Goal: Navigation & Orientation: Find specific page/section

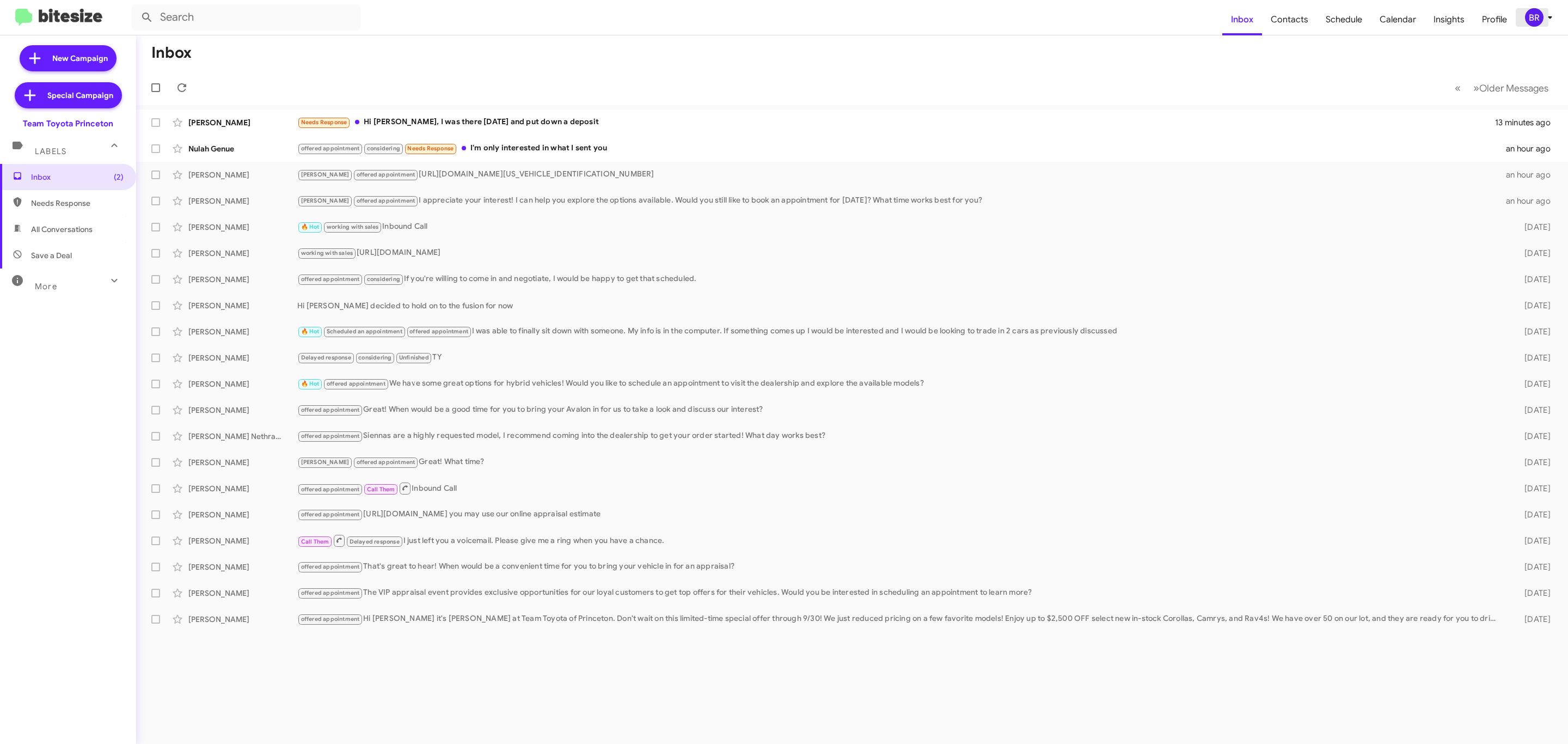
click at [1542, 9] on span "BR" at bounding box center [1541, 17] width 32 height 18
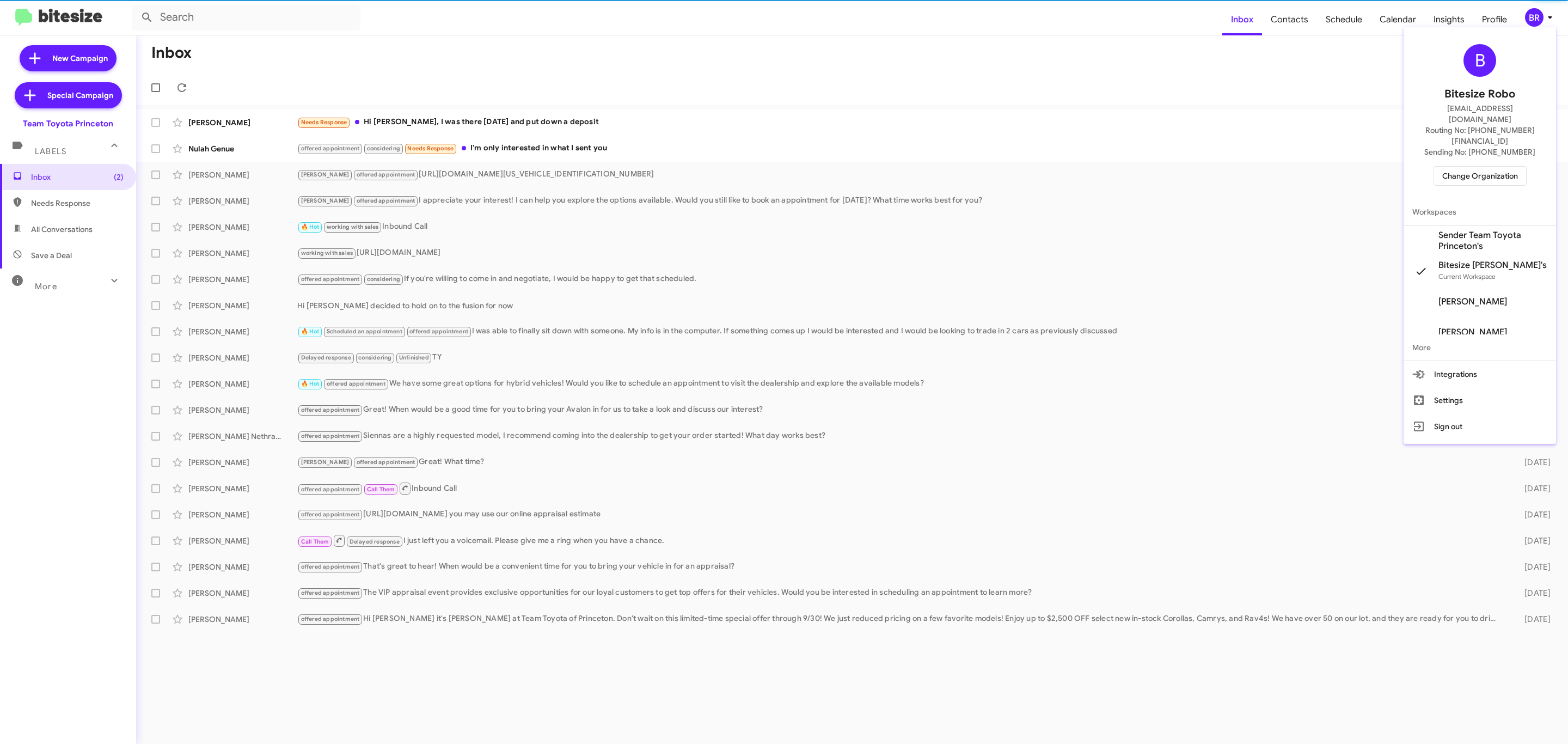
click at [1460, 166] on span "Change Organization" at bounding box center [1480, 175] width 76 height 18
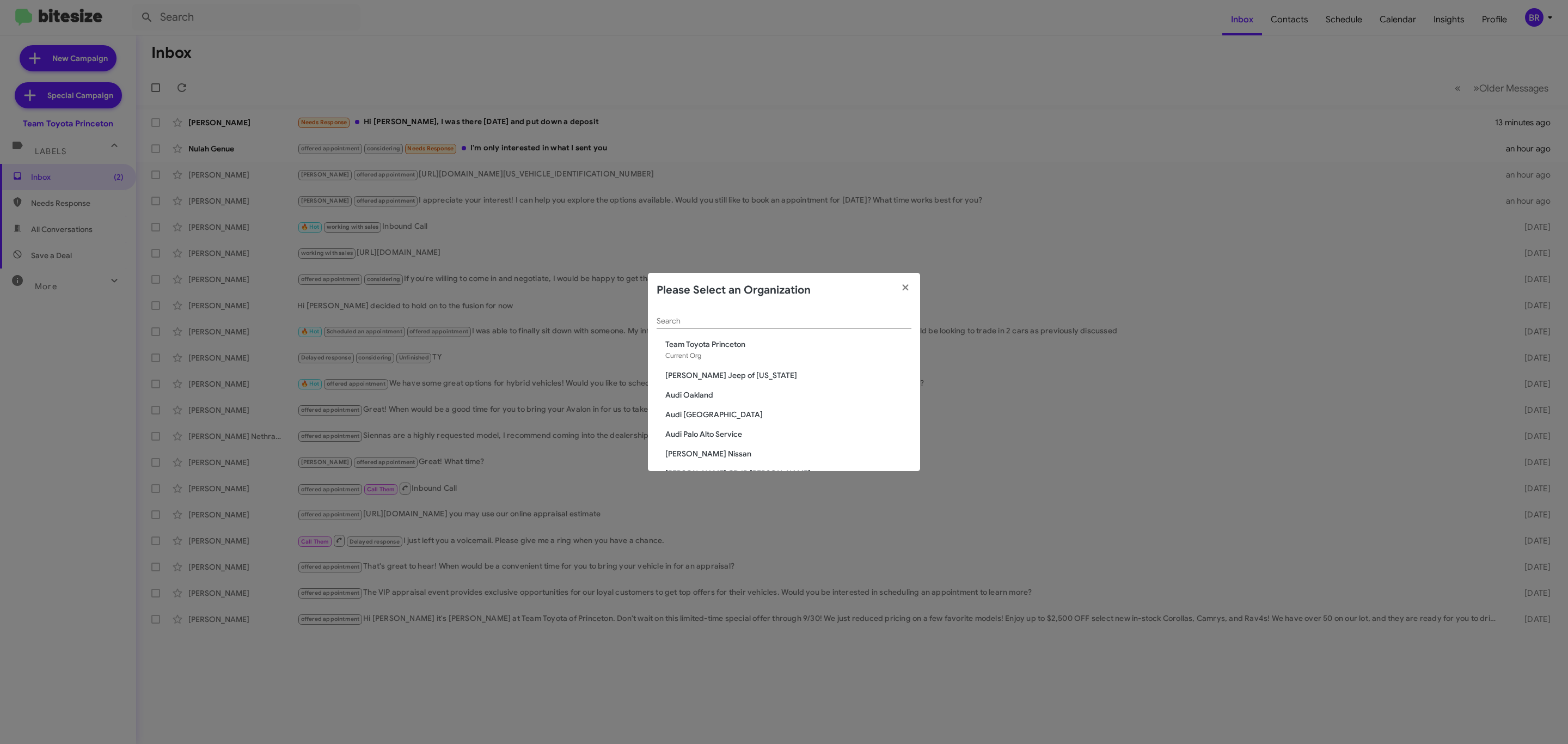
click at [779, 322] on input "Search" at bounding box center [784, 321] width 255 height 9
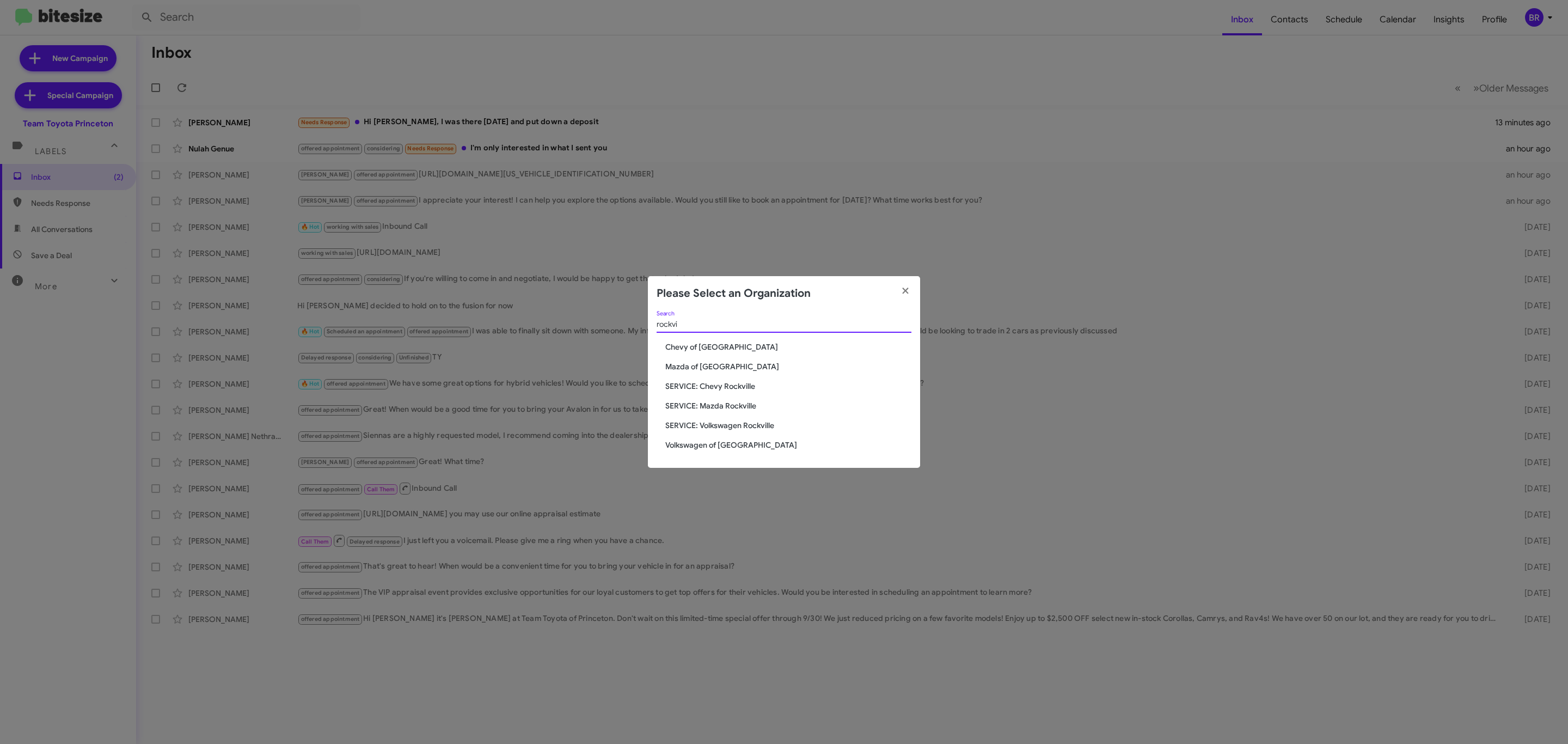
type input "rockvi"
click at [714, 347] on span "Chevy of [GEOGRAPHIC_DATA]" at bounding box center [789, 347] width 246 height 11
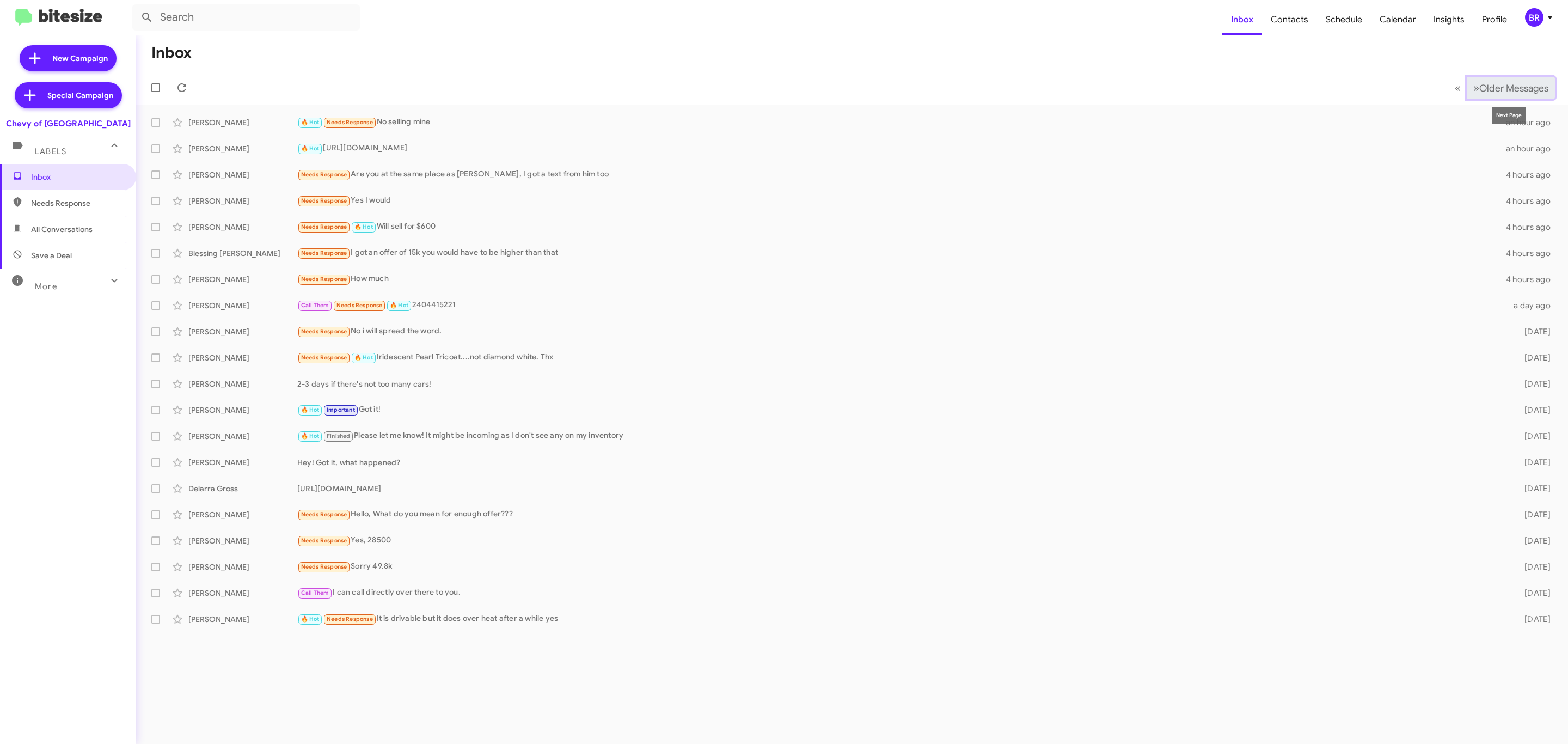
click at [1513, 91] on span "Older Messages" at bounding box center [1514, 88] width 69 height 12
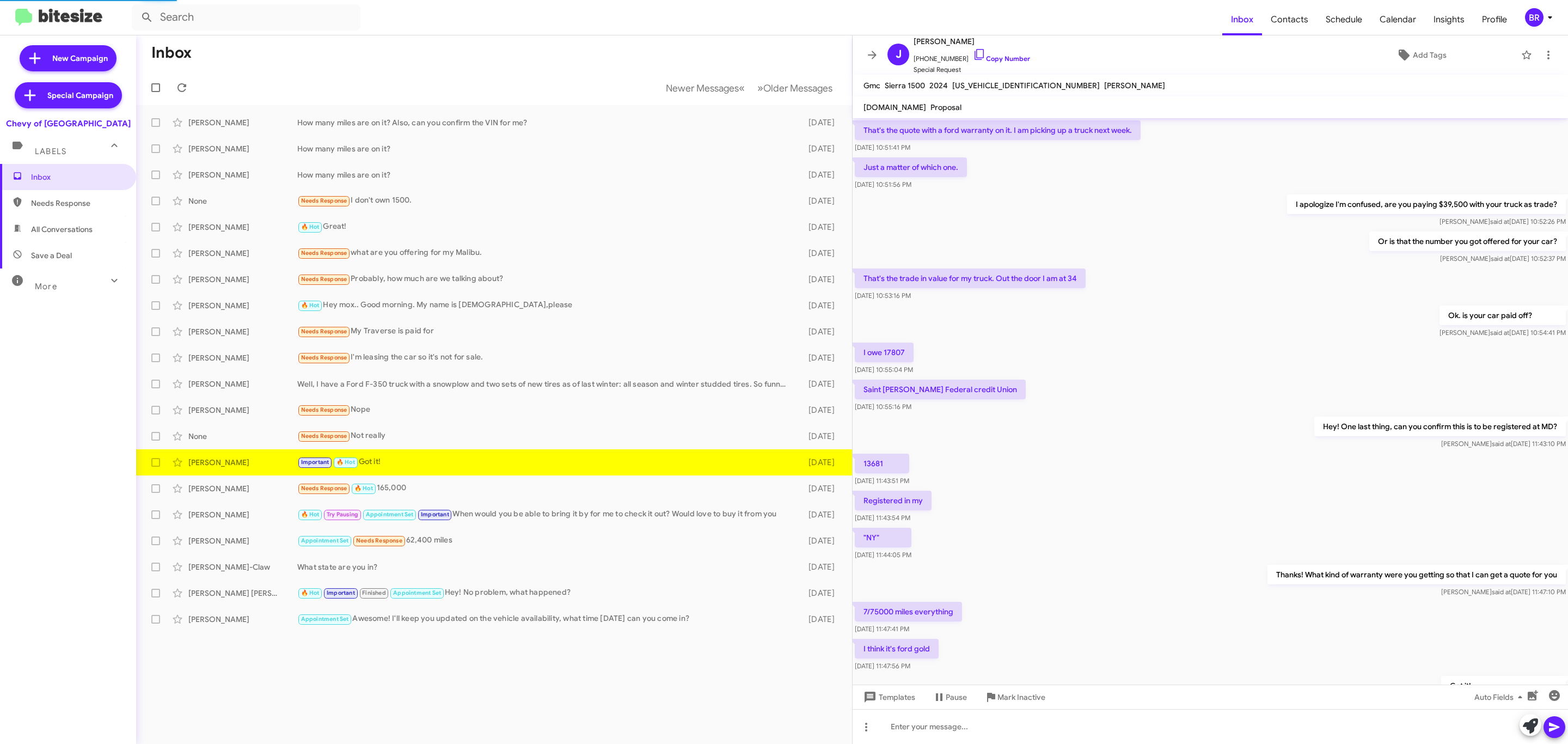
scroll to position [183, 0]
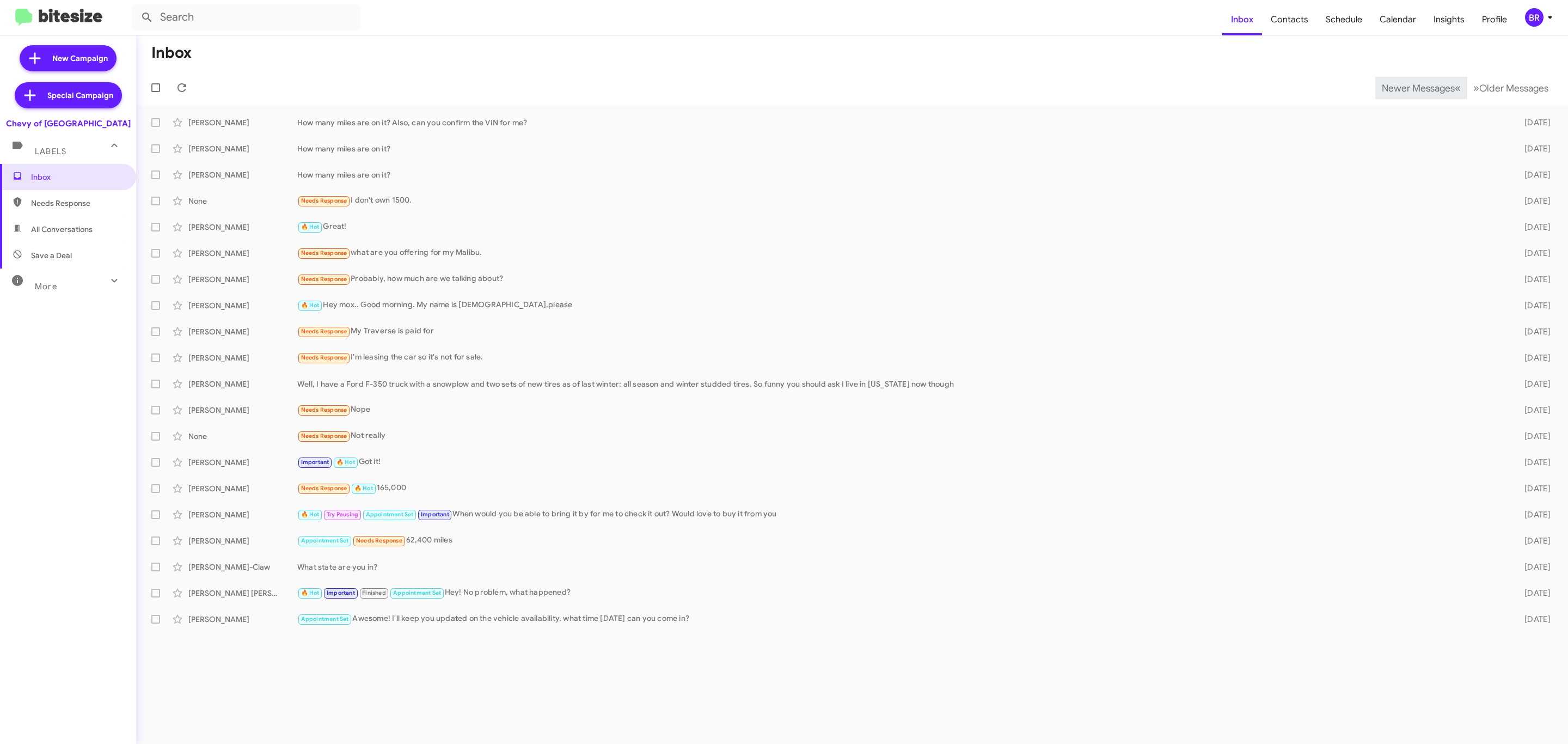
click at [1410, 87] on span "Newer Messages" at bounding box center [1418, 88] width 73 height 12
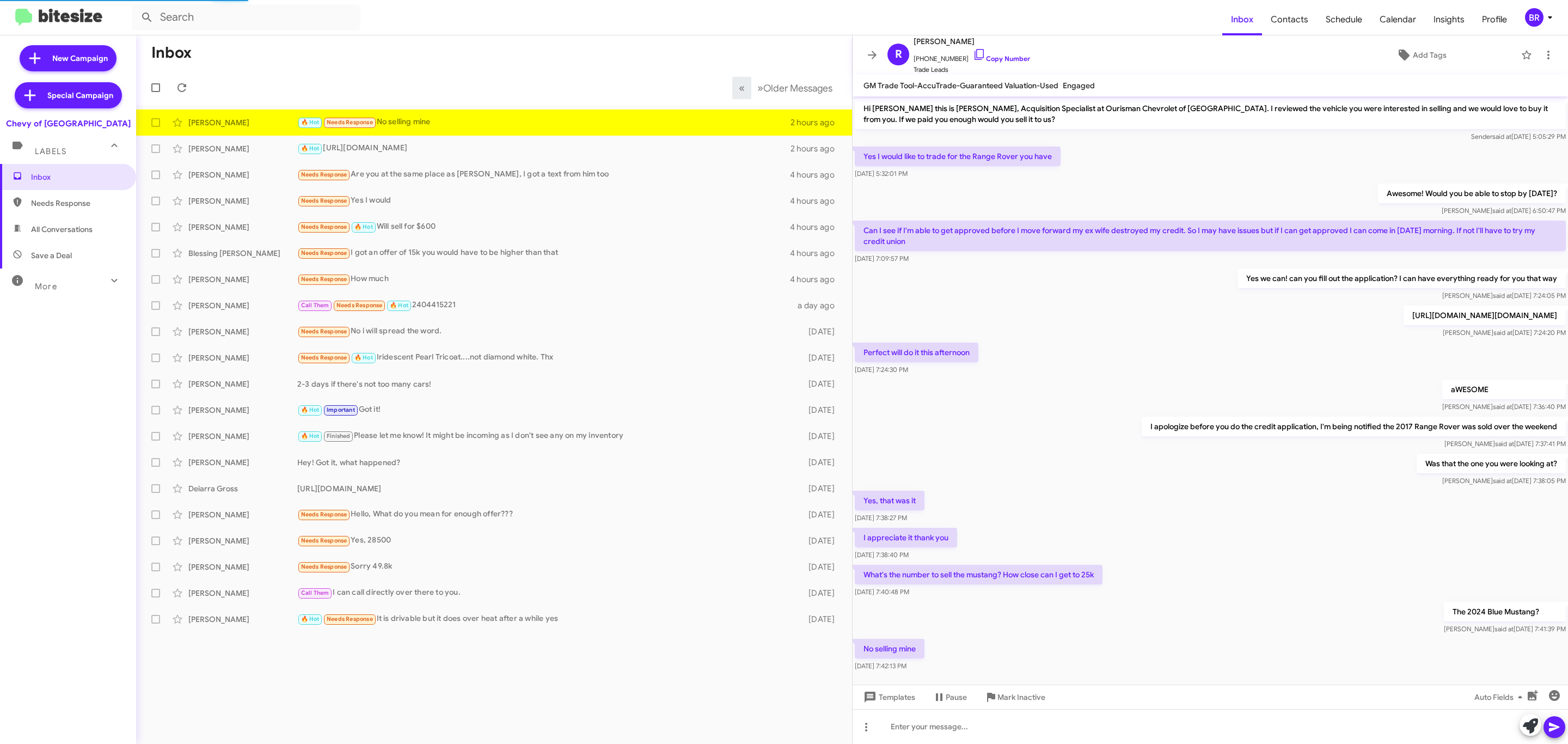
scroll to position [29, 0]
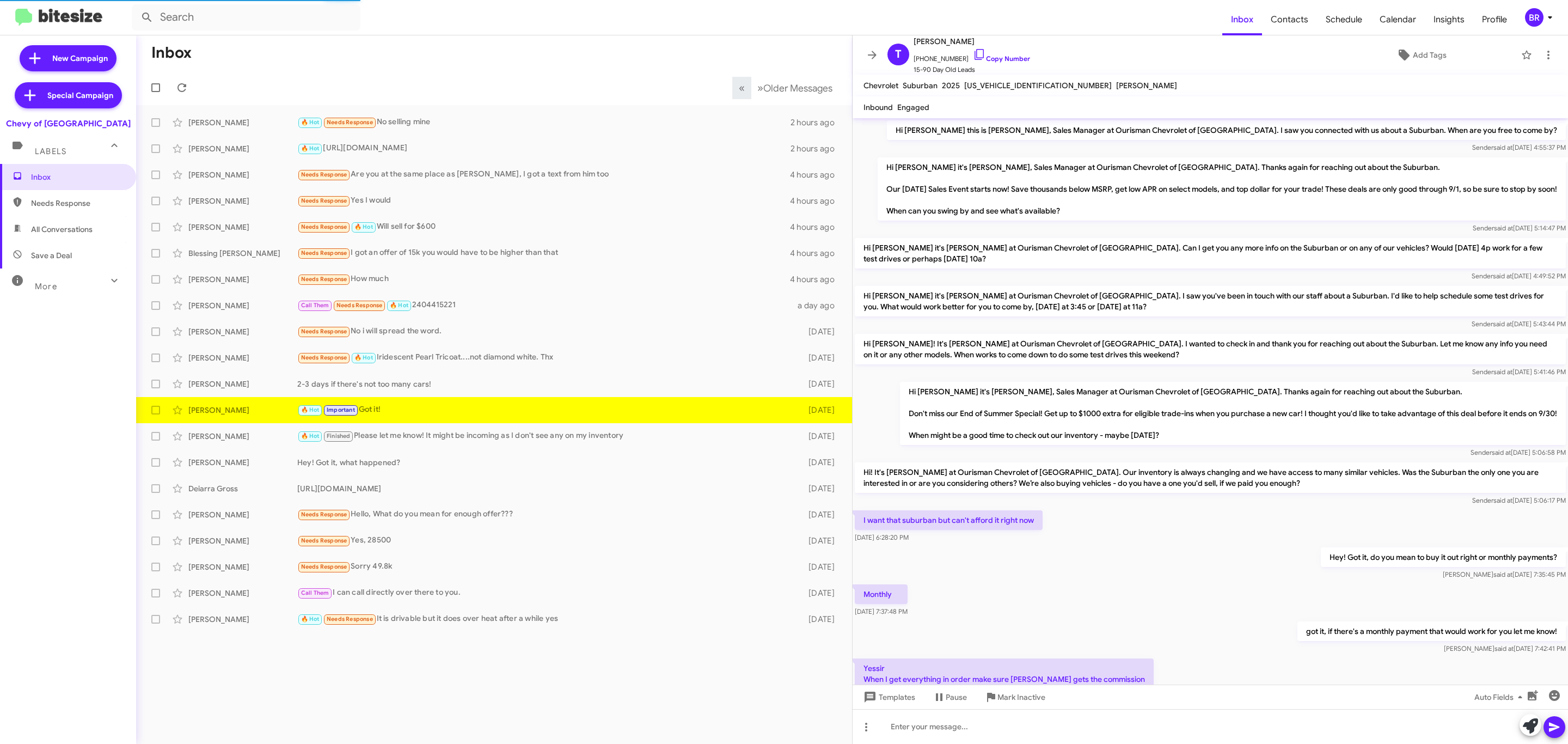
scroll to position [102, 0]
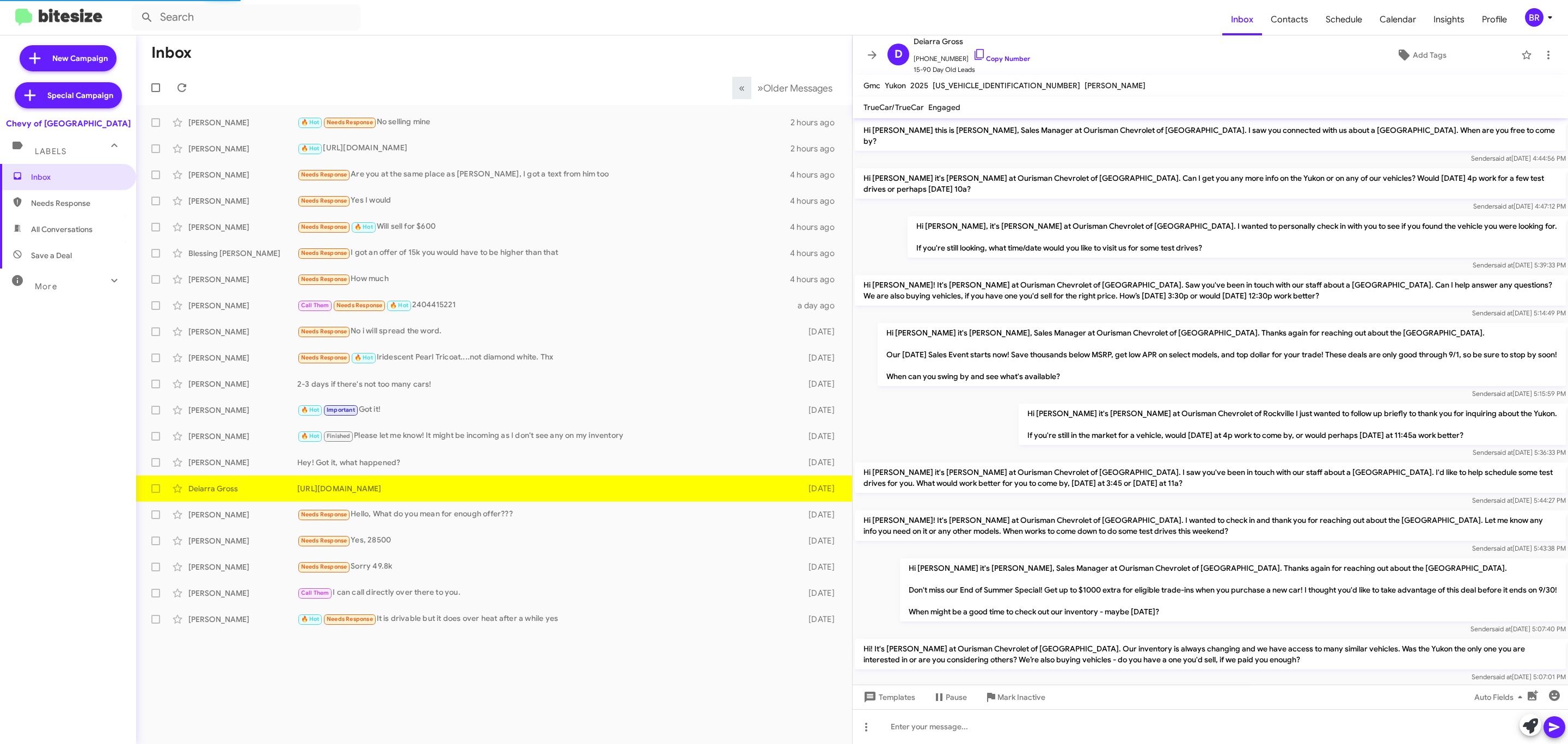
scroll to position [146, 0]
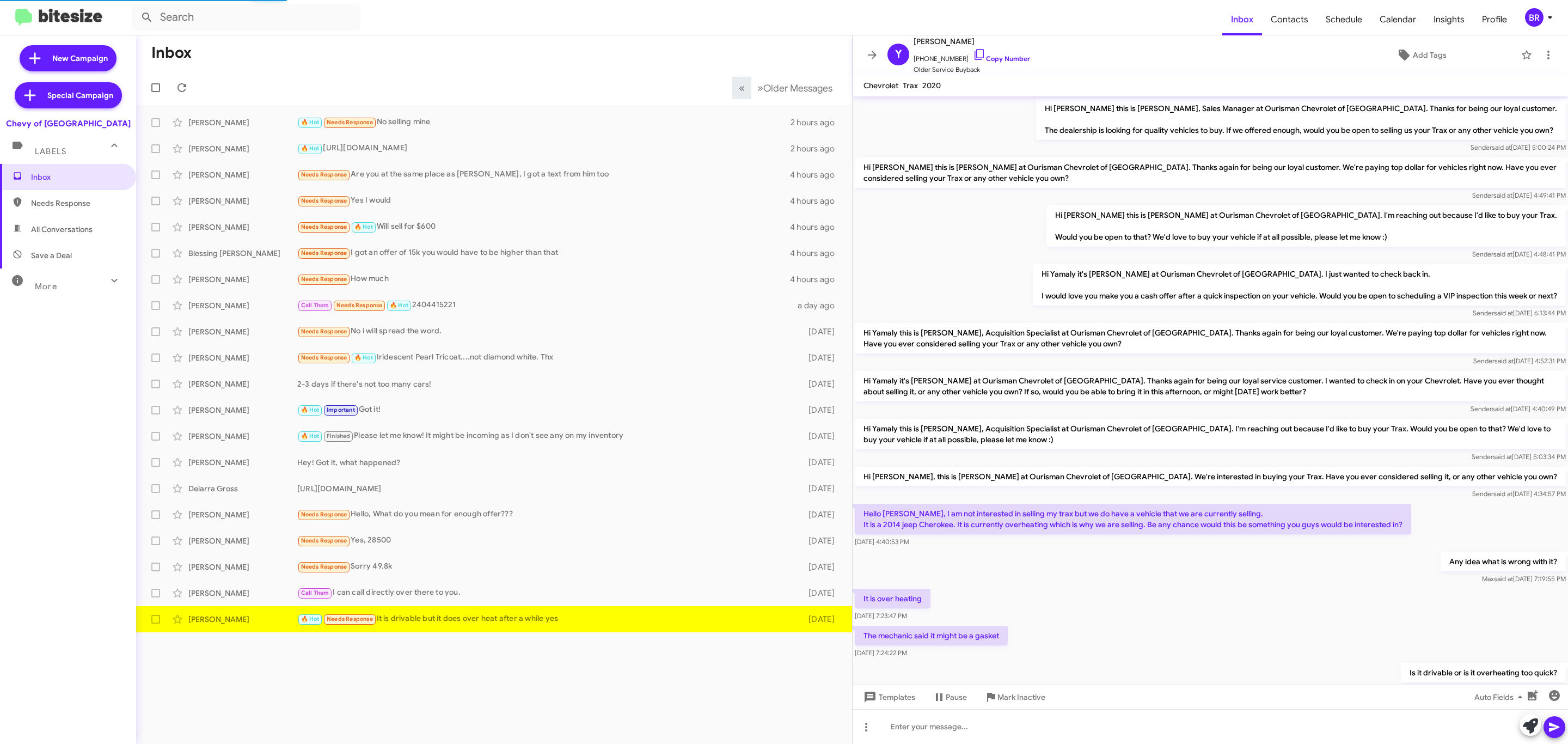
scroll to position [66, 0]
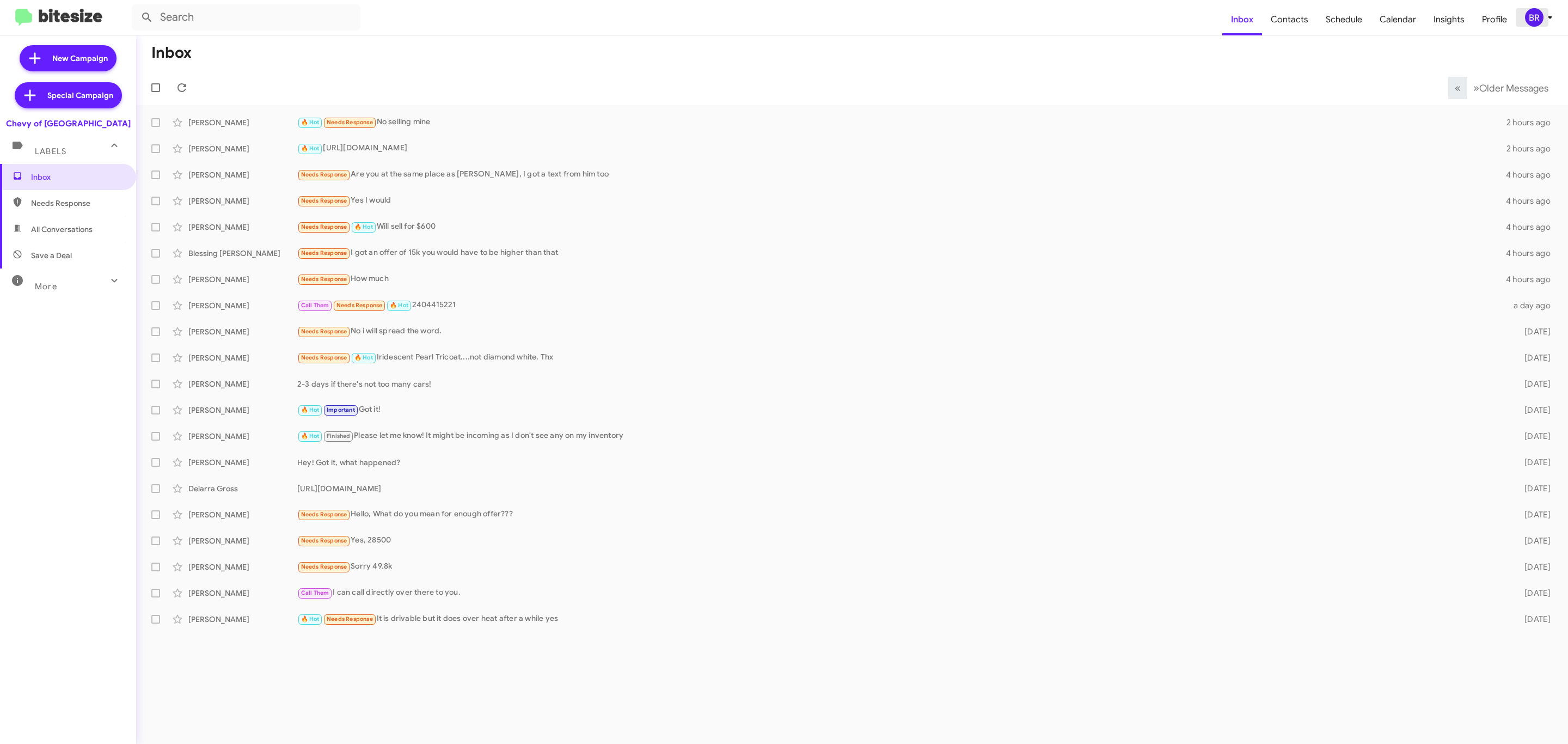
click at [1542, 12] on div "BR" at bounding box center [1534, 17] width 18 height 18
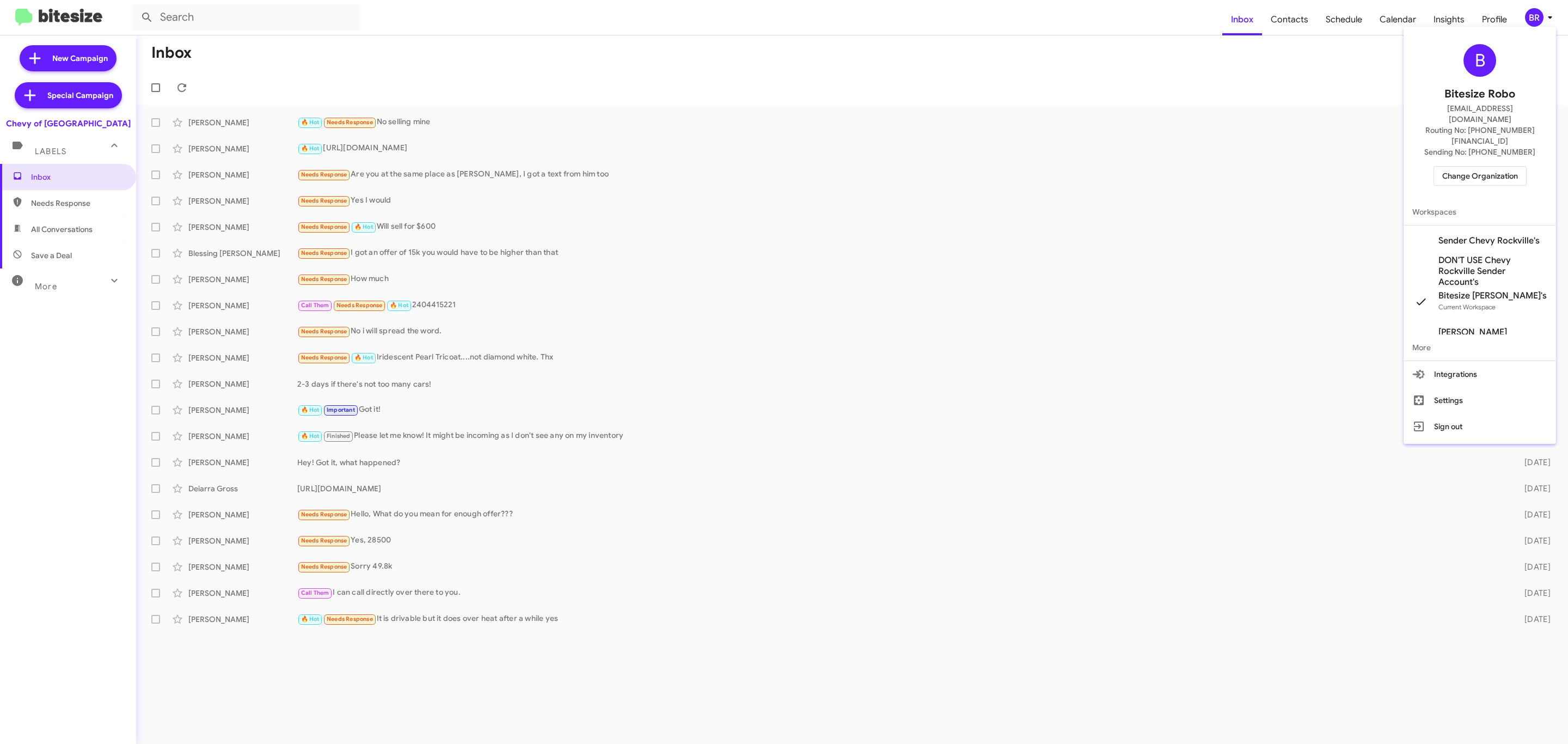
click at [1453, 142] on div "B Bitesize Robo jeks.ocampo1717@gmail.com Routing No: +1 (301) 424-5900 Sending…" at bounding box center [1480, 115] width 152 height 168
click at [1460, 166] on span "Change Organization" at bounding box center [1480, 175] width 76 height 18
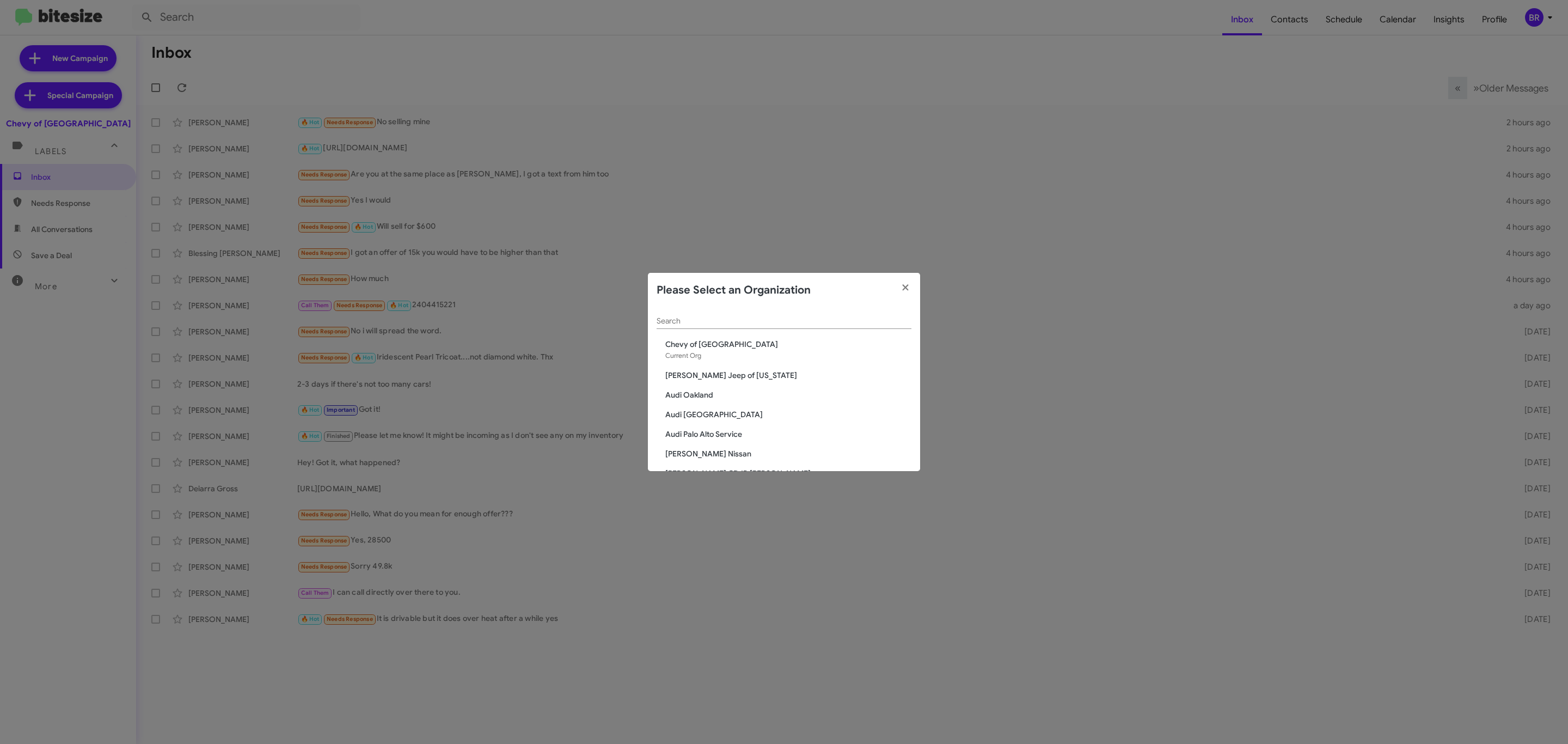
click at [783, 327] on div "Search" at bounding box center [784, 318] width 255 height 21
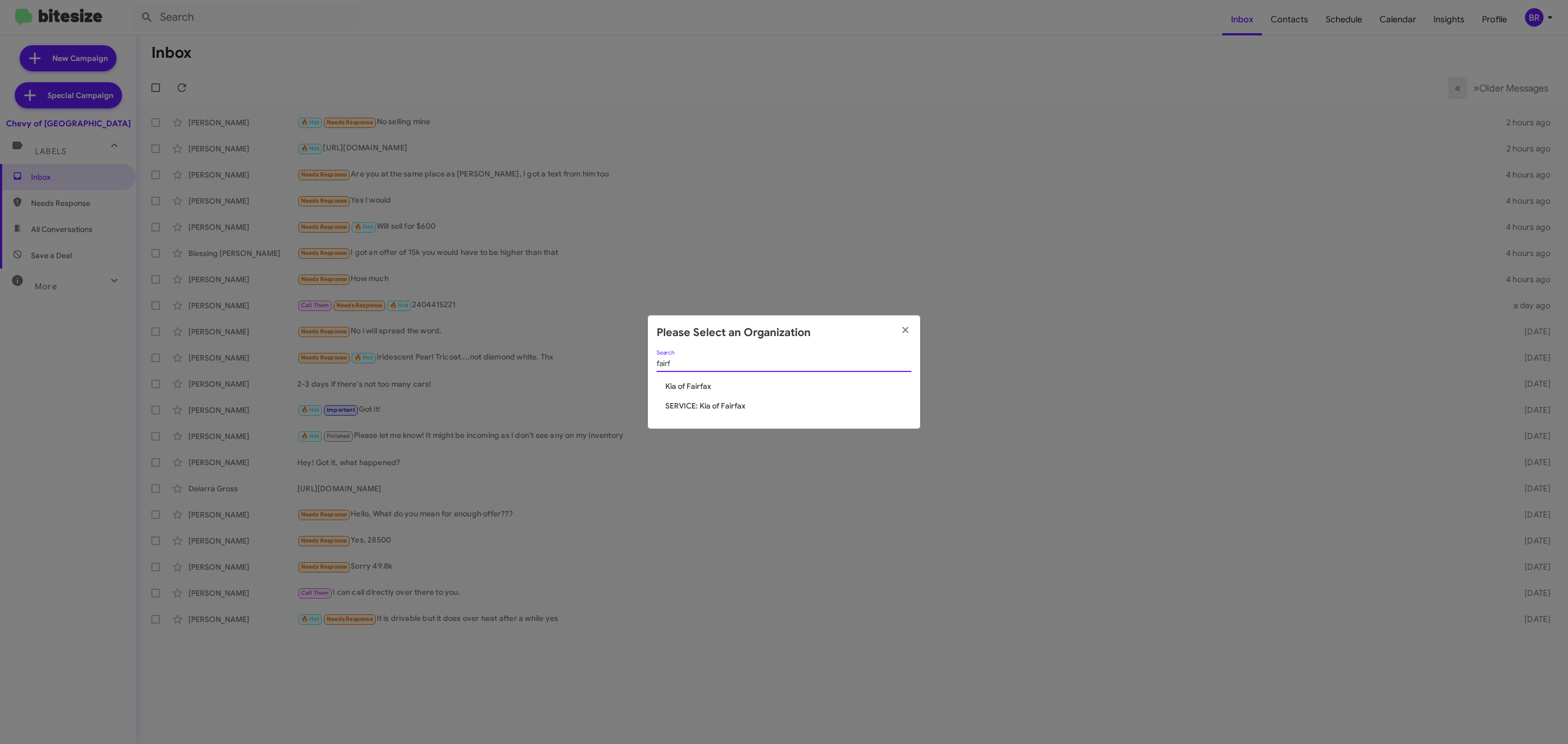
type input "fairf"
click at [699, 390] on span "Kia of Fairfax" at bounding box center [789, 386] width 246 height 11
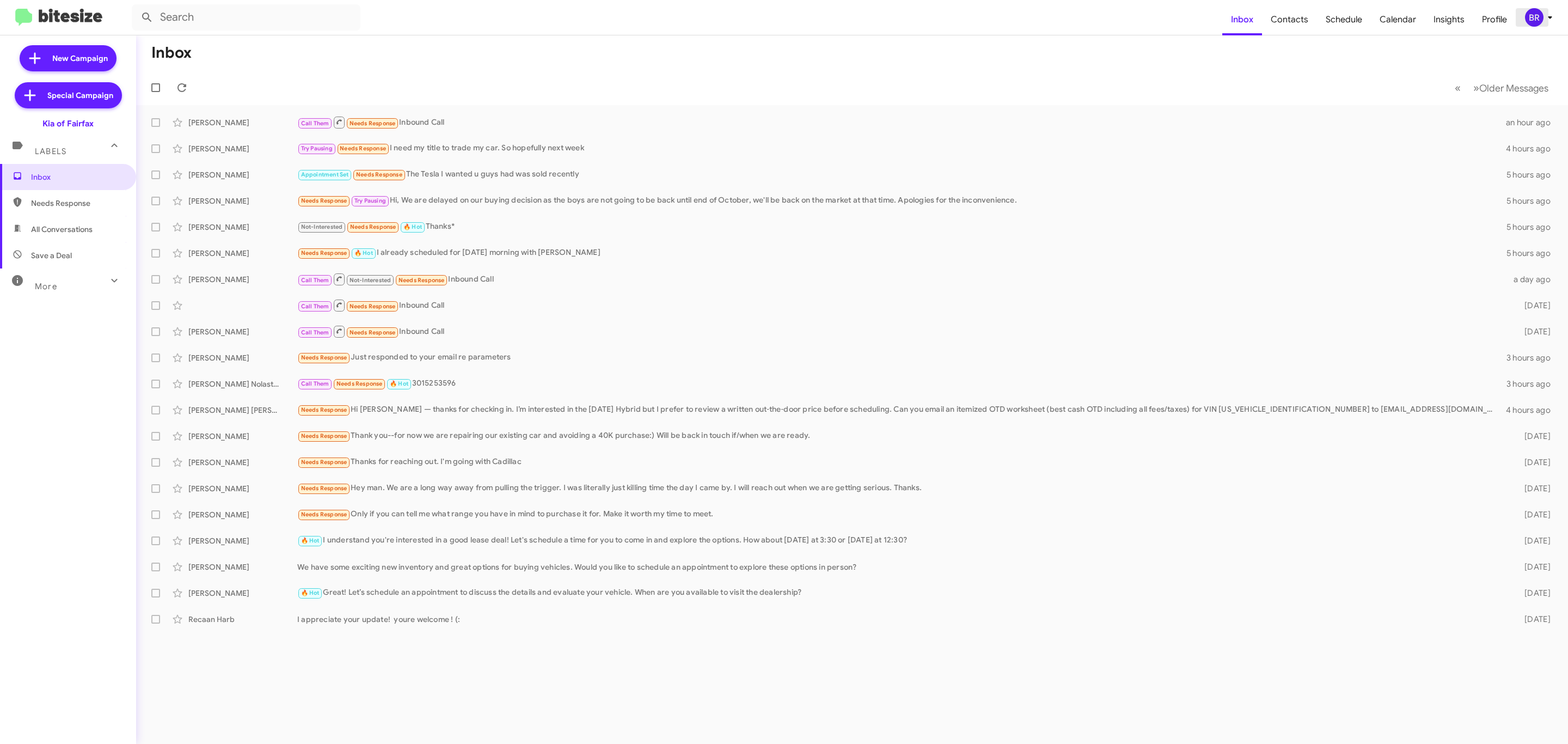
click at [1542, 24] on span "BR" at bounding box center [1541, 17] width 32 height 18
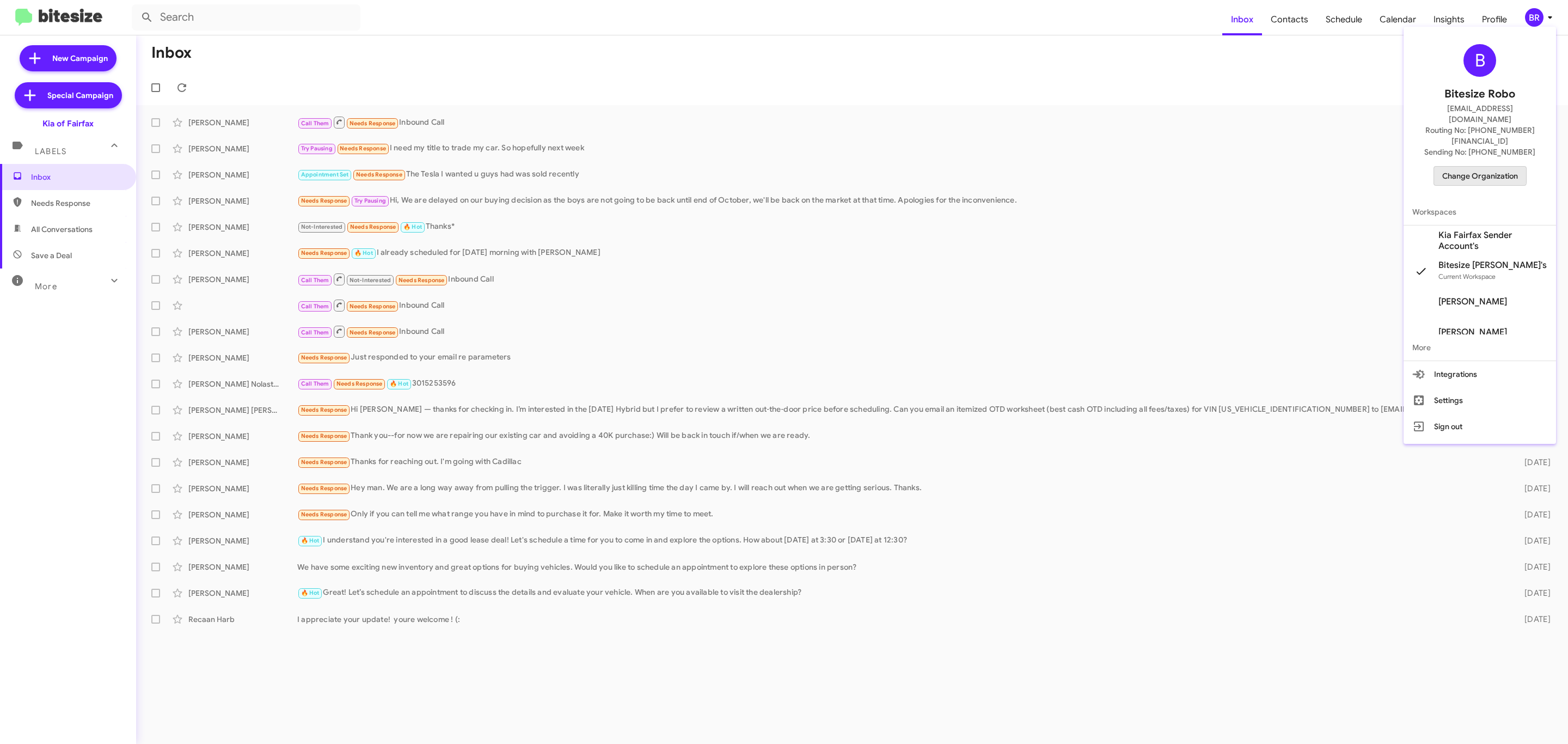
click at [1460, 166] on span "Change Organization" at bounding box center [1480, 175] width 76 height 18
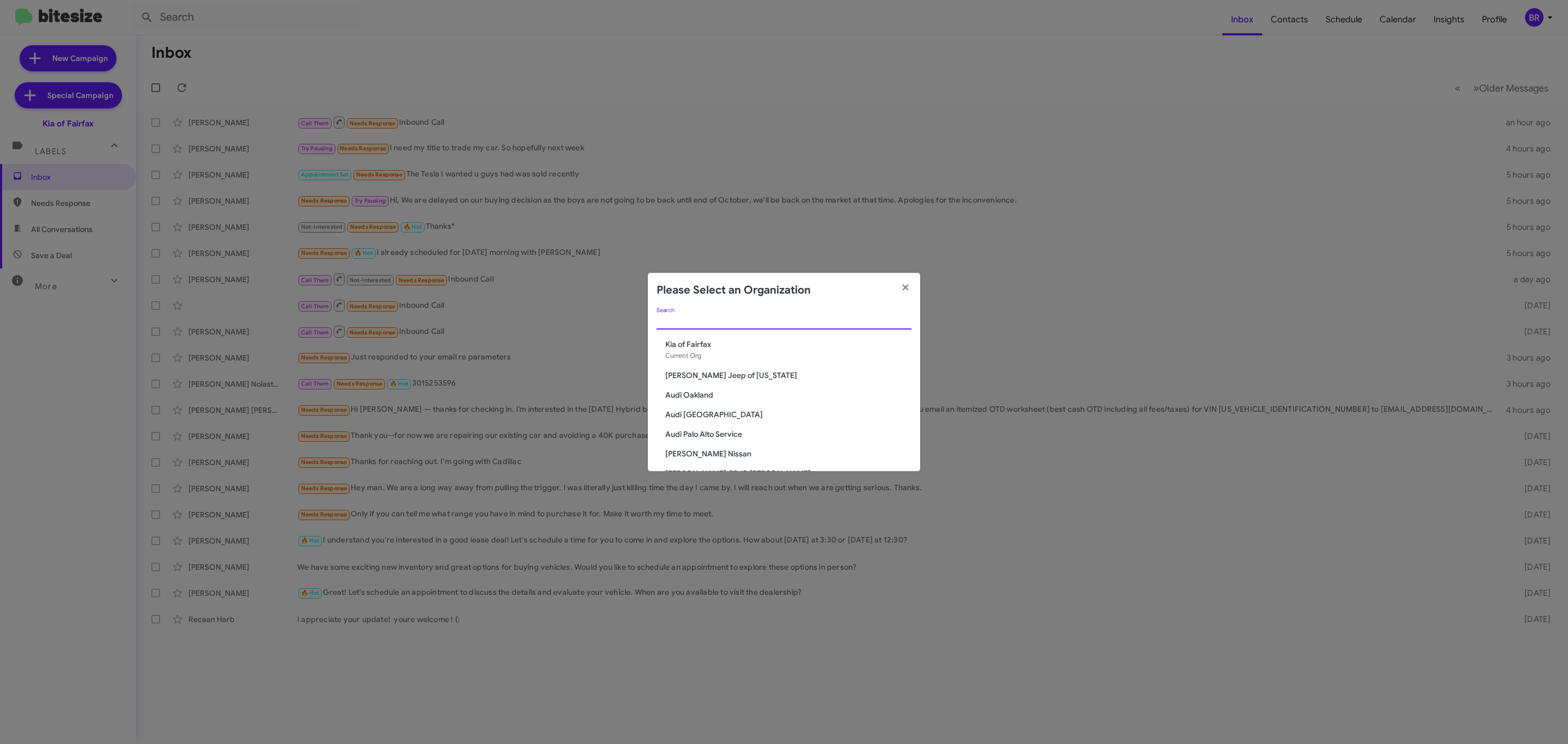
click at [854, 319] on input "Search" at bounding box center [784, 321] width 255 height 9
type input "bow"
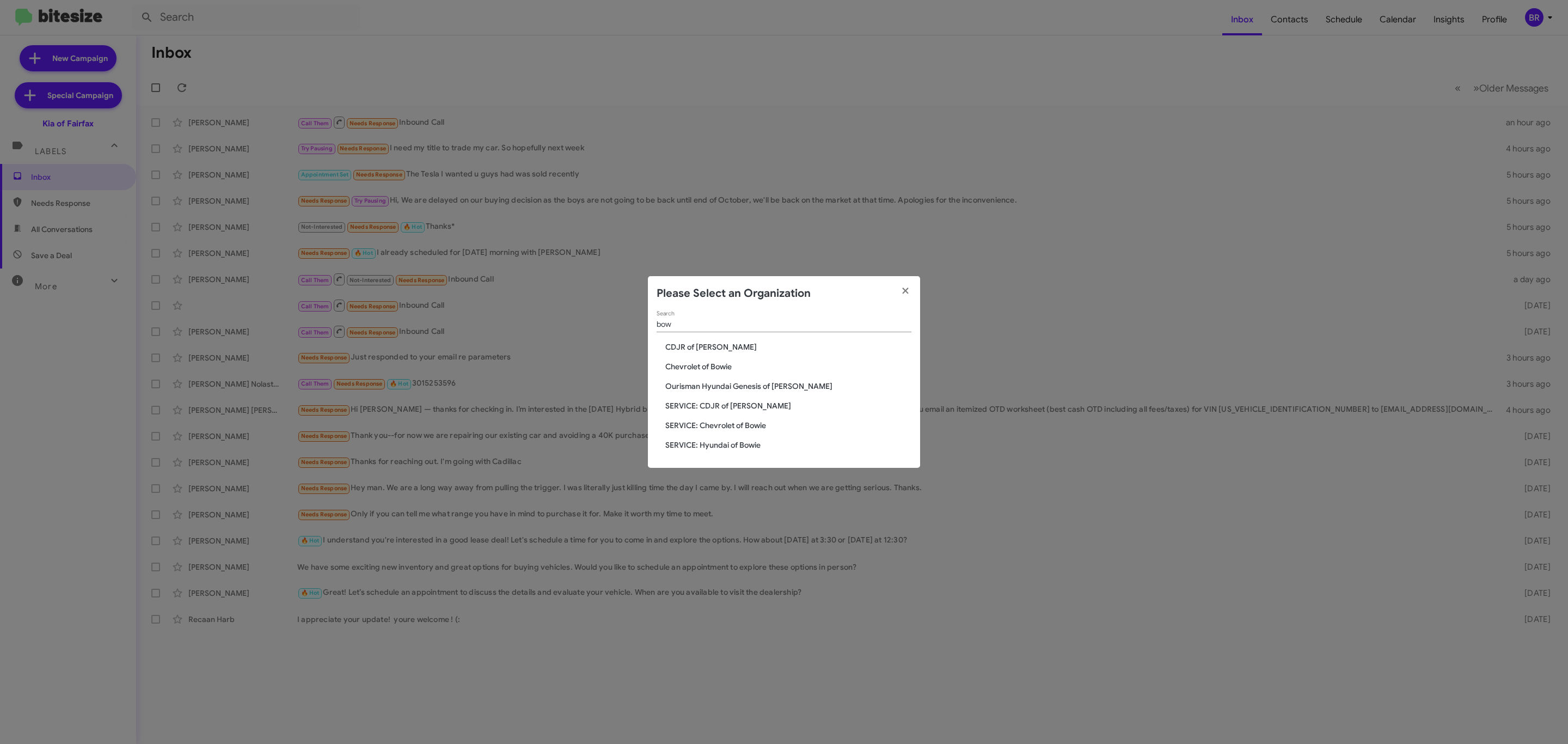
click at [701, 346] on span "CDJR of [PERSON_NAME]" at bounding box center [789, 347] width 246 height 11
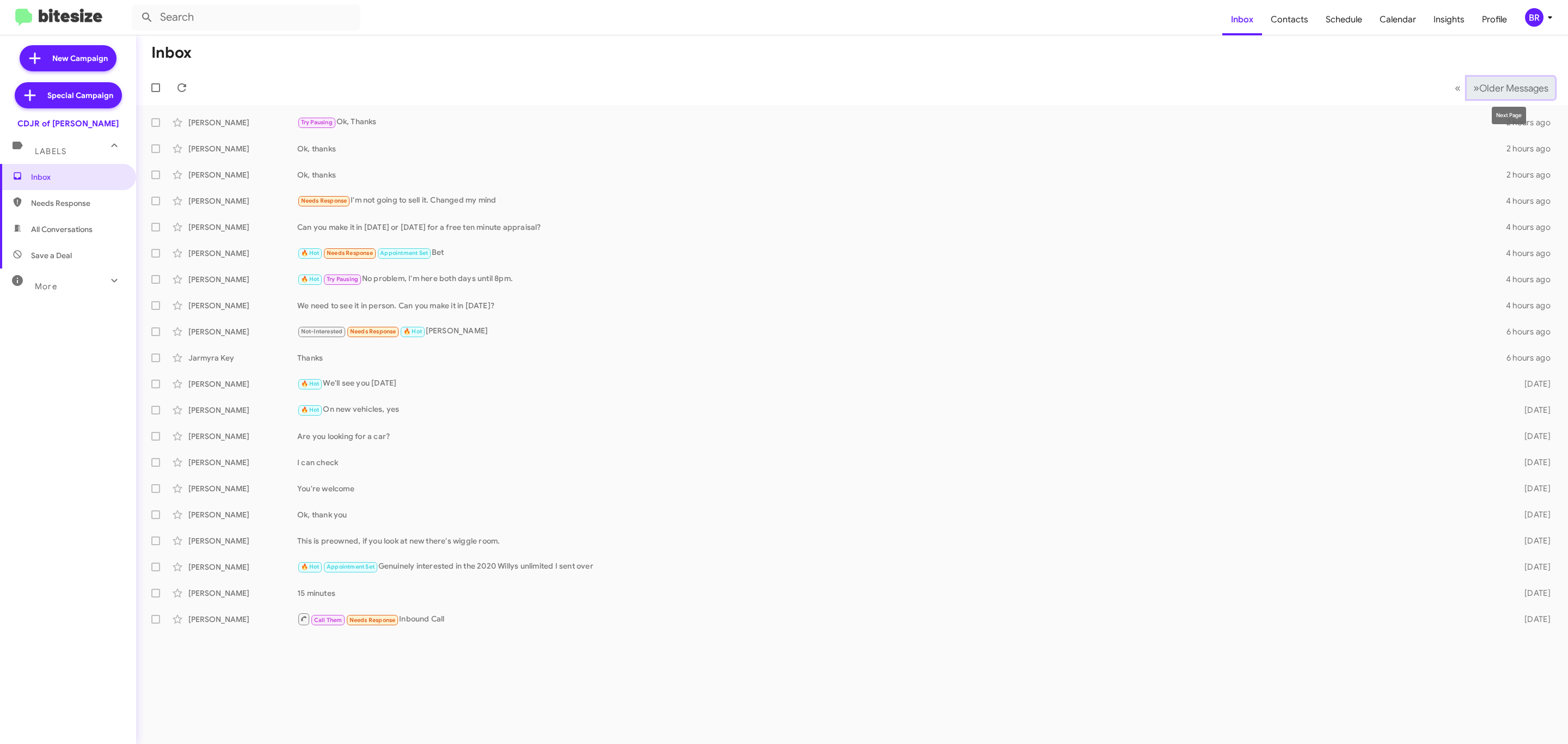
click at [1503, 92] on span "Older Messages" at bounding box center [1514, 88] width 69 height 12
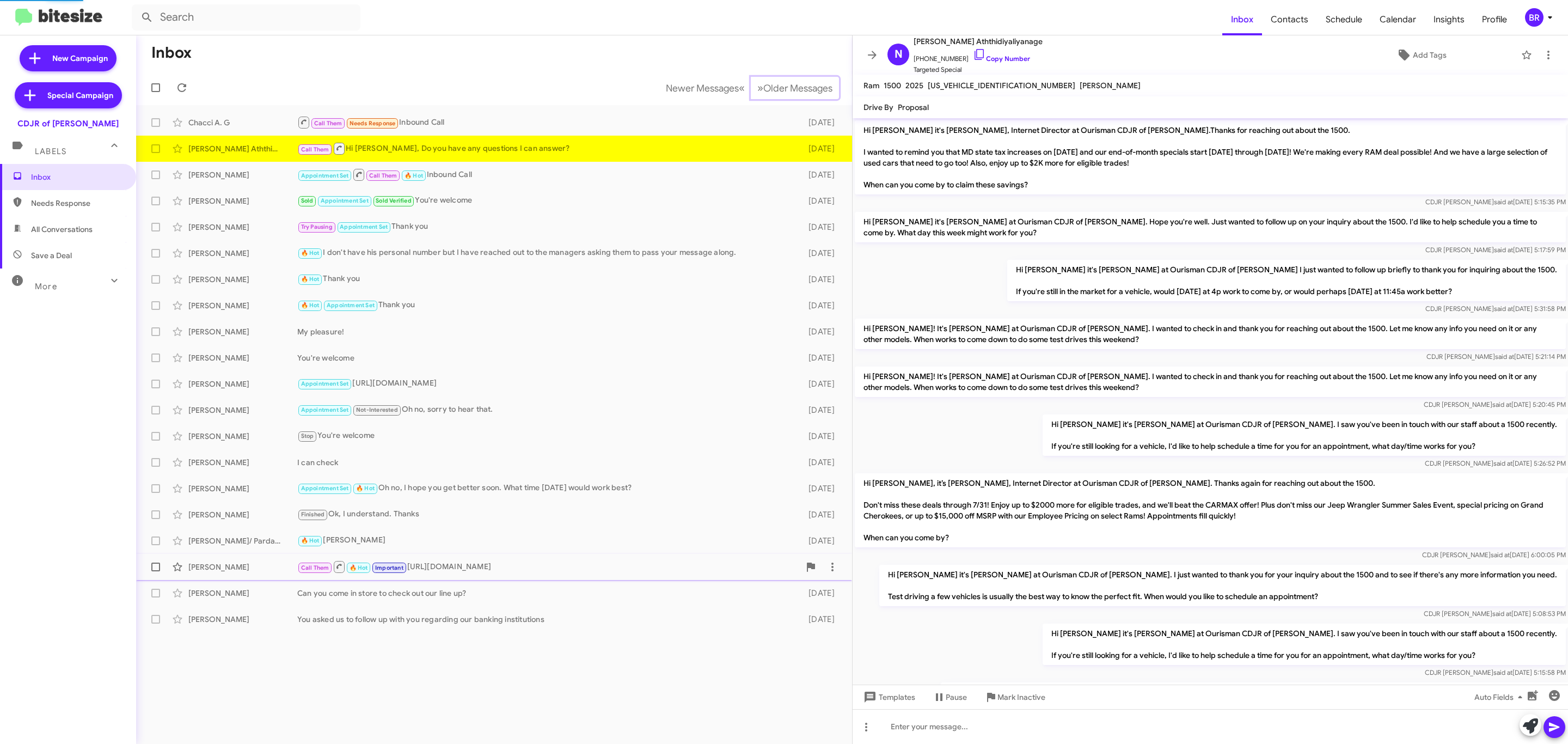
scroll to position [239, 0]
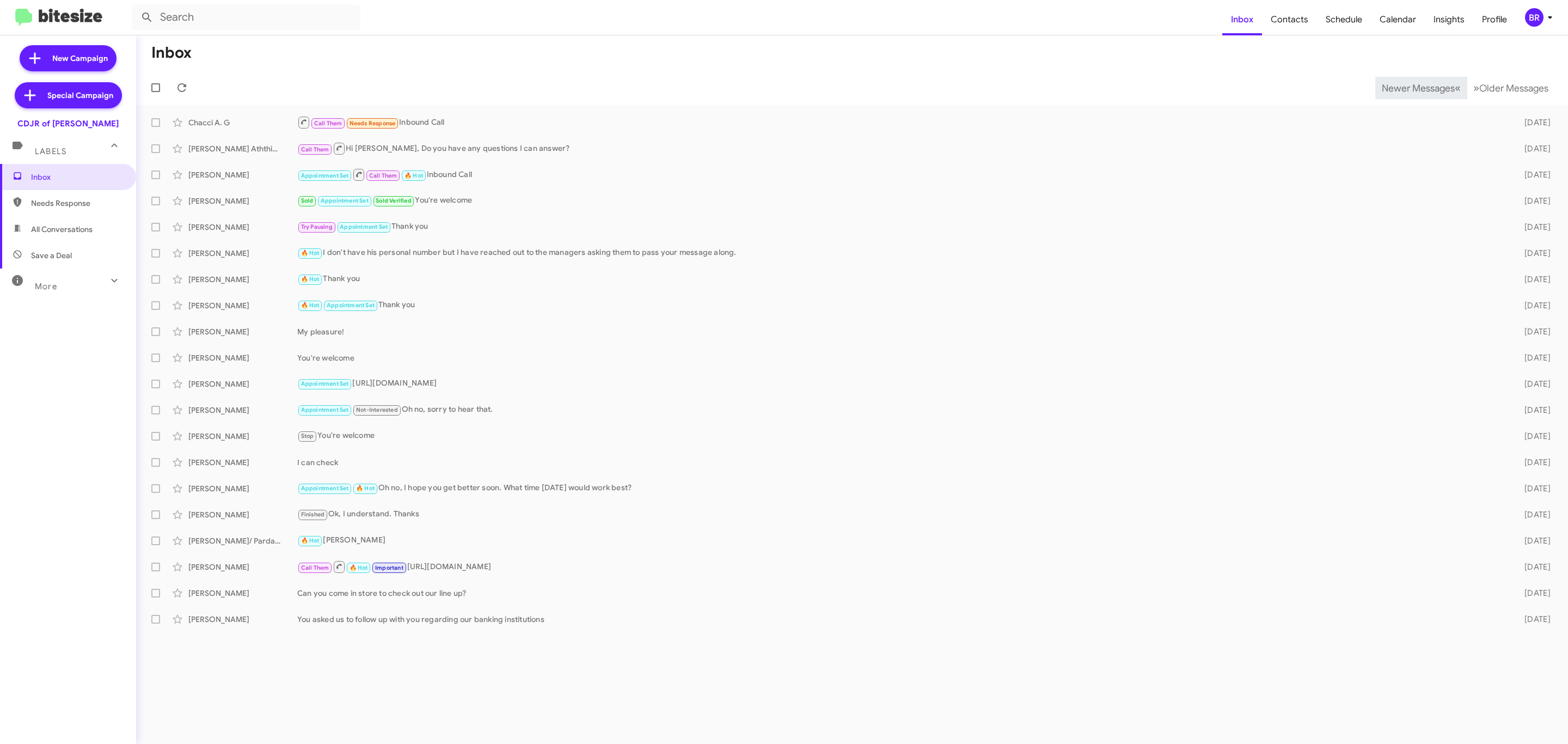
click at [1410, 87] on span "Newer Messages" at bounding box center [1418, 88] width 73 height 12
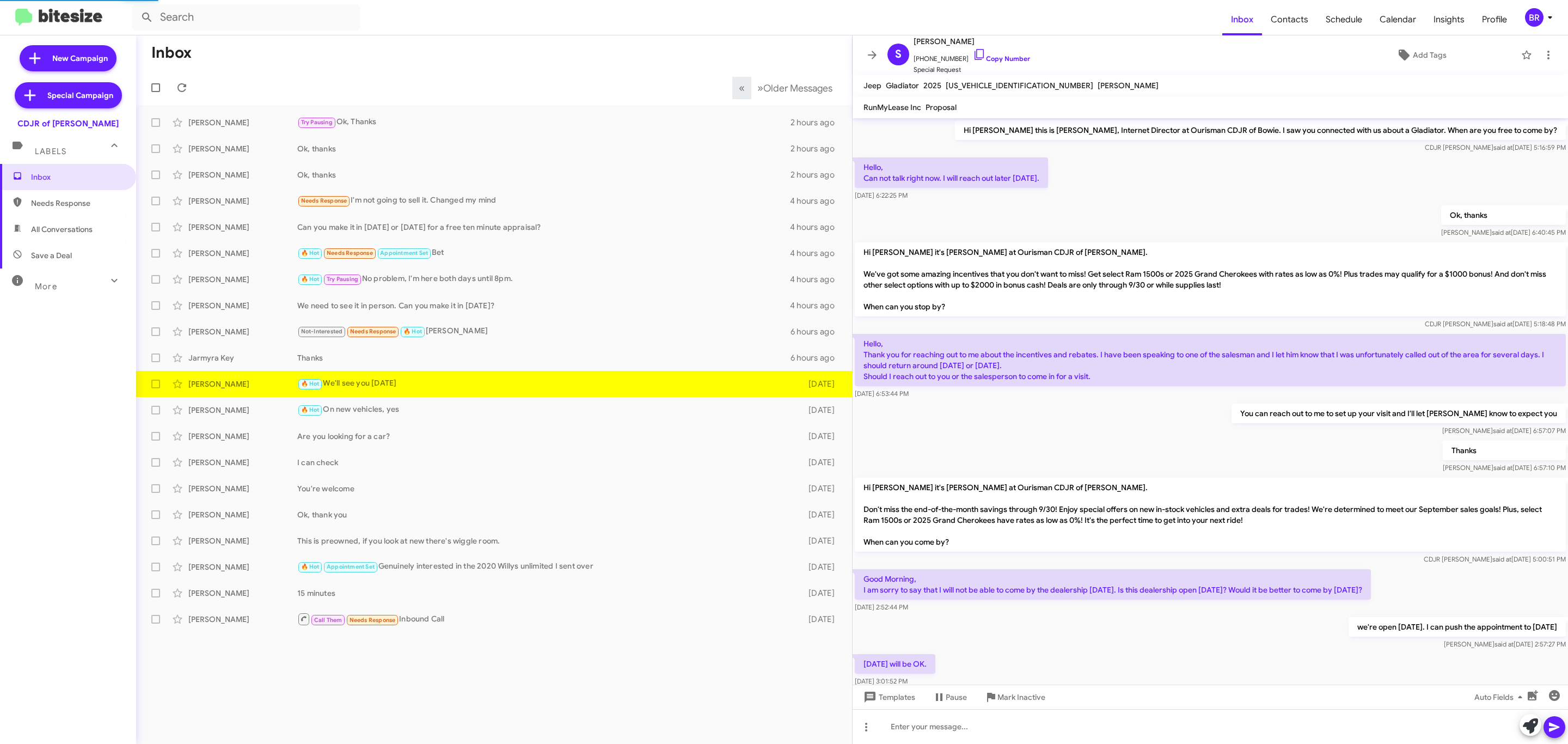
scroll to position [74, 0]
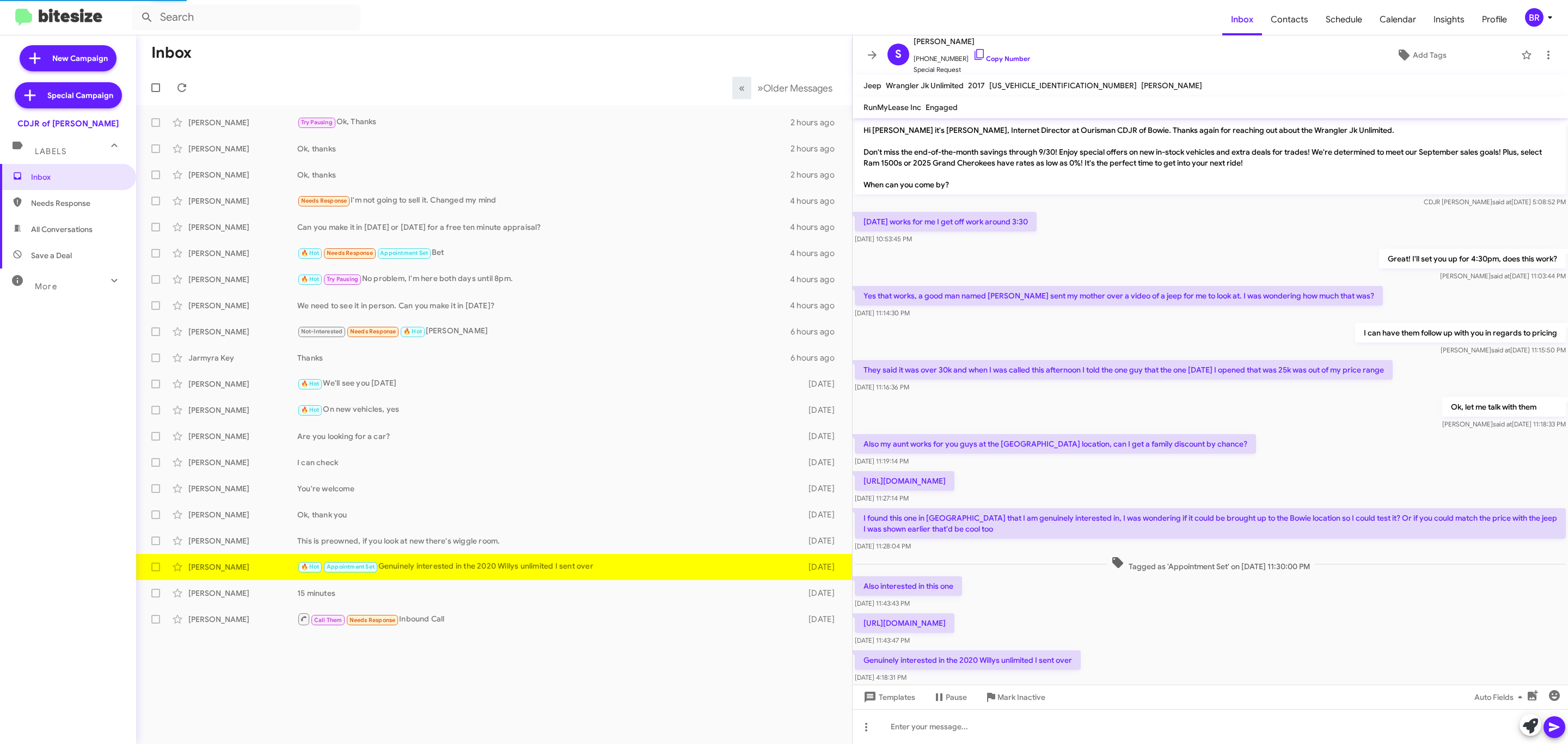
scroll to position [38, 0]
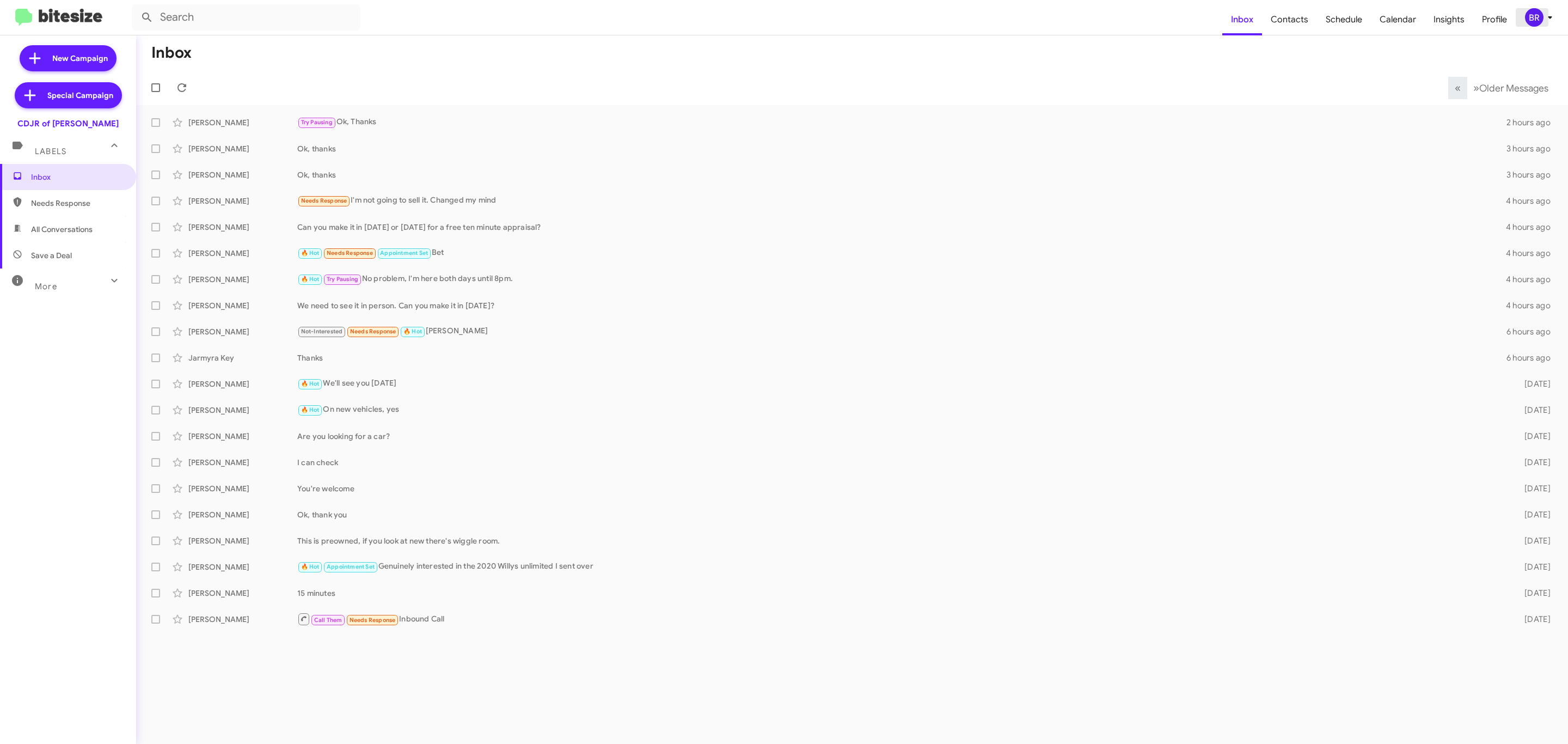
click at [1529, 15] on div "BR" at bounding box center [1534, 17] width 18 height 18
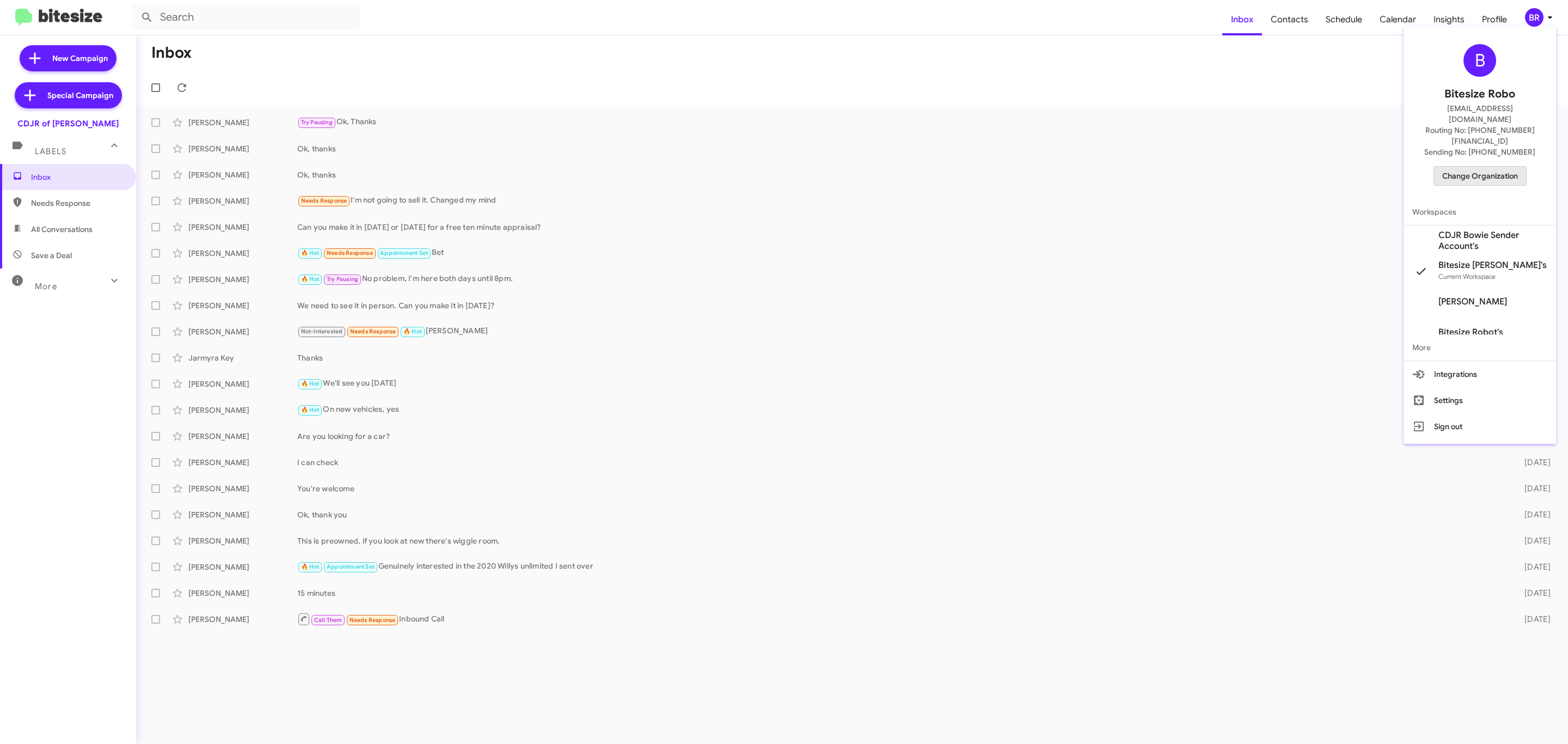
click at [1466, 166] on span "Change Organization" at bounding box center [1480, 175] width 76 height 18
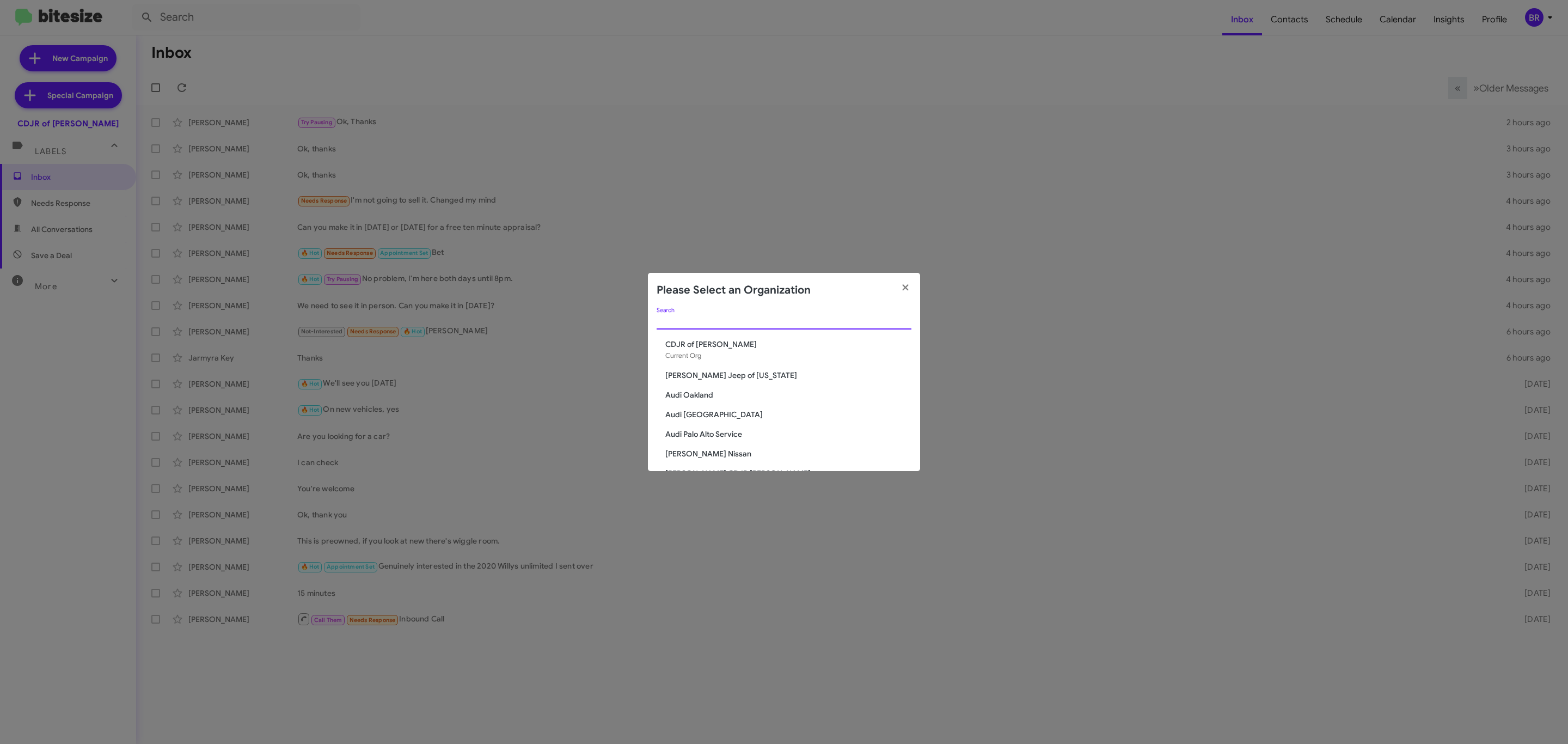
click at [837, 320] on input "Search" at bounding box center [784, 321] width 255 height 9
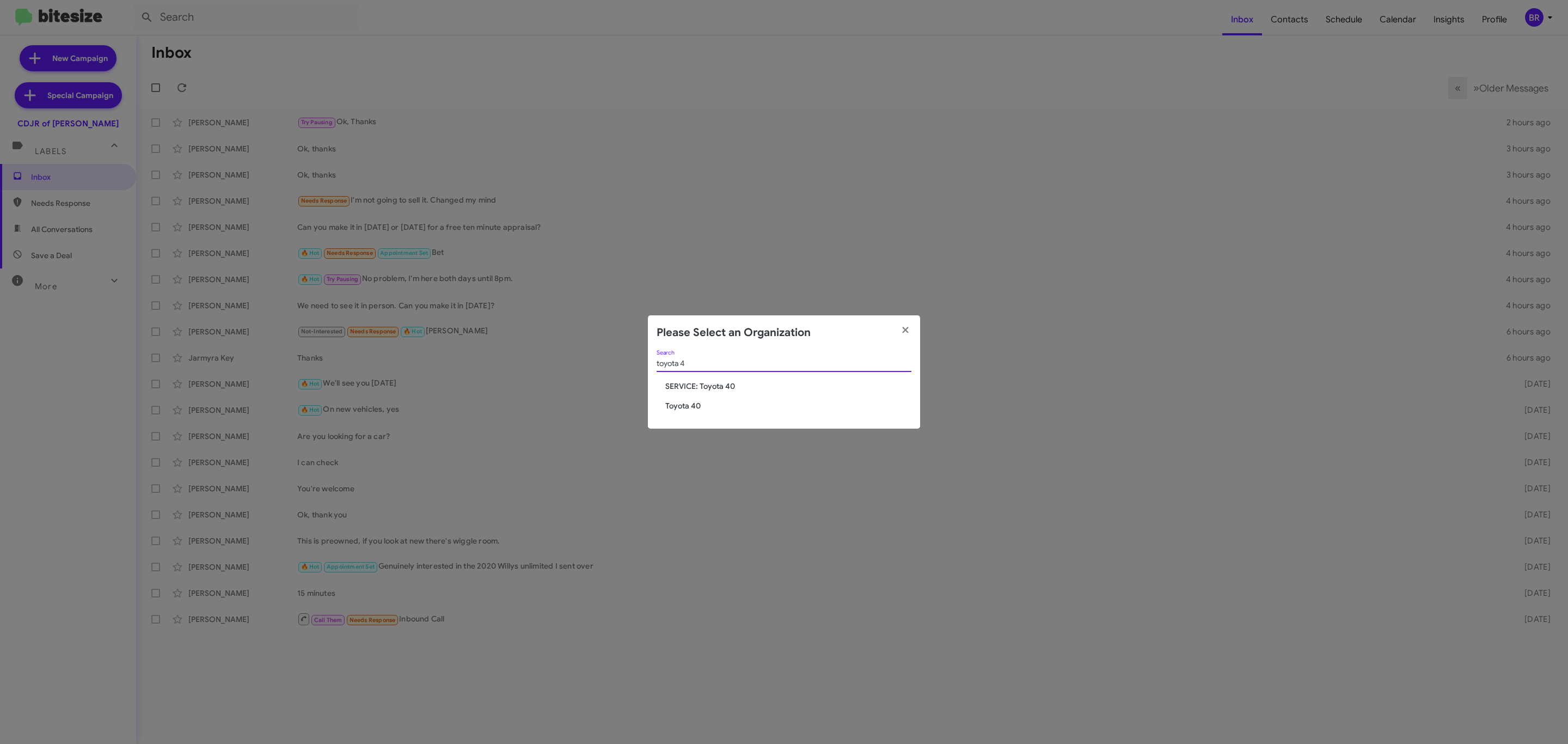
type input "toyota 4"
click at [688, 405] on span "Toyota 40" at bounding box center [789, 405] width 246 height 11
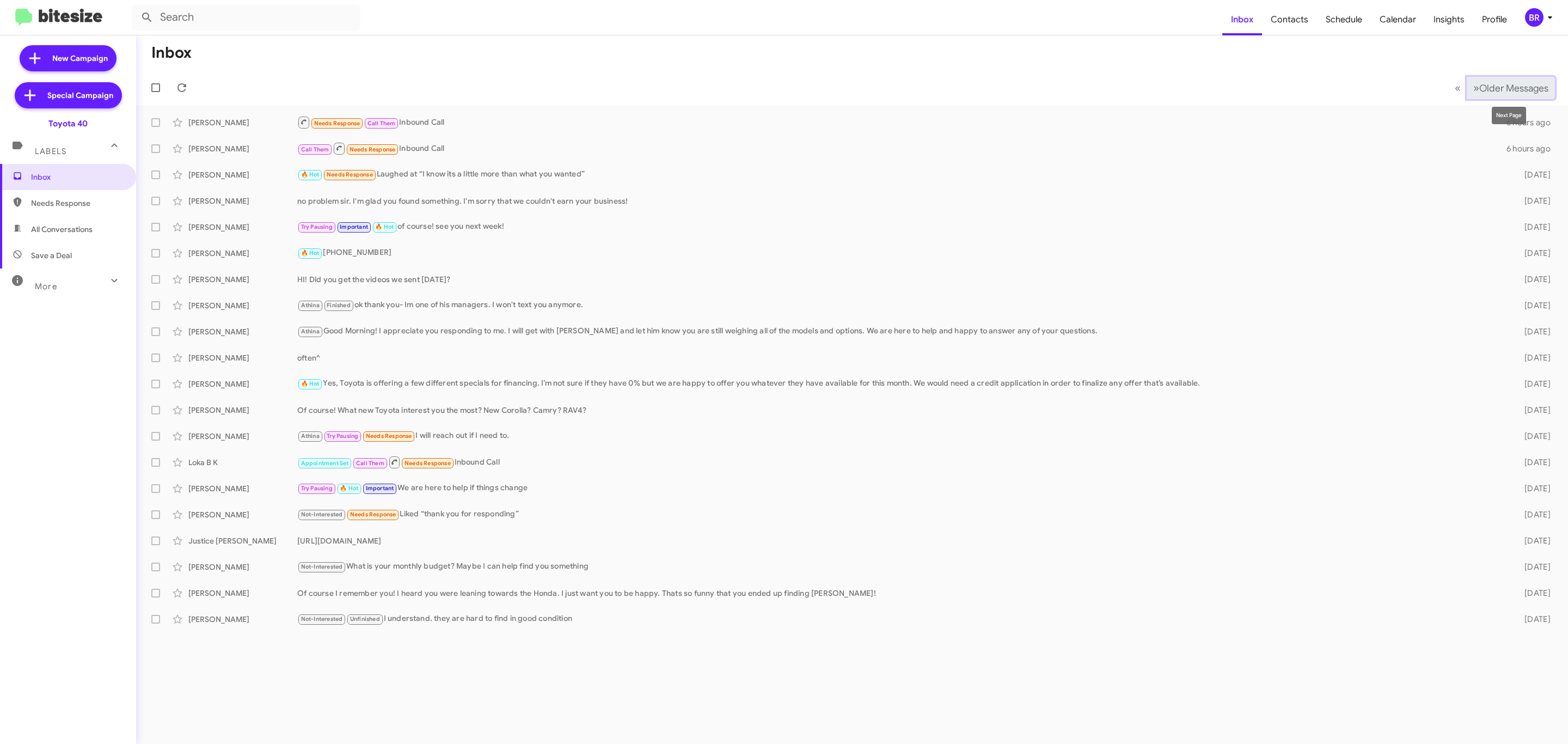
click at [1510, 89] on span "Older Messages" at bounding box center [1514, 88] width 69 height 12
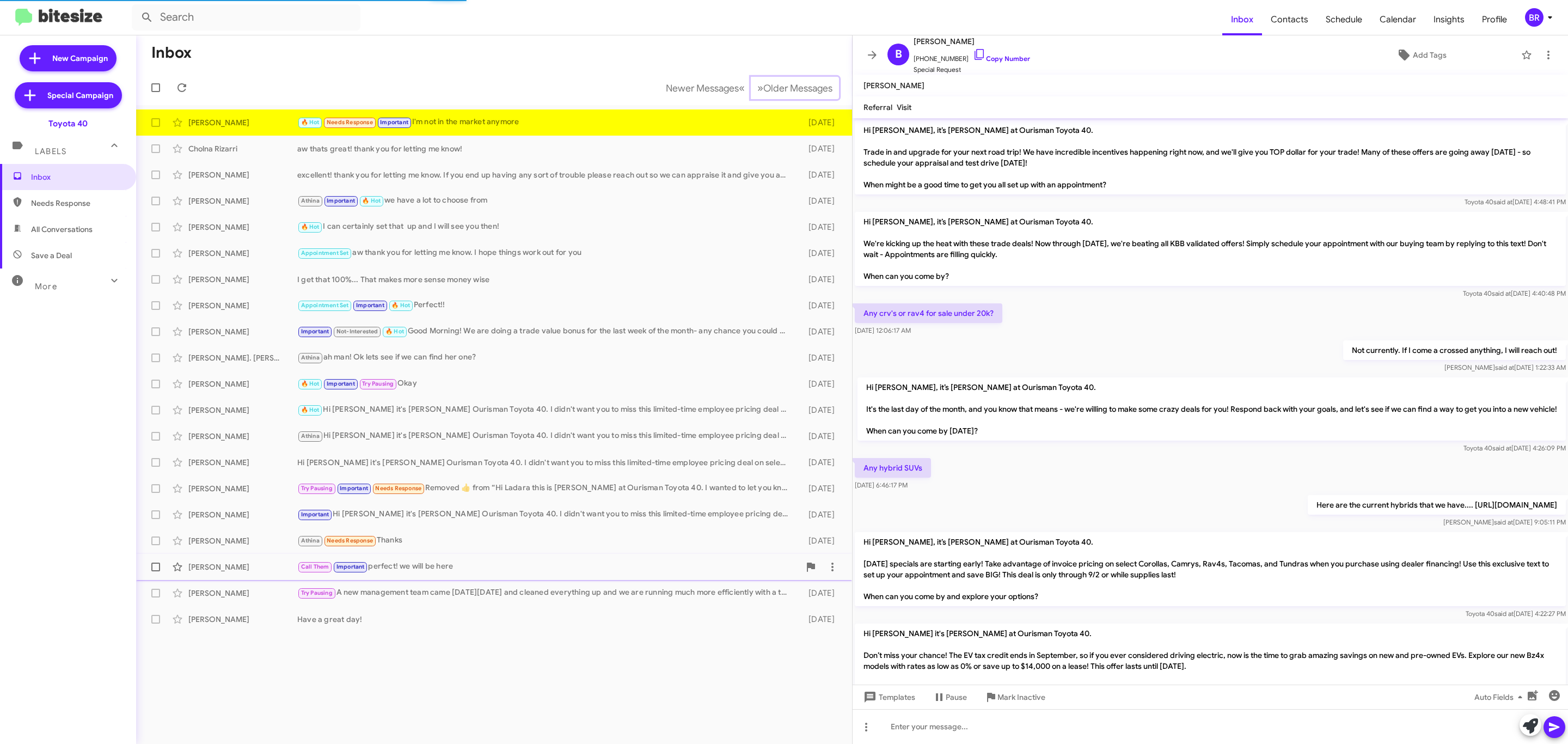
scroll to position [664, 0]
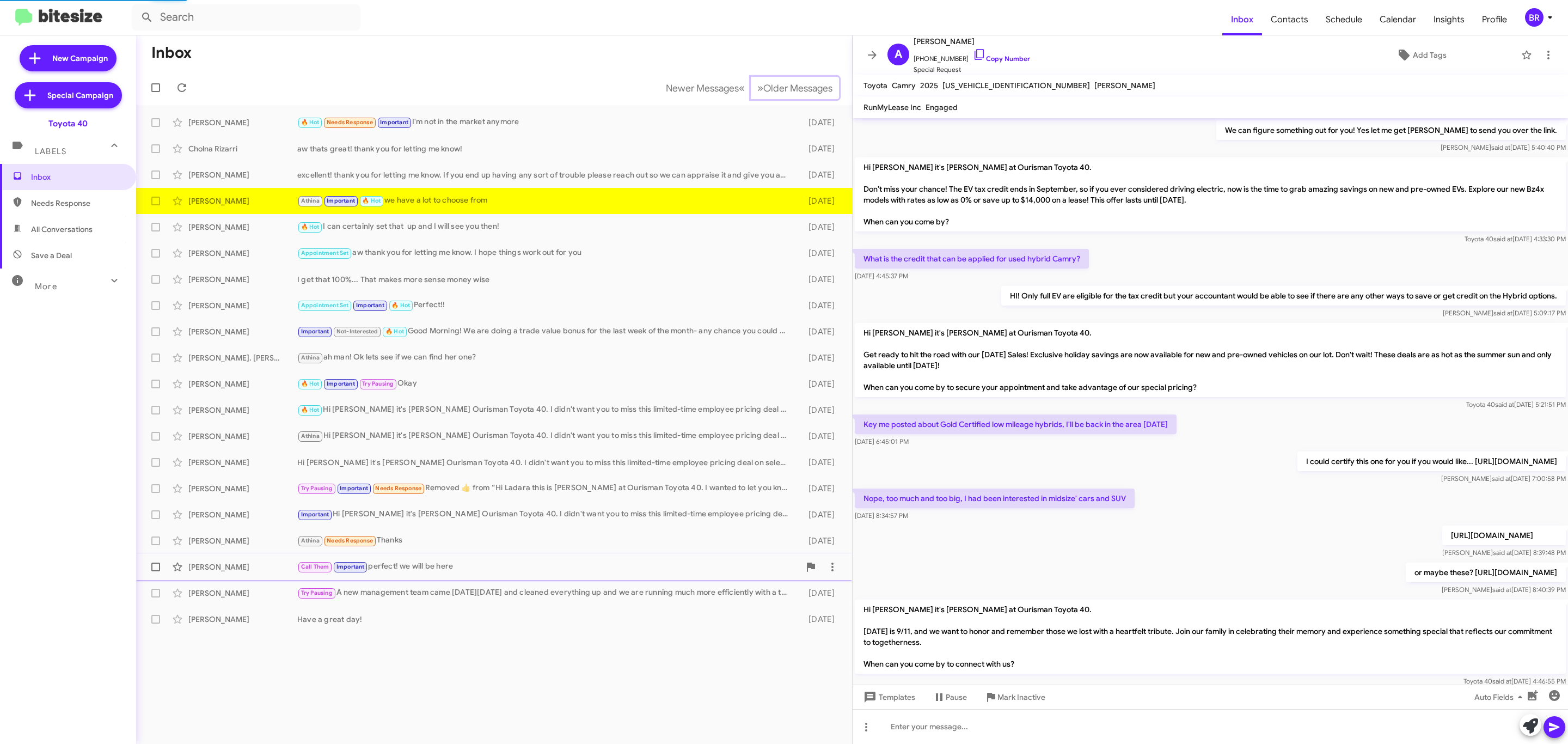
scroll to position [500, 0]
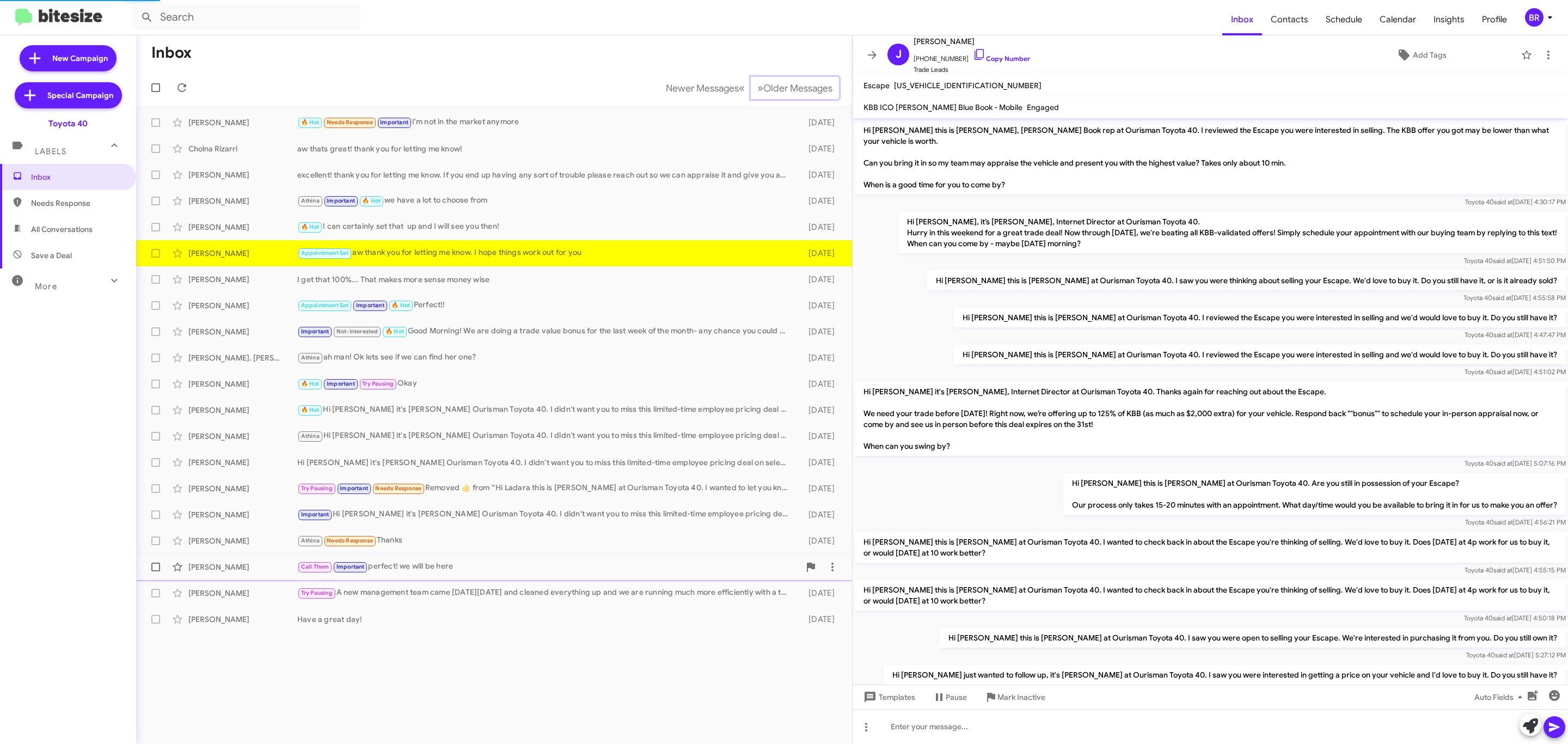
scroll to position [147, 0]
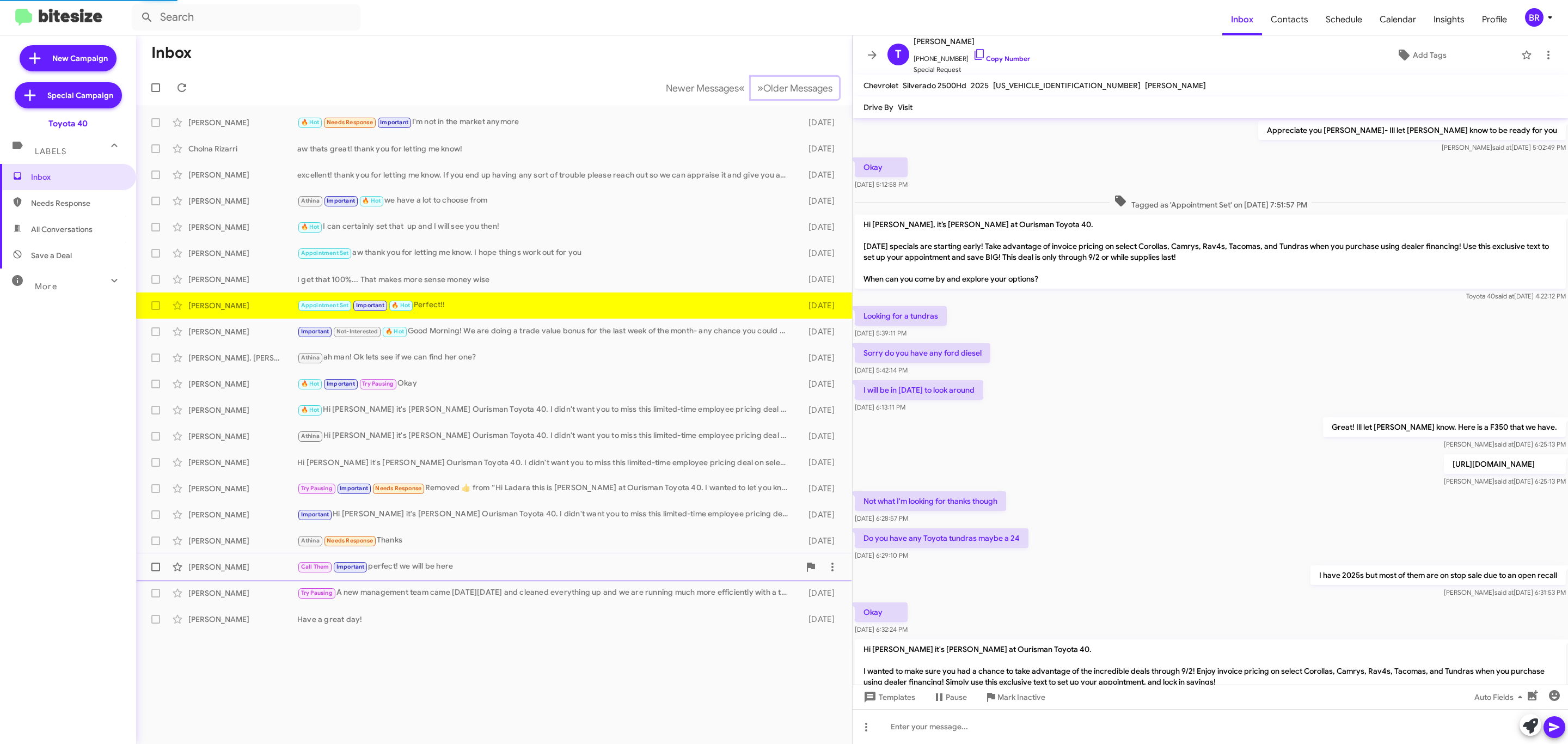
scroll to position [538, 0]
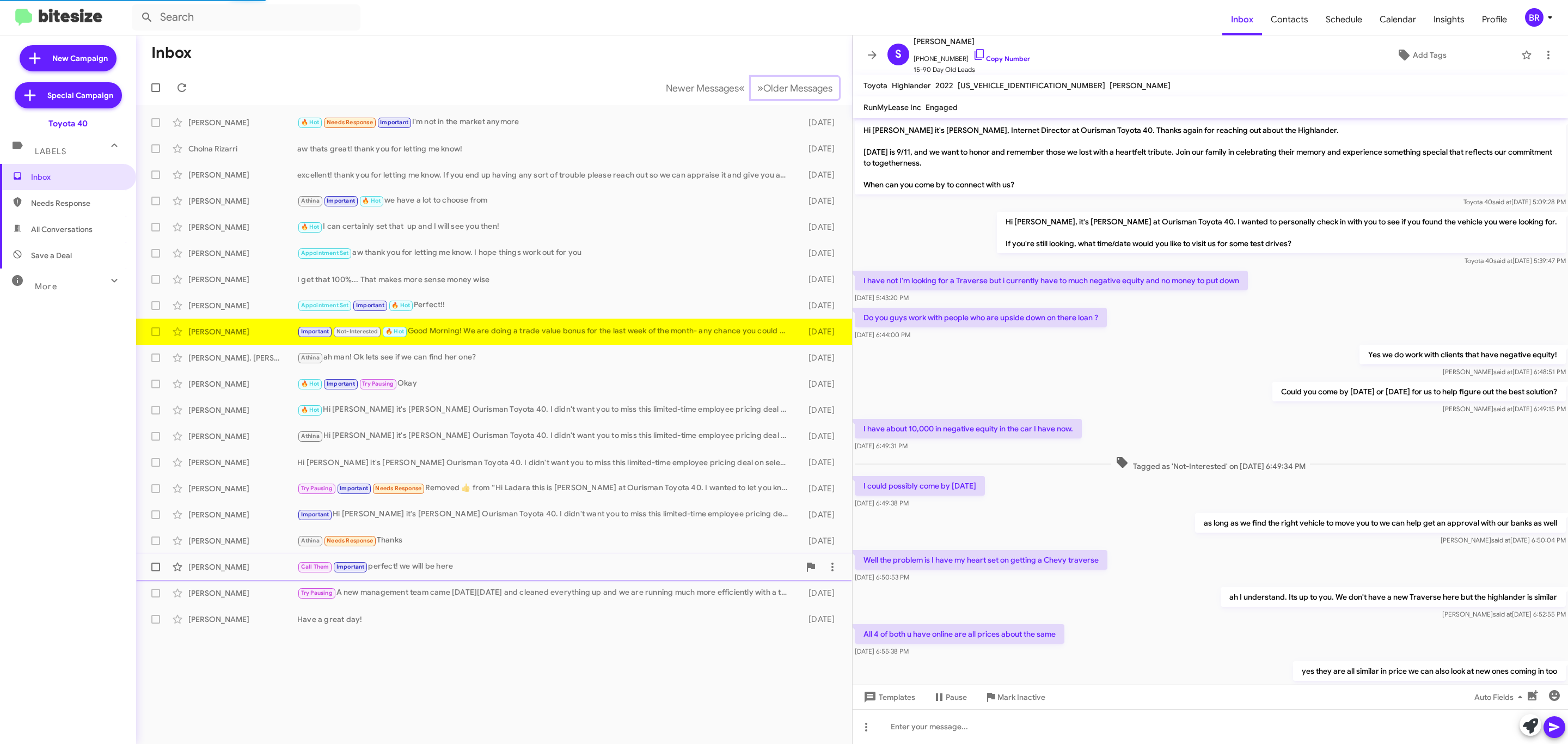
scroll to position [288, 0]
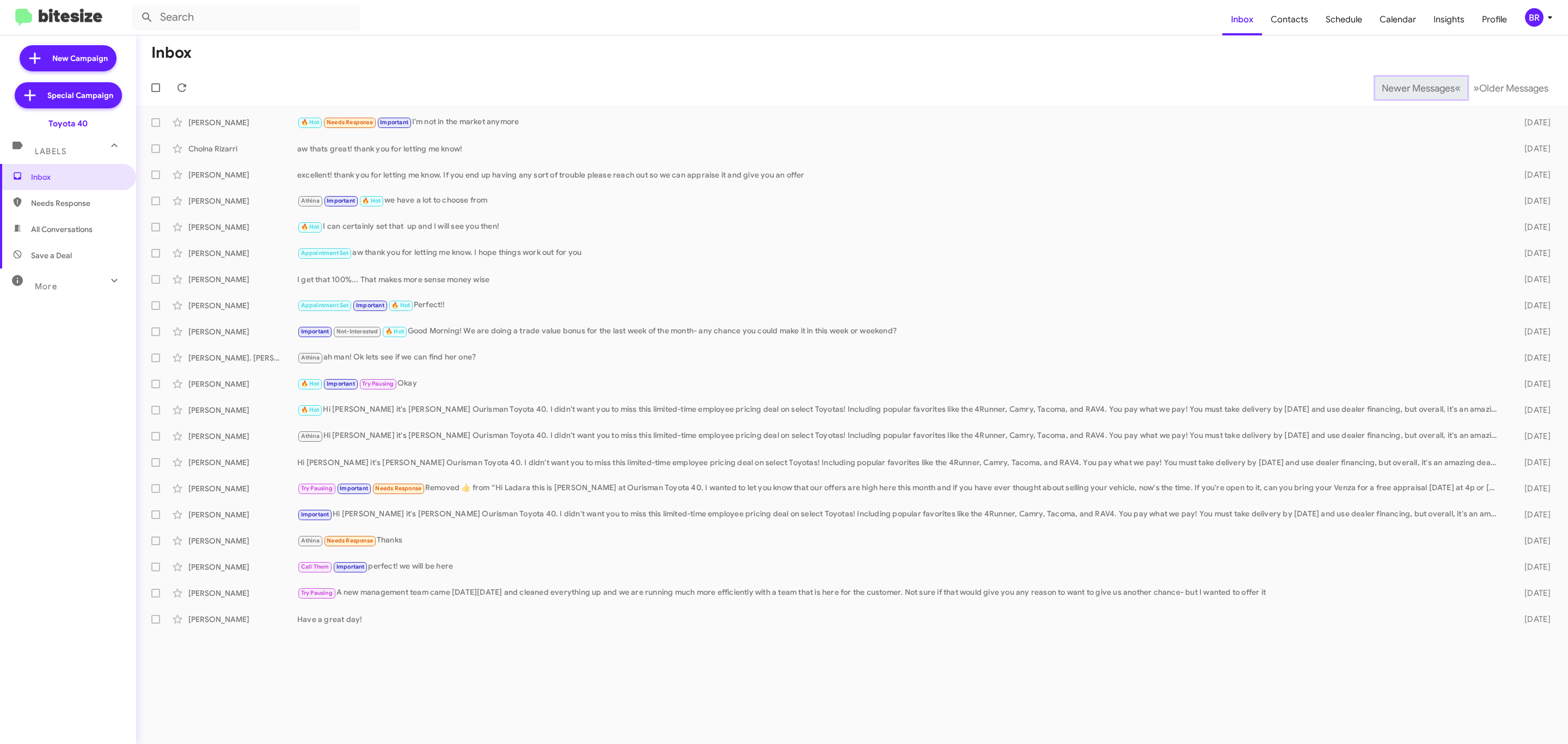
click at [1410, 87] on span "Newer Messages" at bounding box center [1418, 88] width 73 height 12
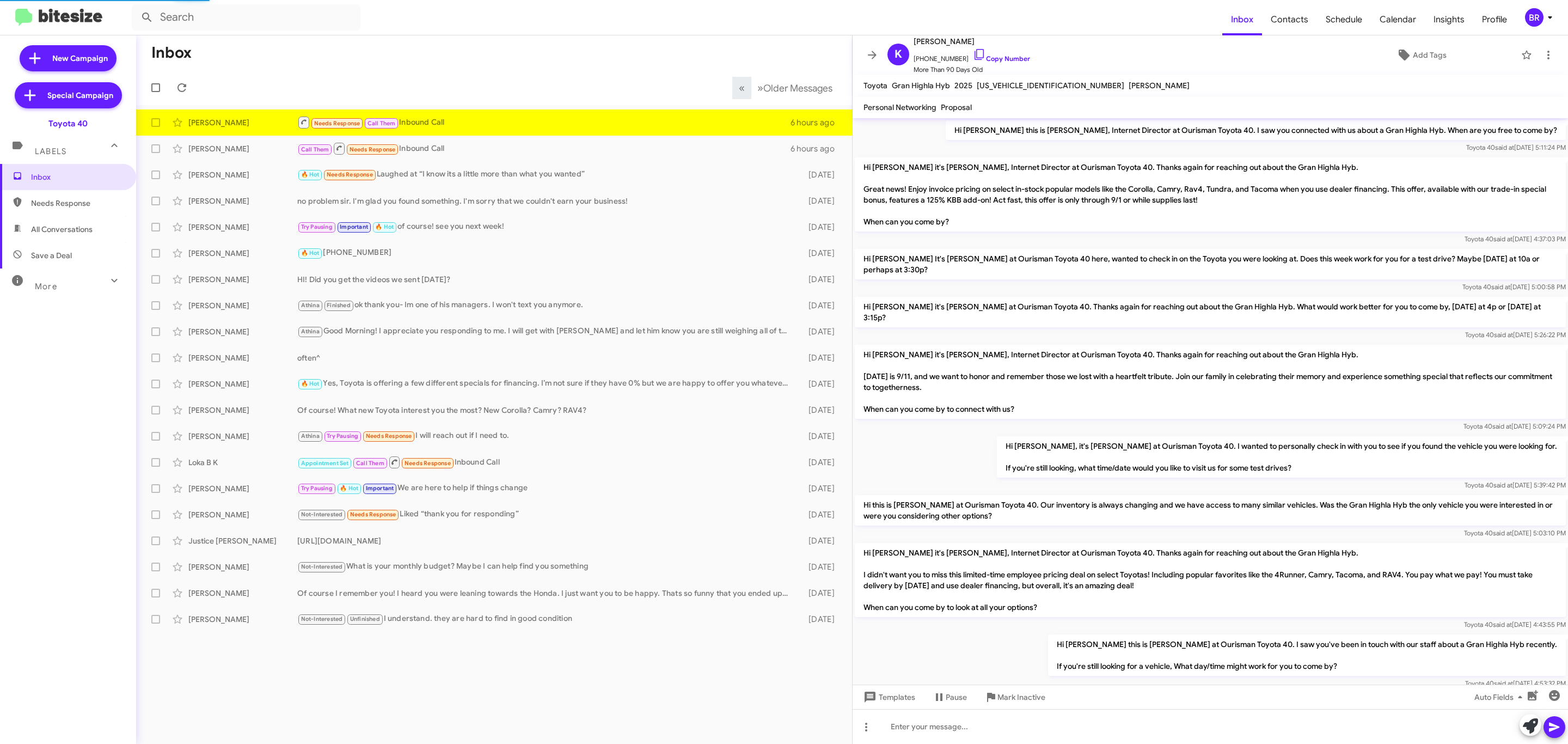
scroll to position [43, 0]
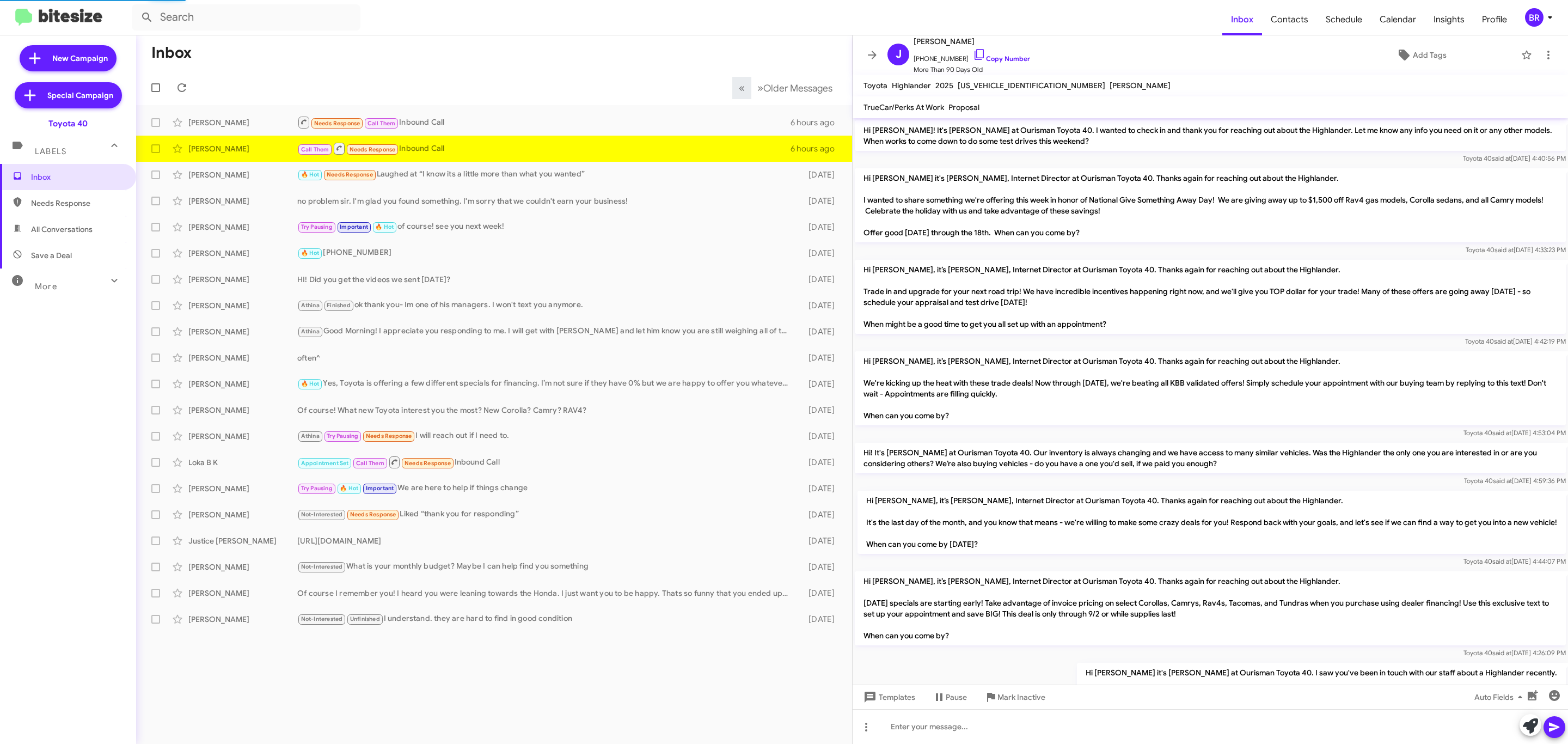
scroll to position [876, 0]
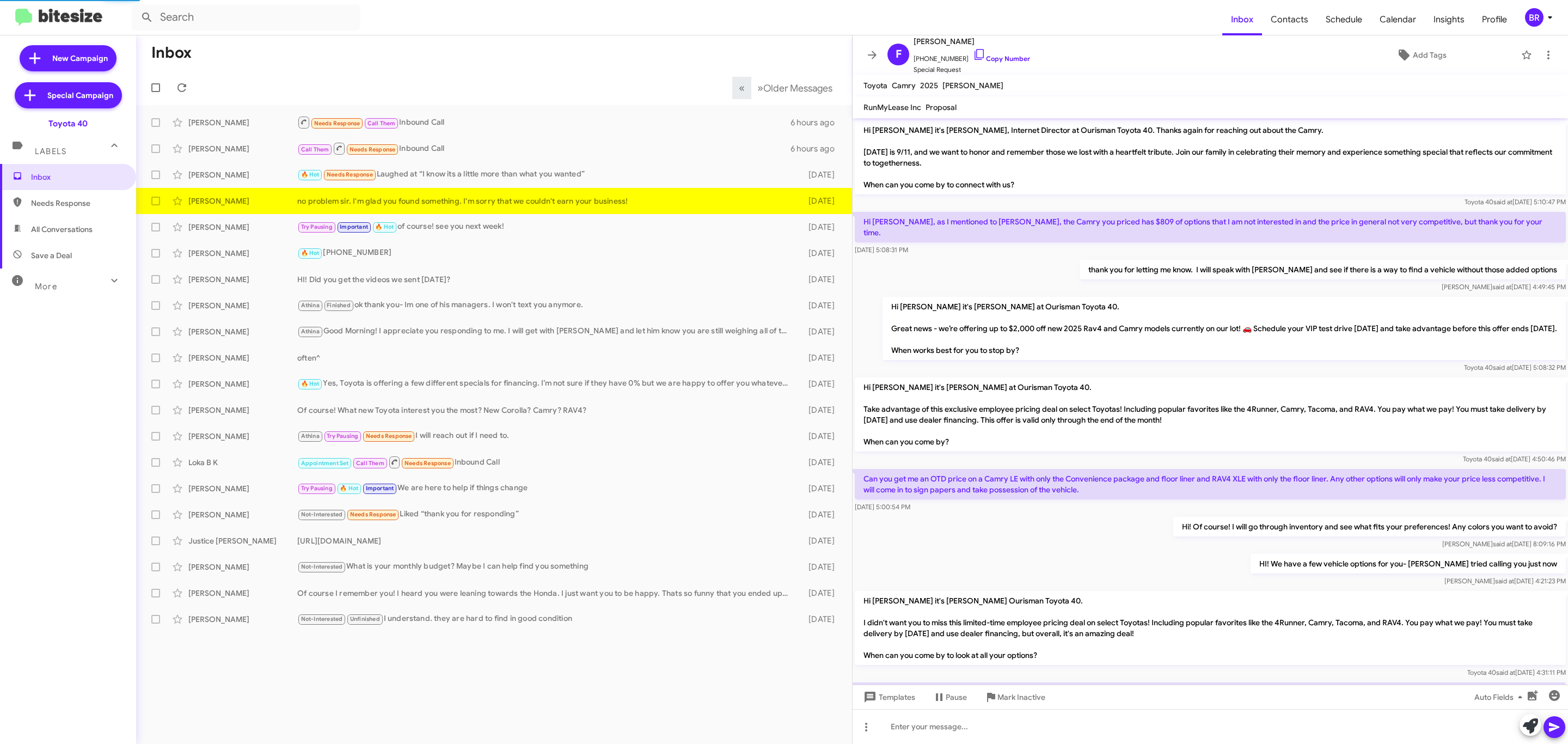
scroll to position [275, 0]
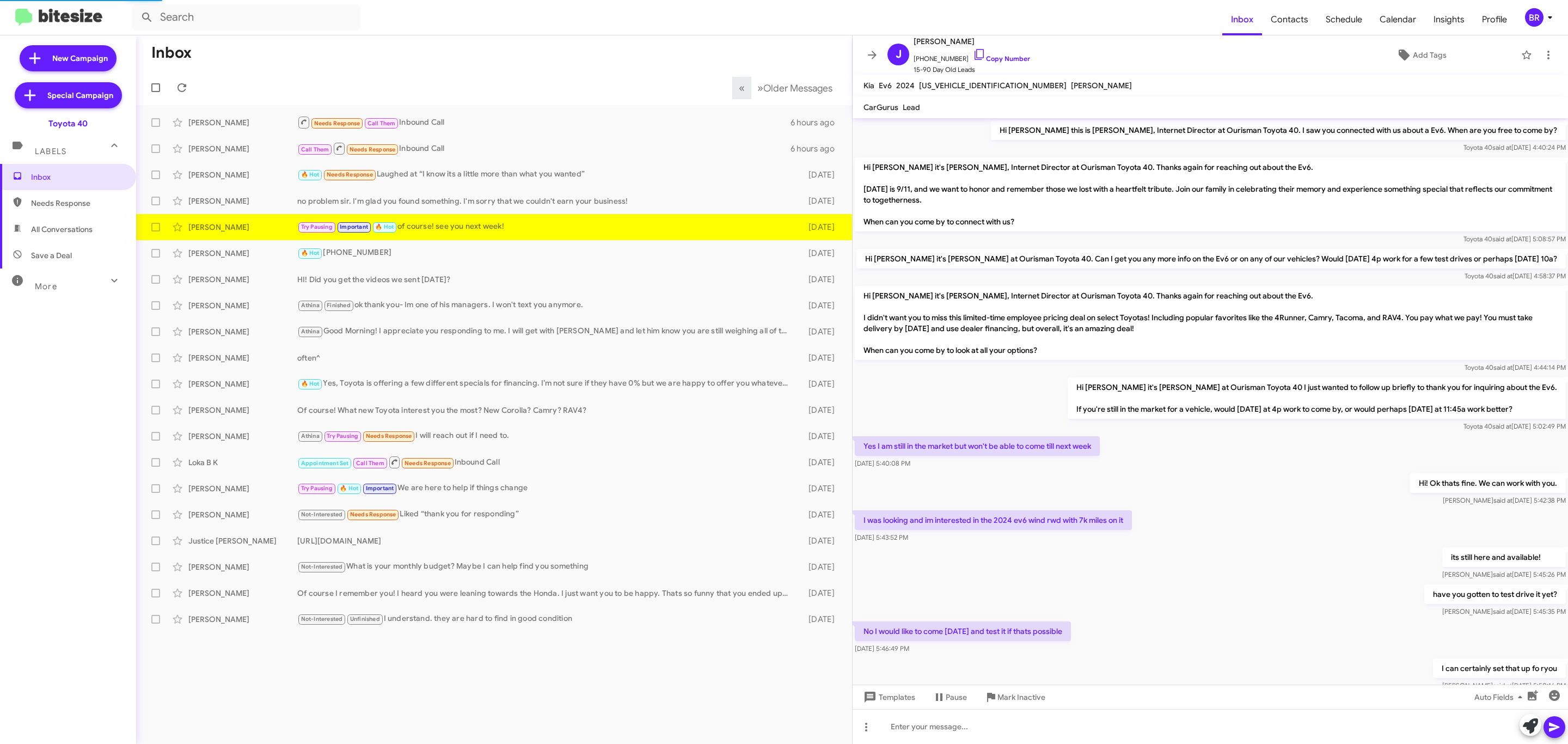
scroll to position [235, 0]
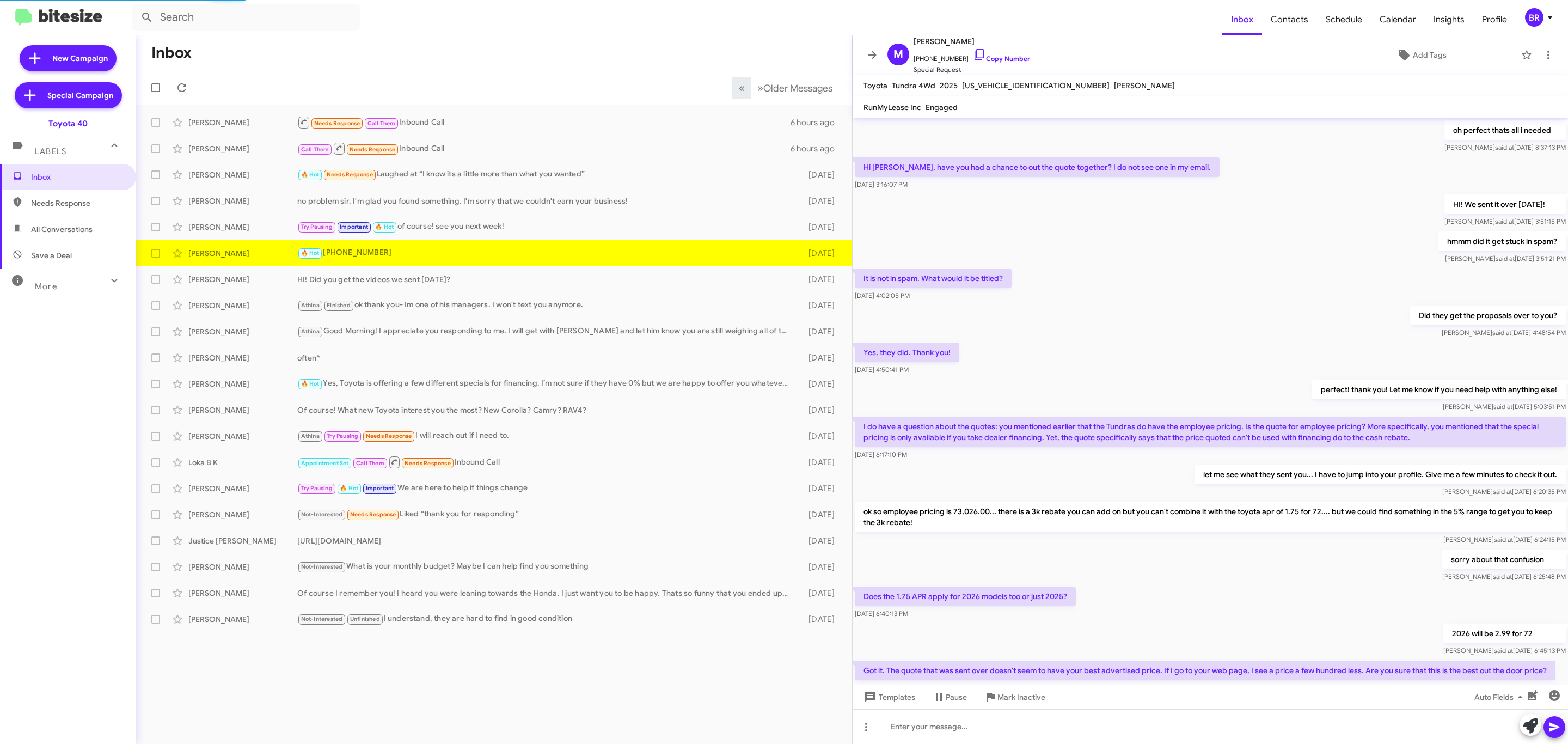
scroll to position [217, 0]
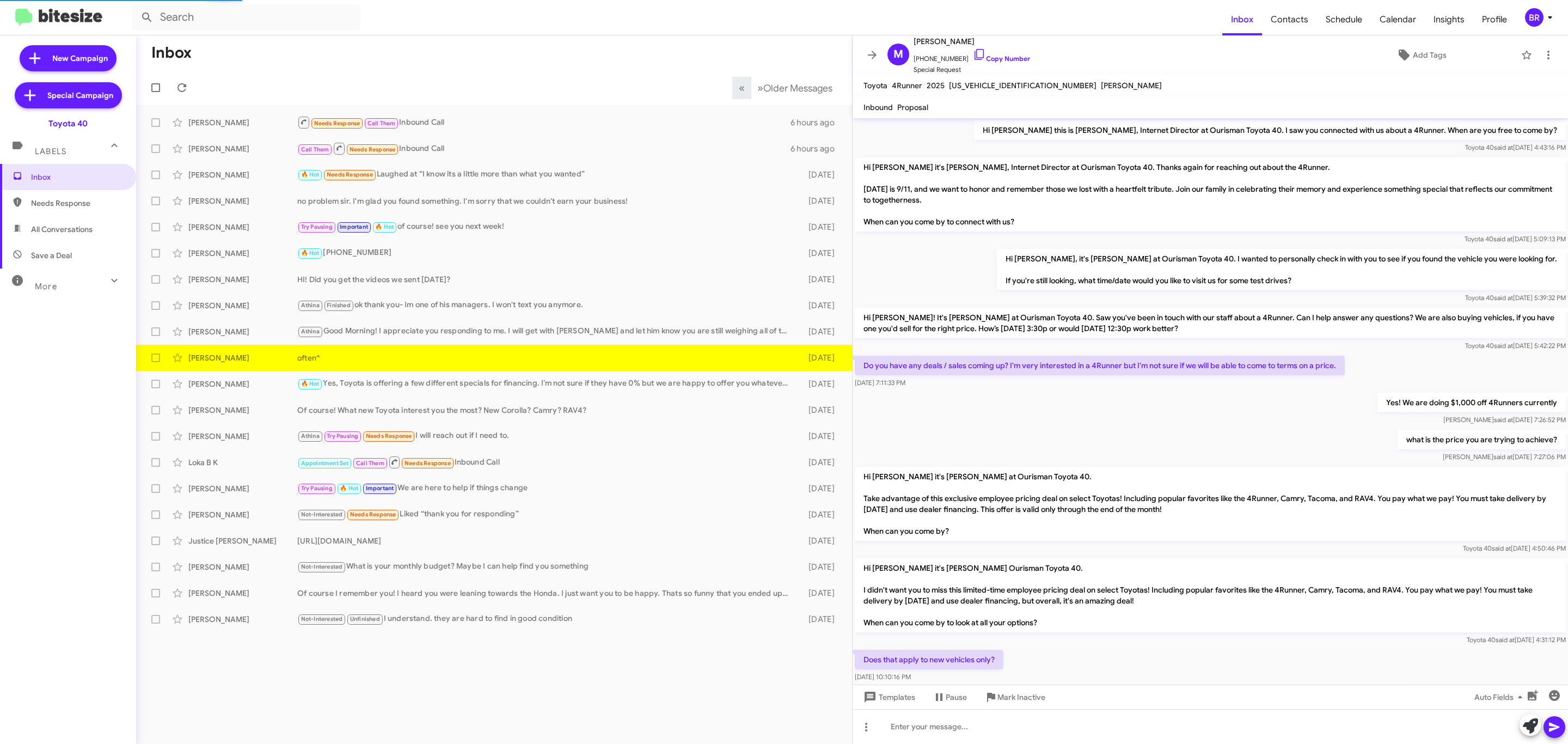
scroll to position [142, 0]
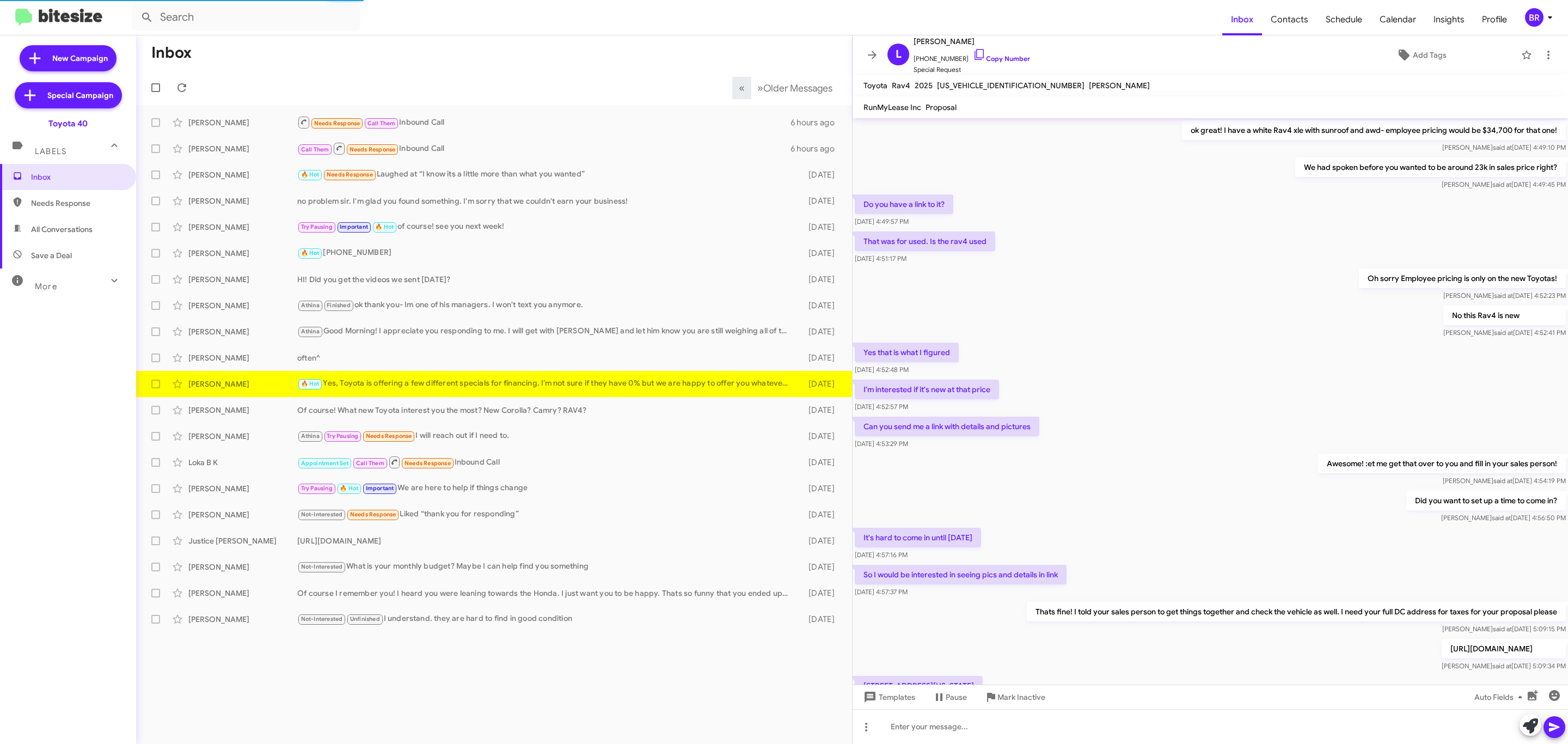
scroll to position [260, 0]
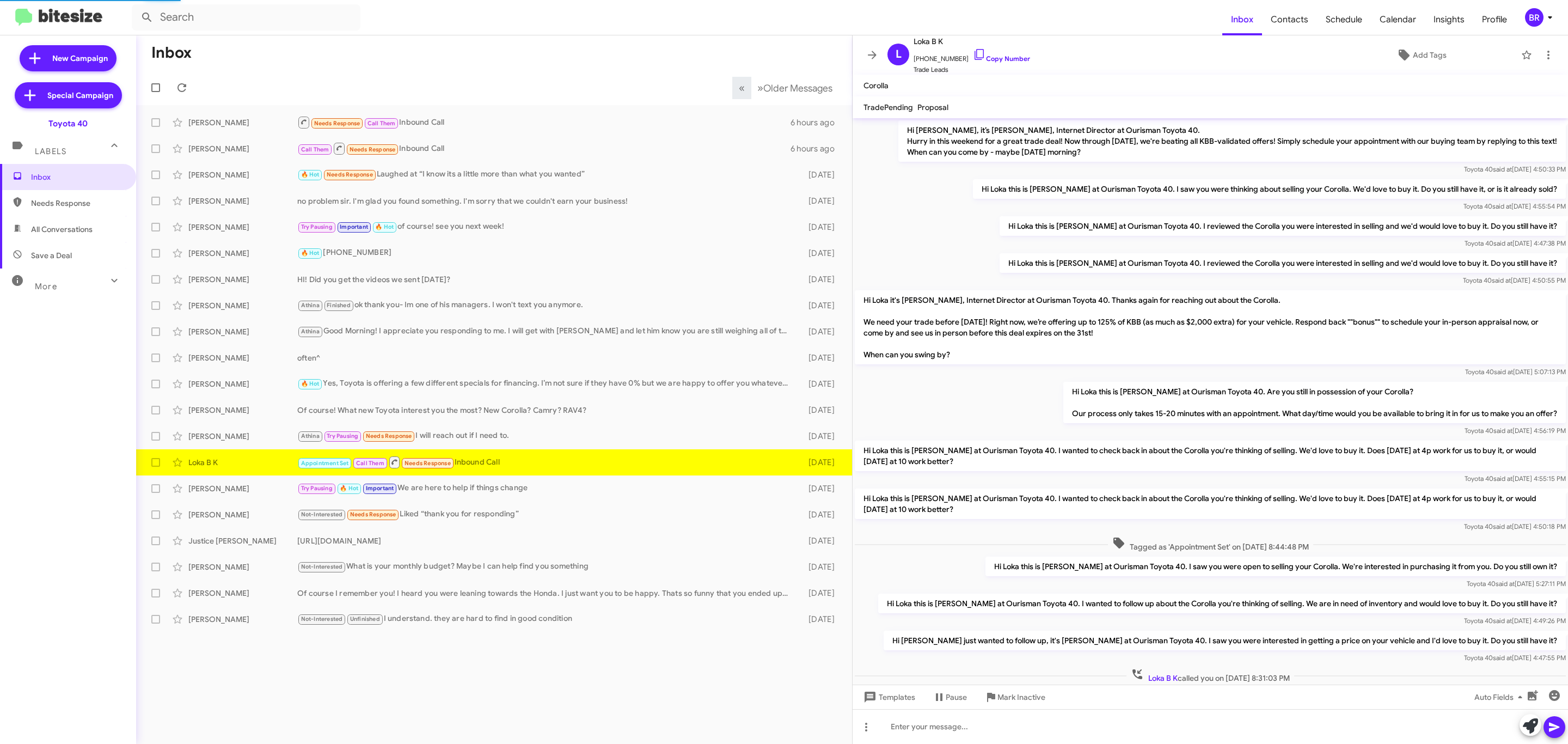
scroll to position [38, 0]
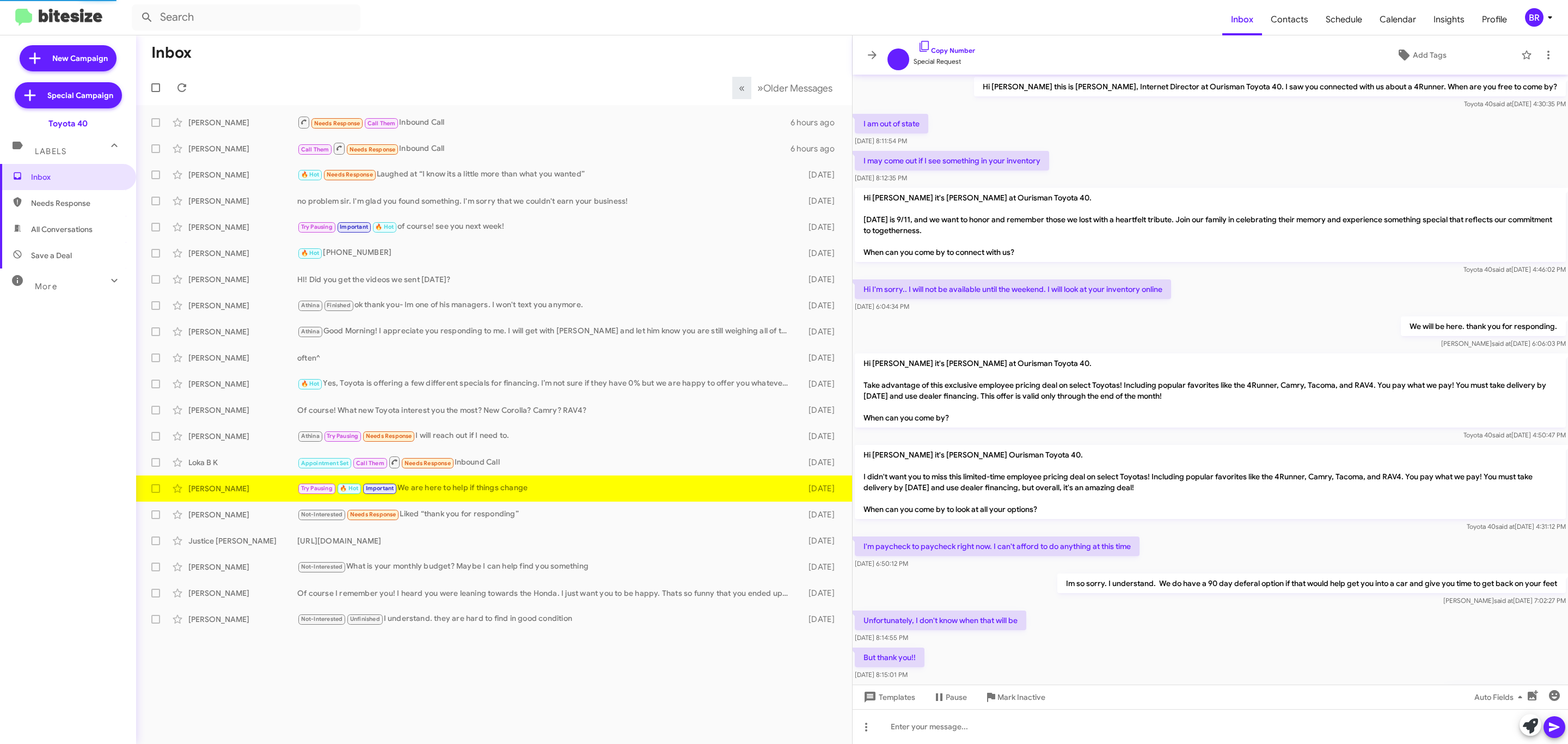
scroll to position [110, 0]
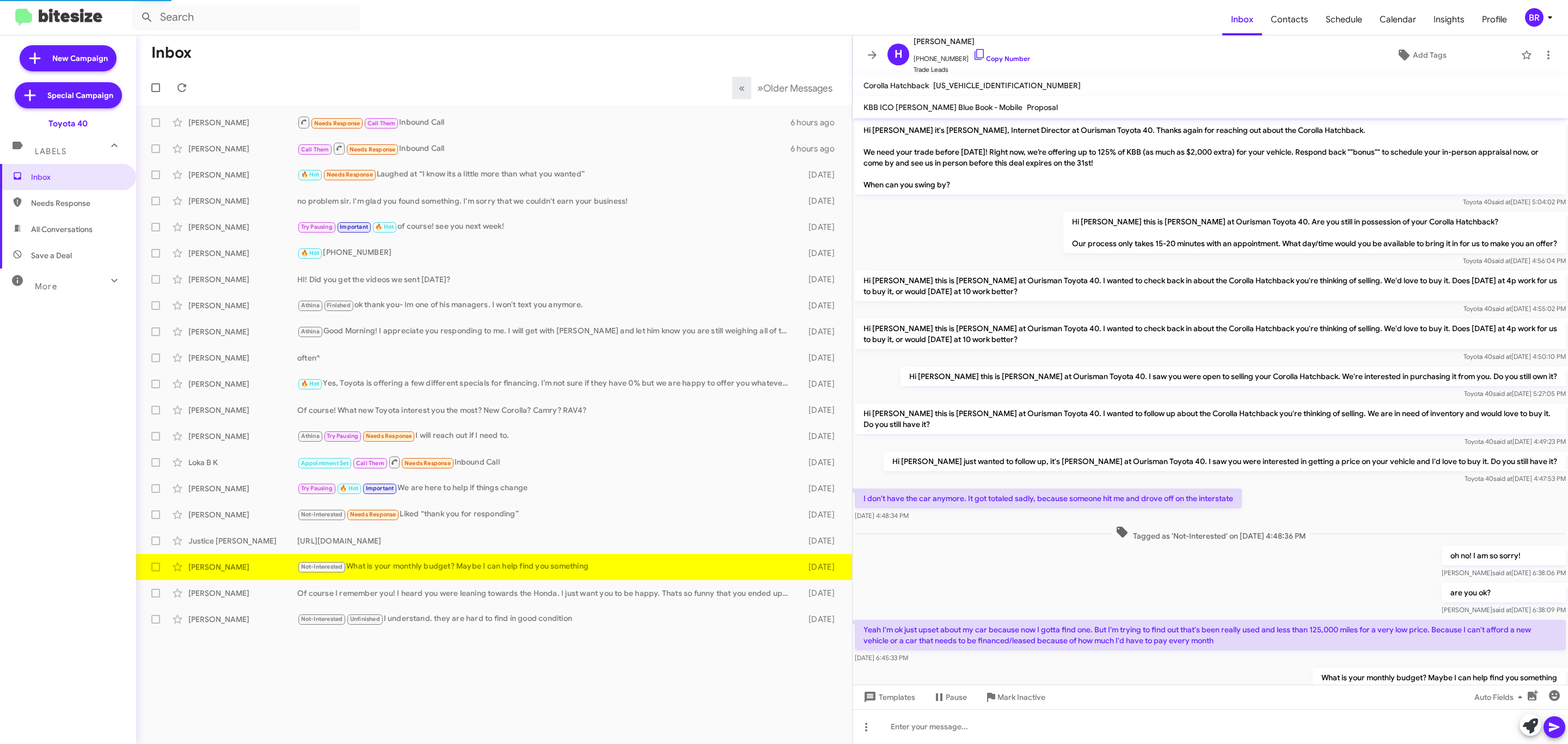
scroll to position [53, 0]
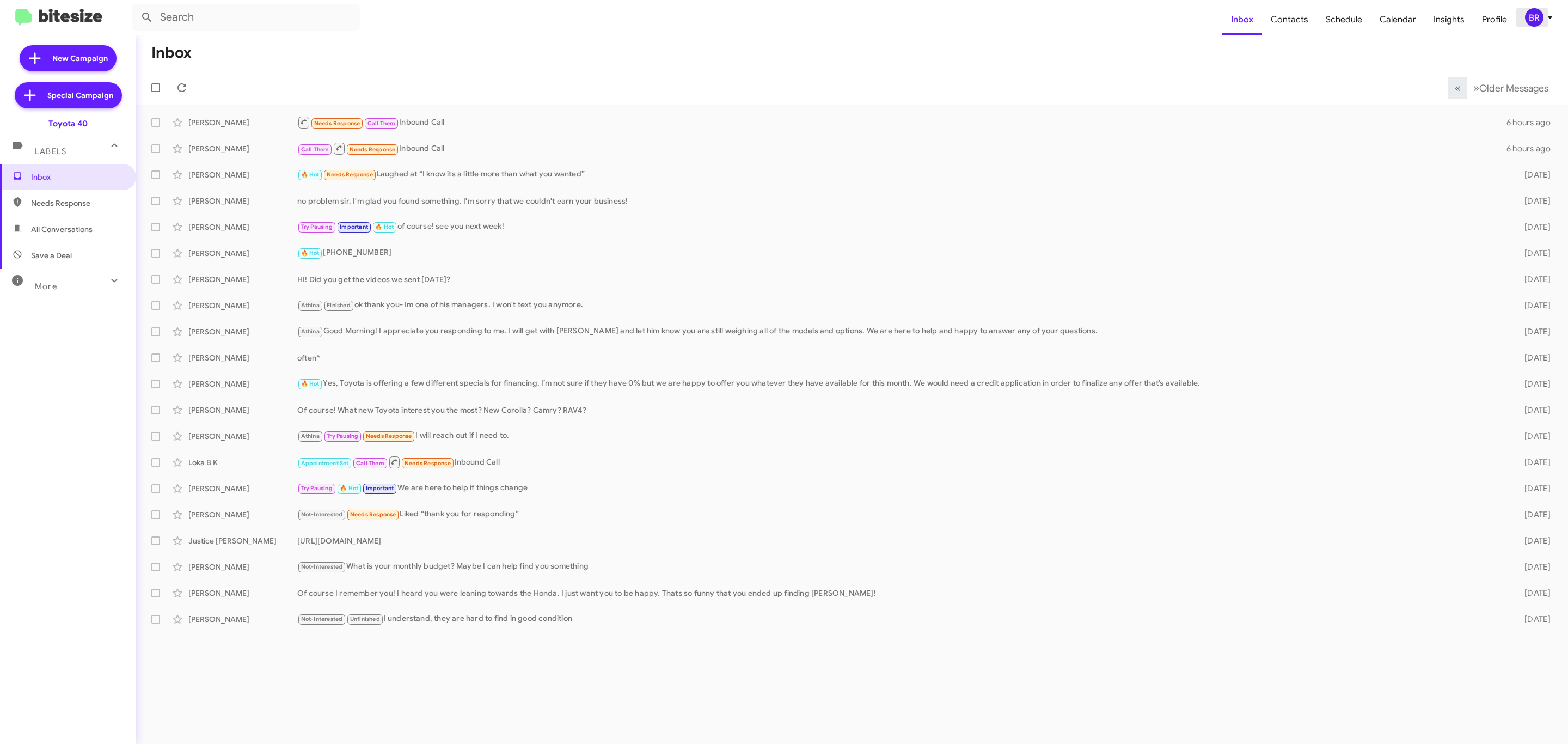
click at [1530, 22] on div "BR" at bounding box center [1534, 17] width 18 height 18
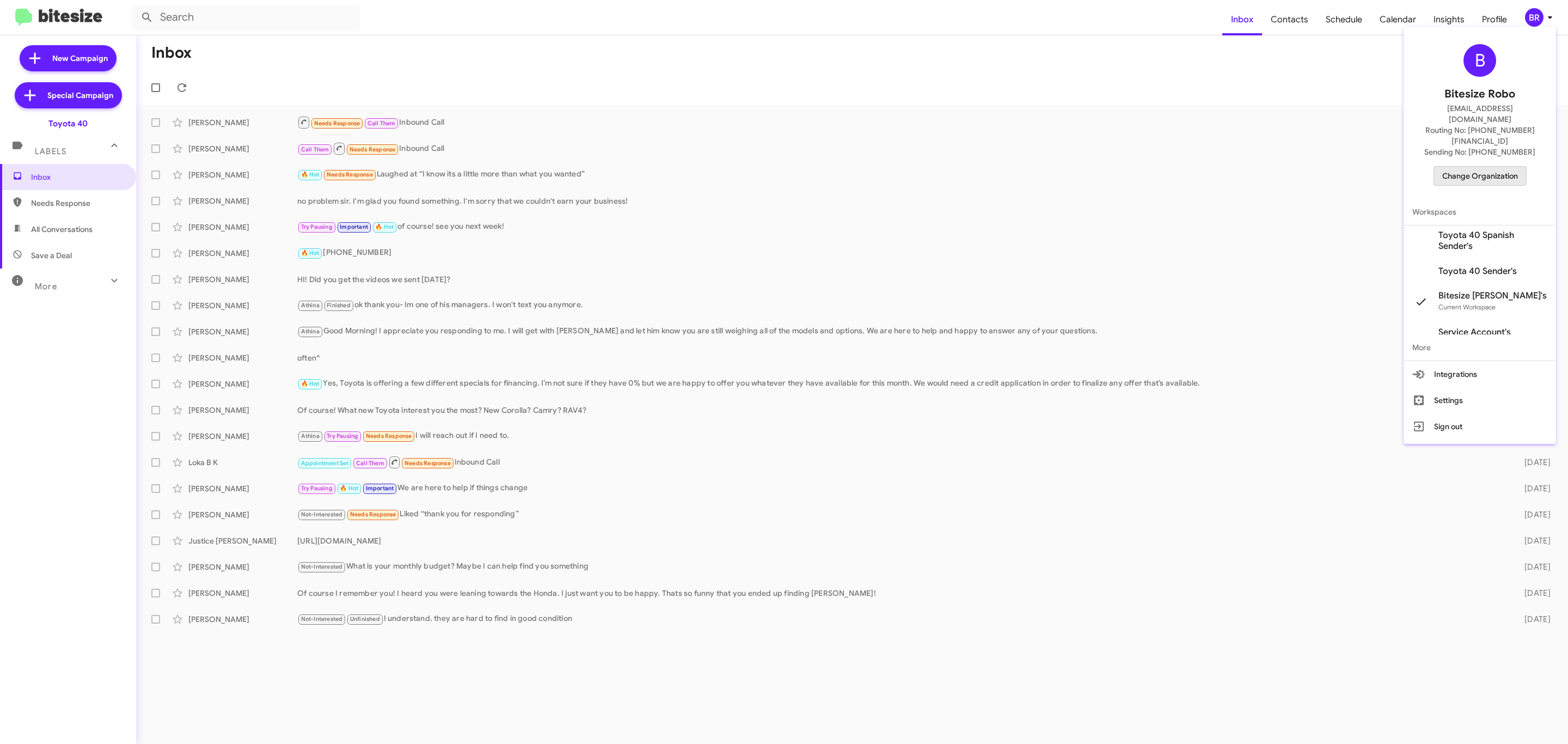
click at [1477, 166] on span "Change Organization" at bounding box center [1480, 175] width 76 height 18
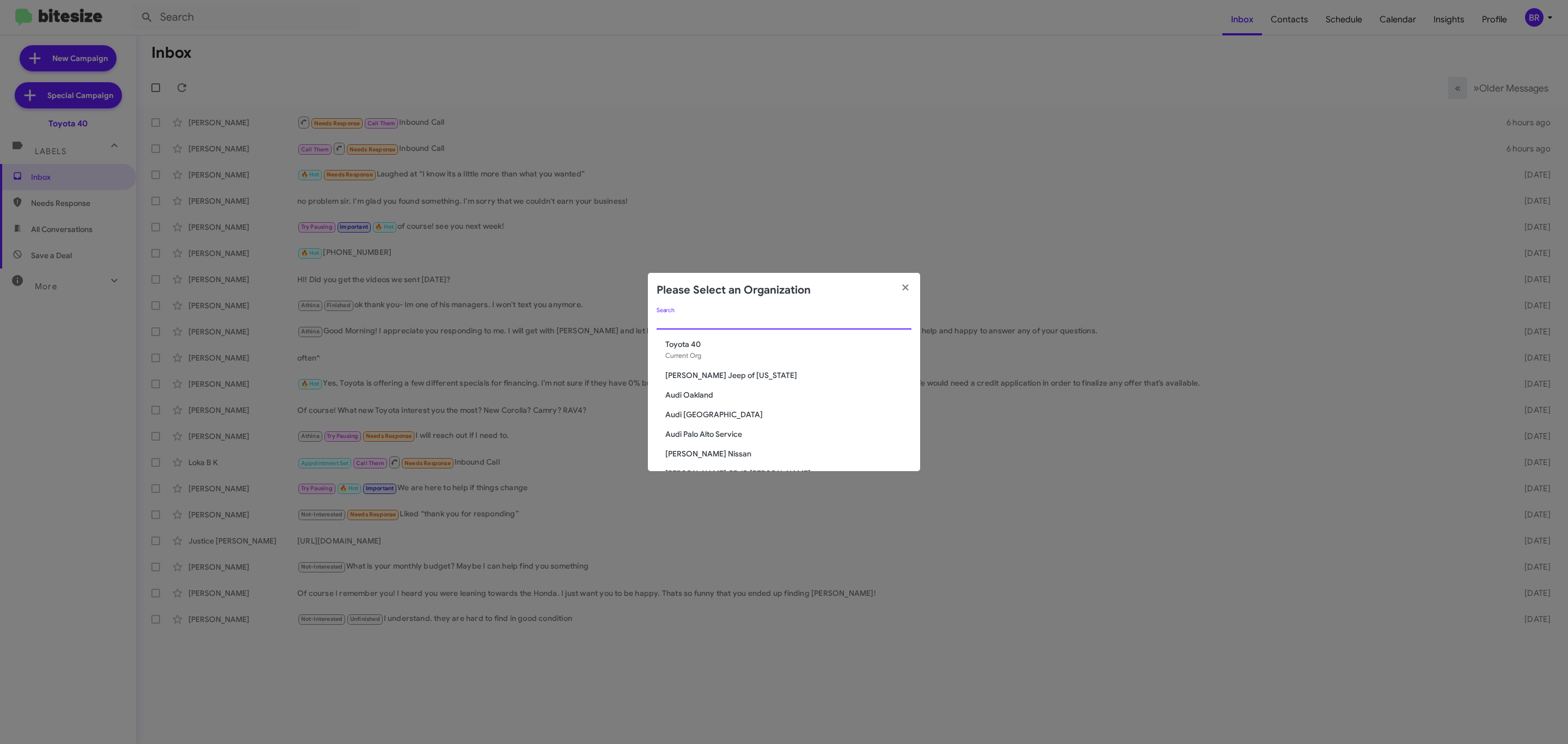
click at [699, 319] on input "Search" at bounding box center [784, 321] width 255 height 9
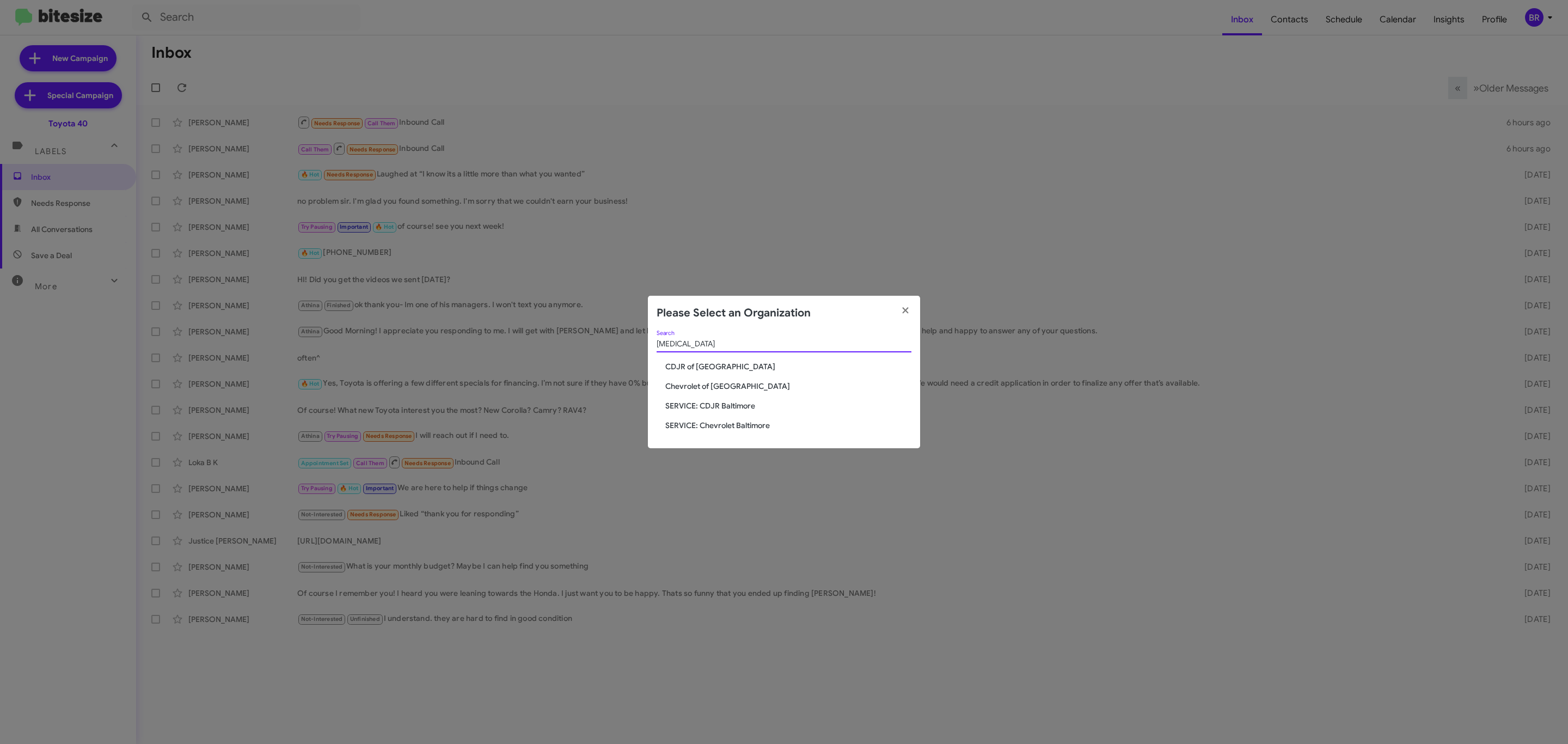
type input "bal"
click at [734, 384] on span "Chevrolet of [GEOGRAPHIC_DATA]" at bounding box center [789, 386] width 246 height 11
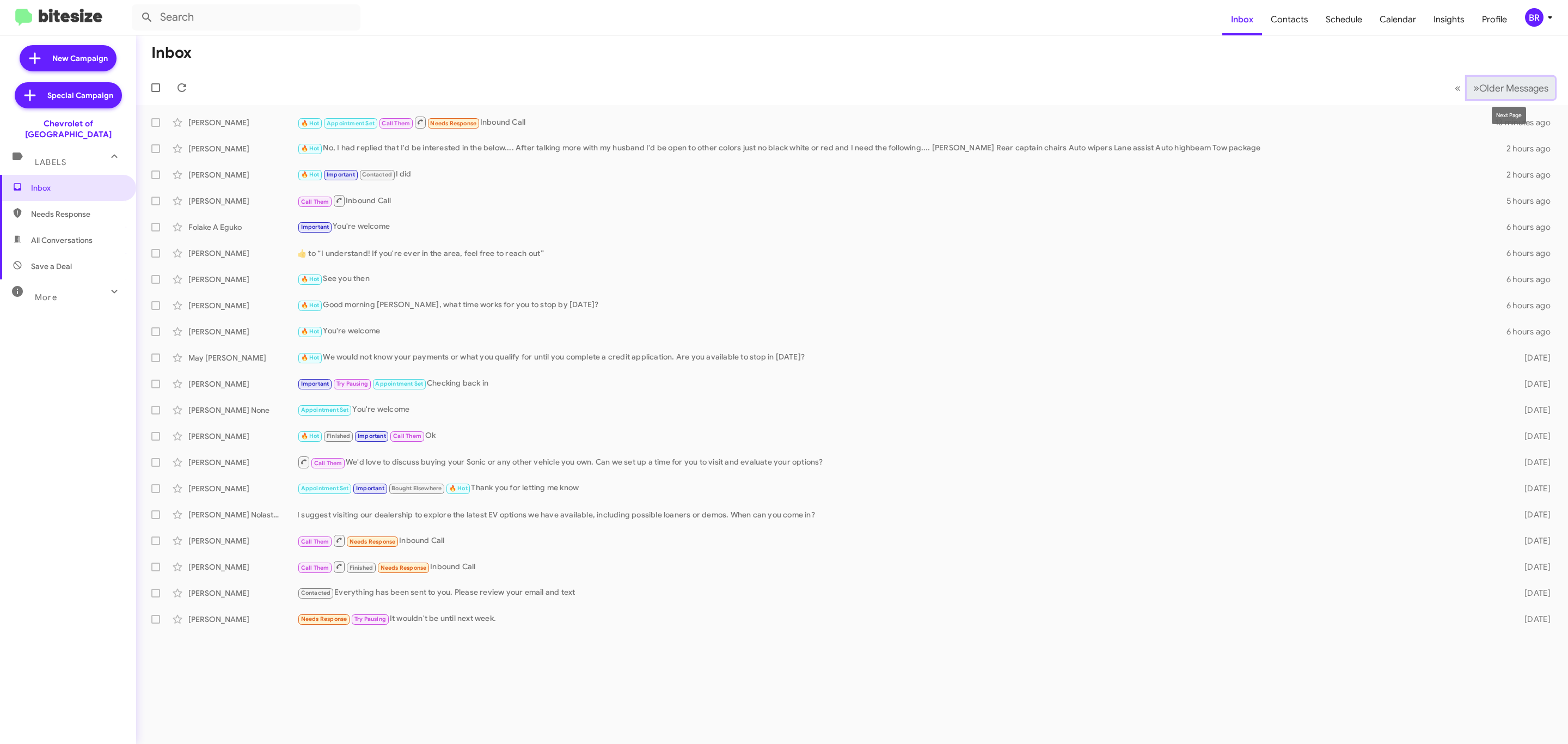
click at [1493, 87] on span "Older Messages" at bounding box center [1514, 88] width 69 height 12
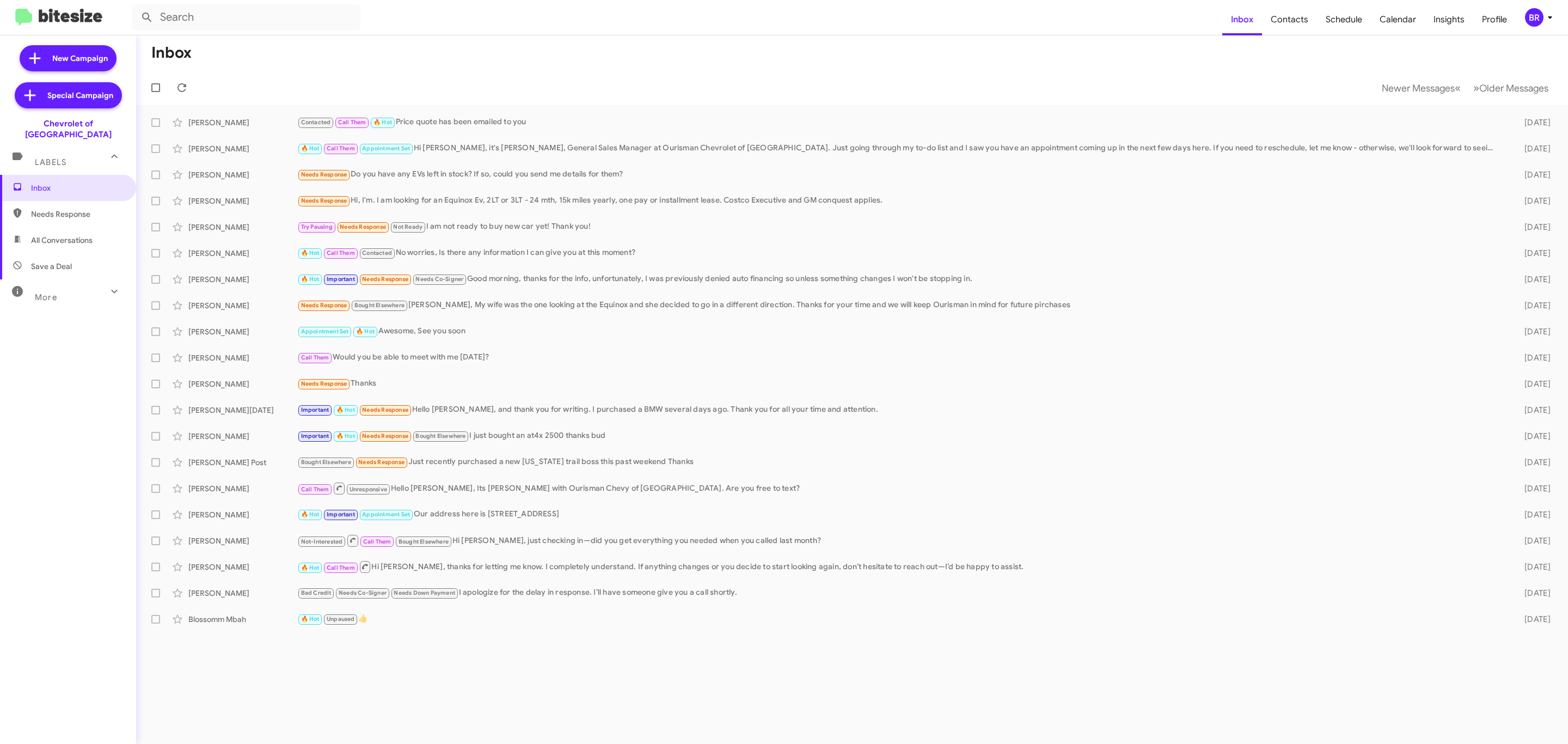
click at [1529, 72] on mat-toolbar-row "Newer Messages « Previous » Next Older Messages" at bounding box center [852, 87] width 1432 height 35
click at [1486, 99] on mat-tooltip-component "Next Page" at bounding box center [1509, 116] width 49 height 32
click at [1491, 78] on button "» Next Older Messages" at bounding box center [1511, 88] width 88 height 22
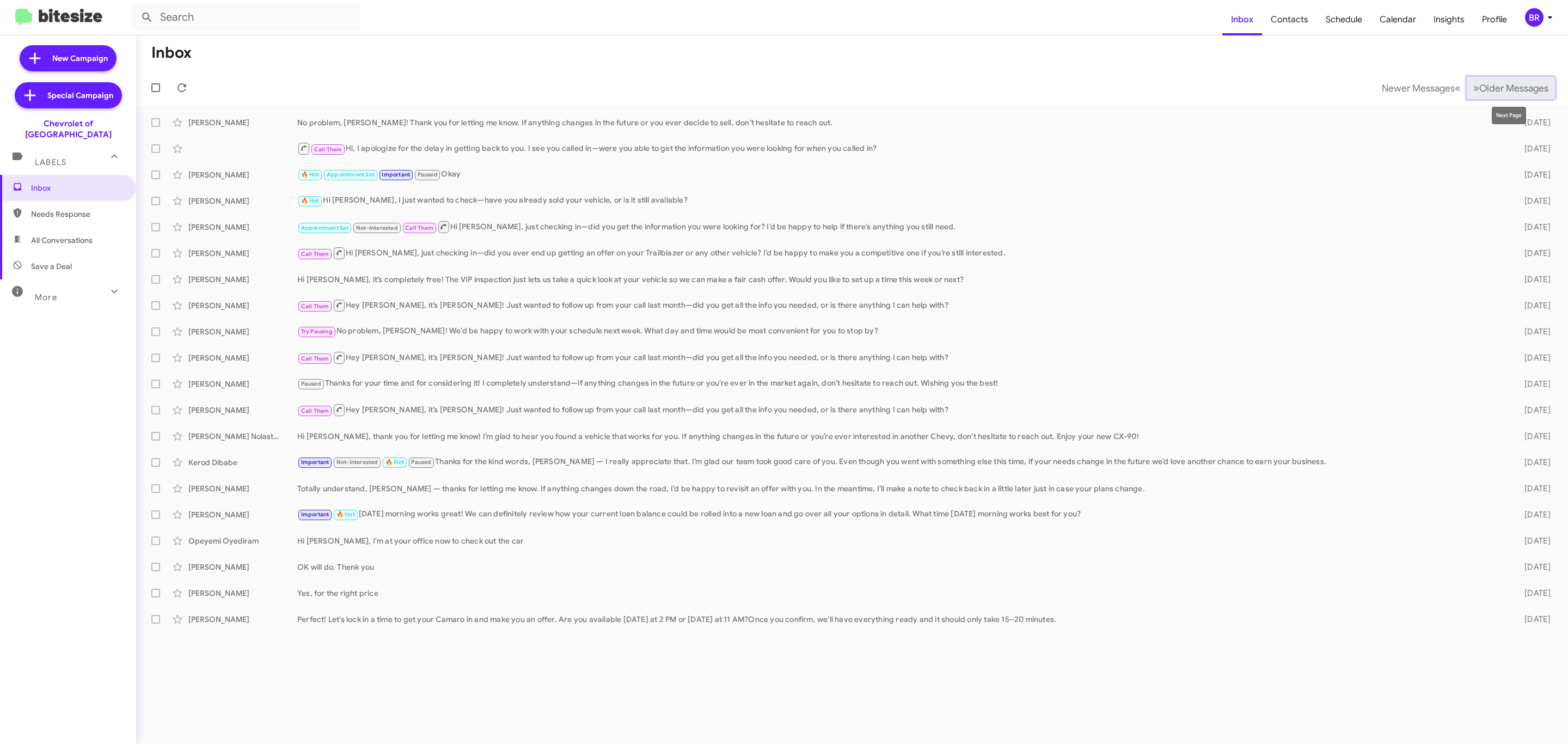
click at [1491, 95] on button "» Next Older Messages" at bounding box center [1511, 88] width 88 height 22
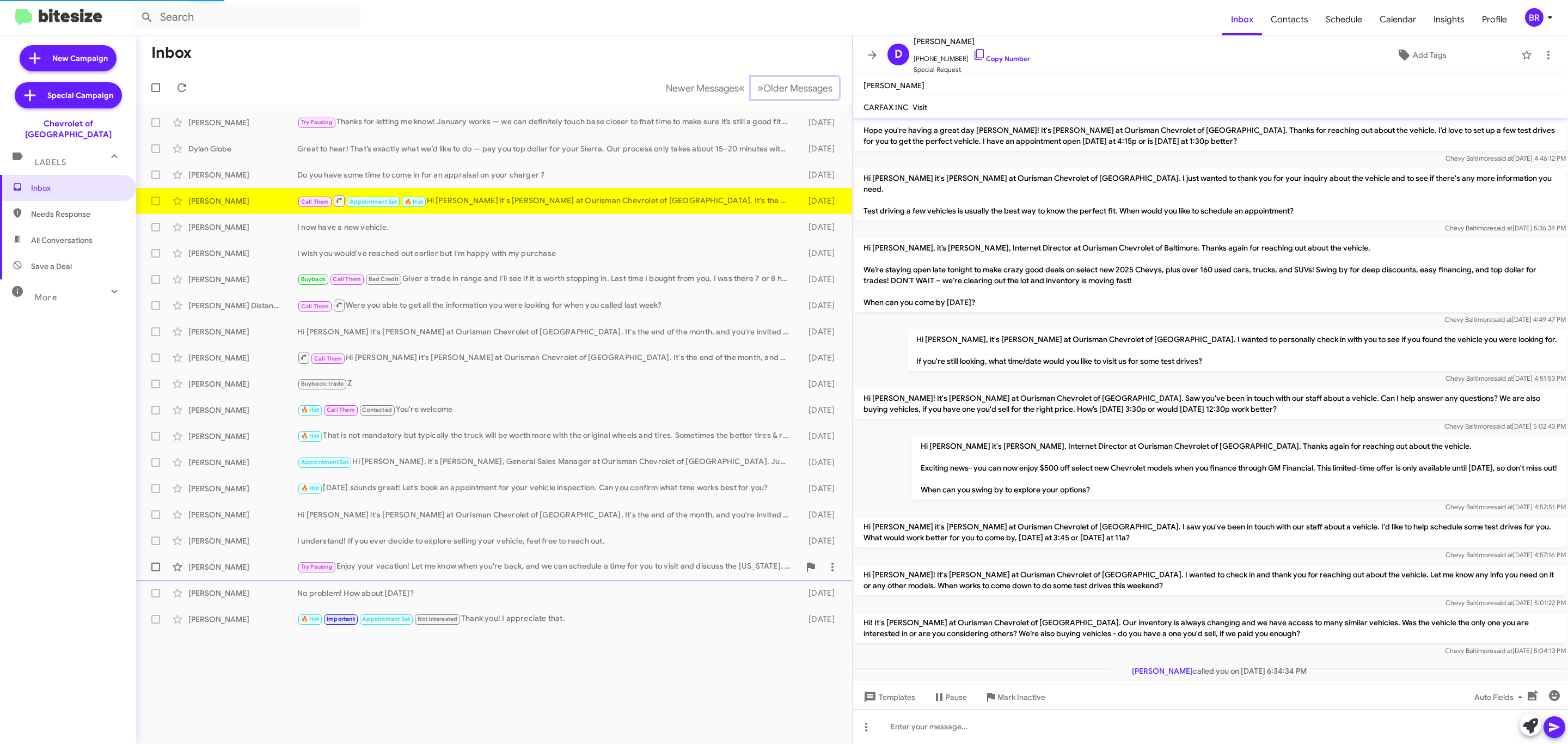
scroll to position [500, 0]
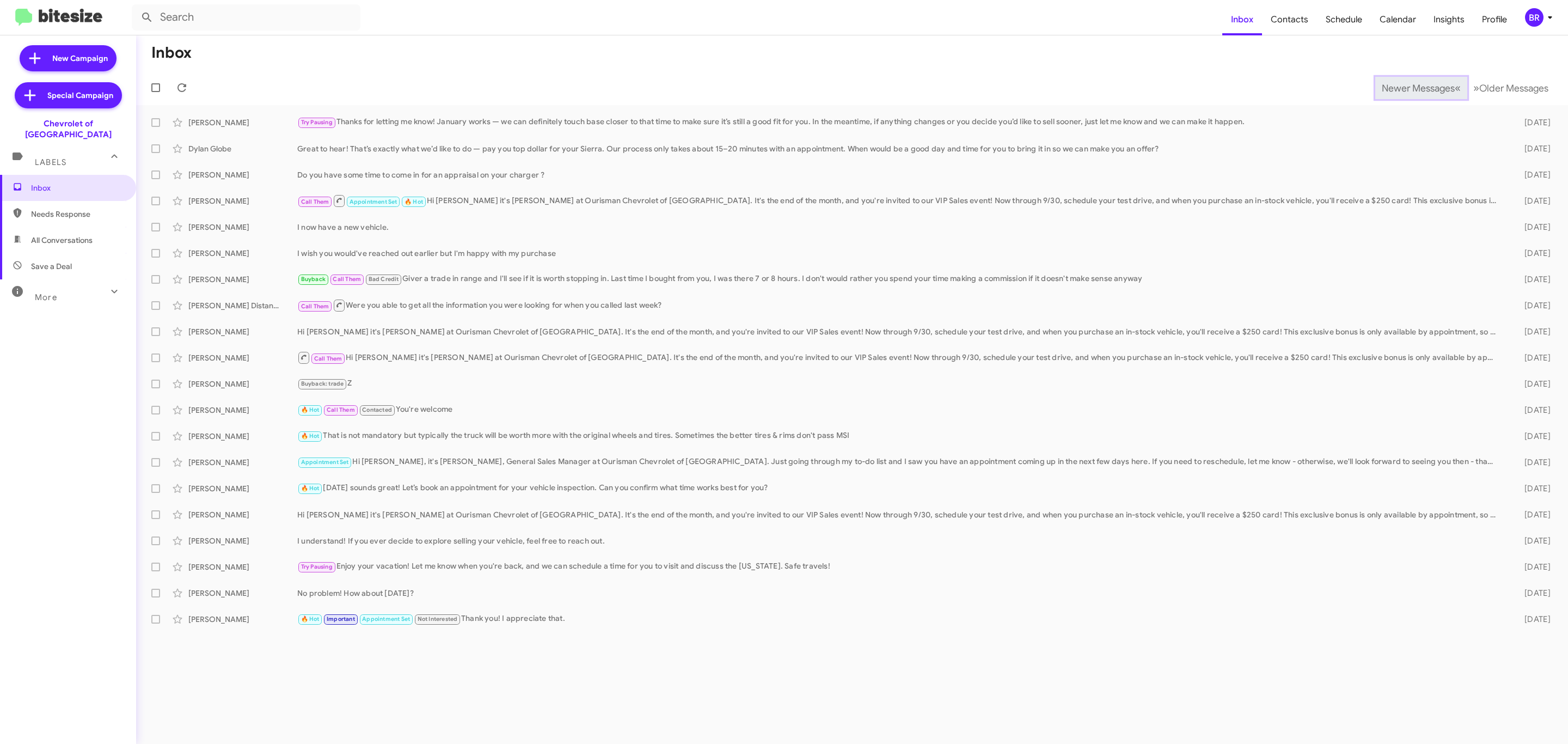
click at [1410, 87] on span "Newer Messages" at bounding box center [1418, 88] width 73 height 12
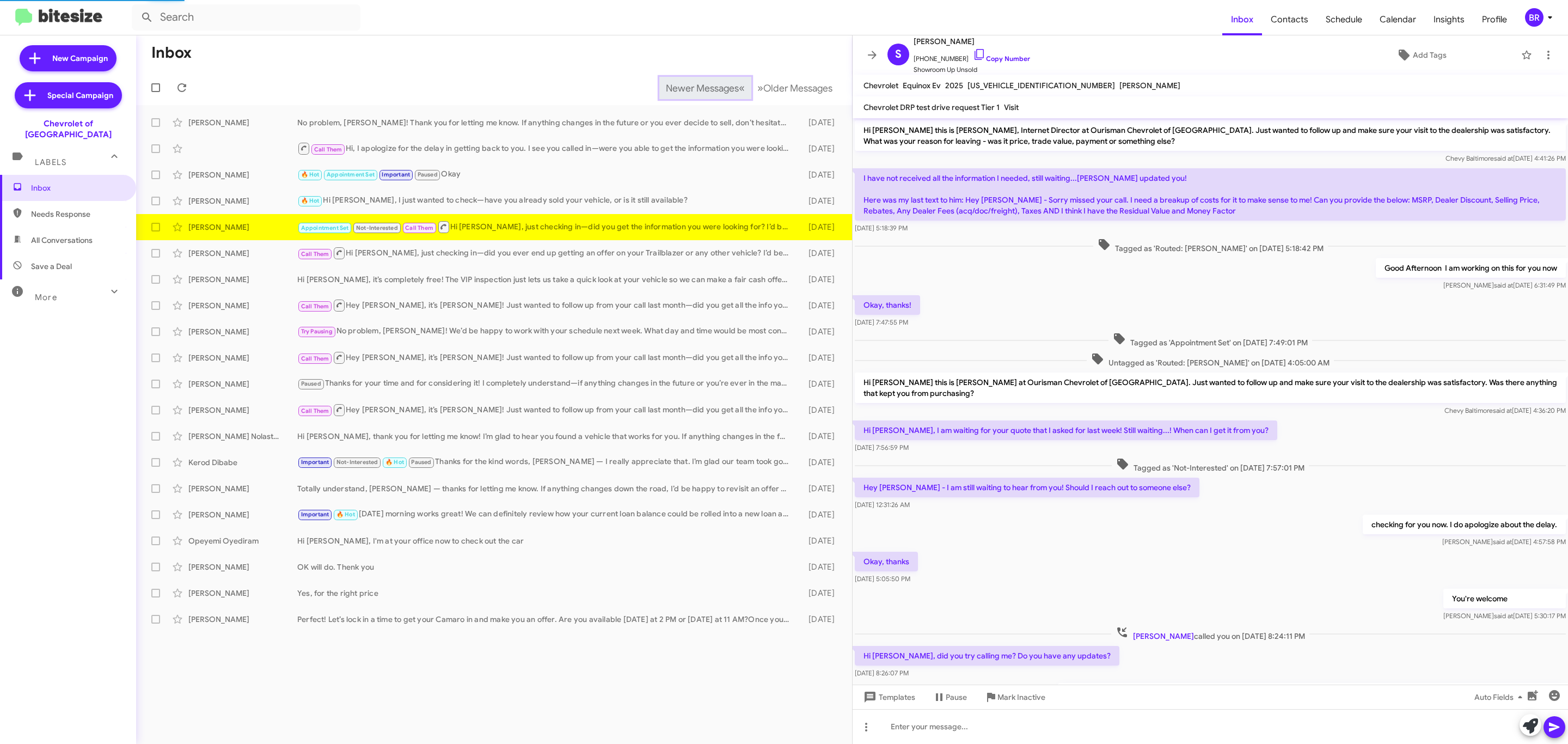
scroll to position [39, 0]
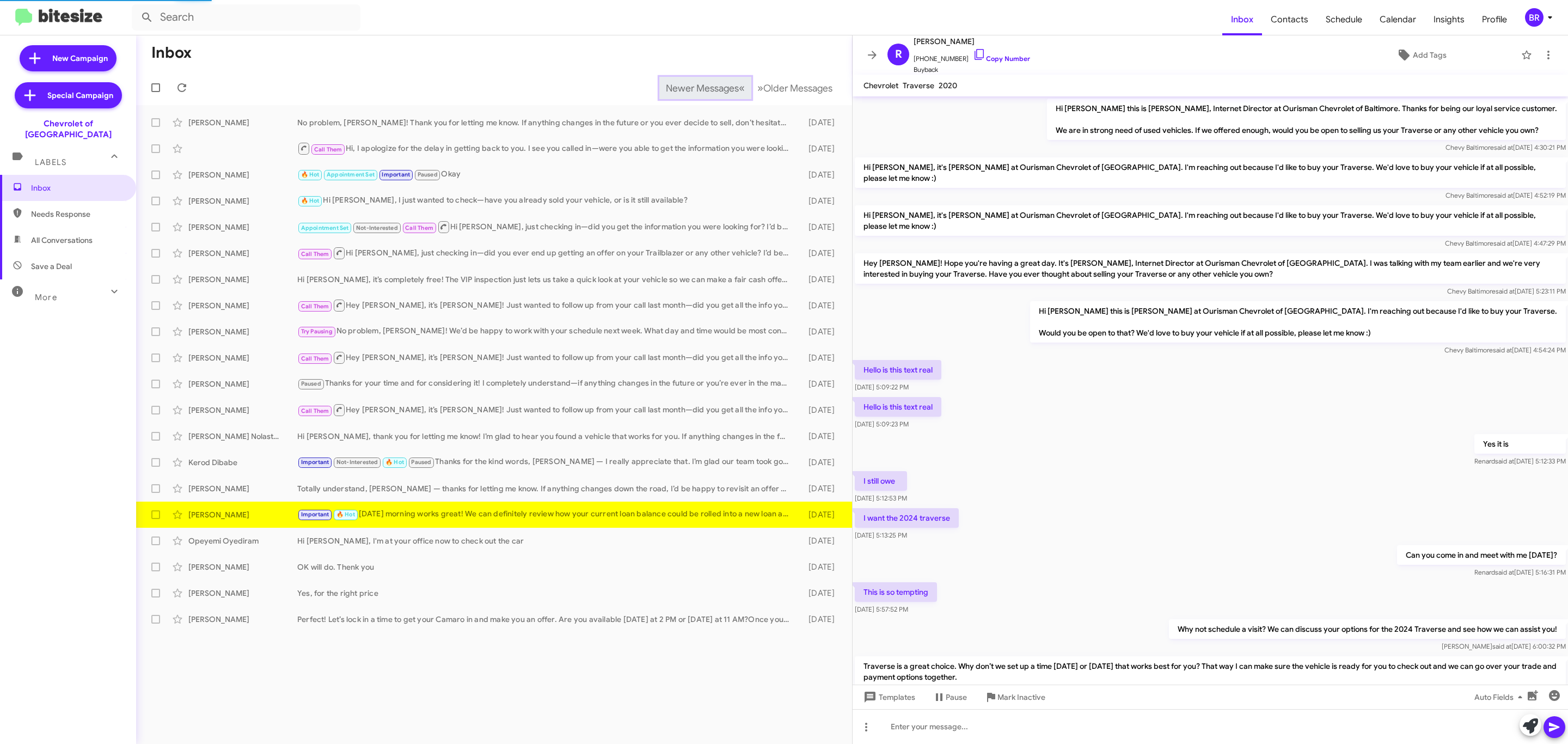
scroll to position [141, 0]
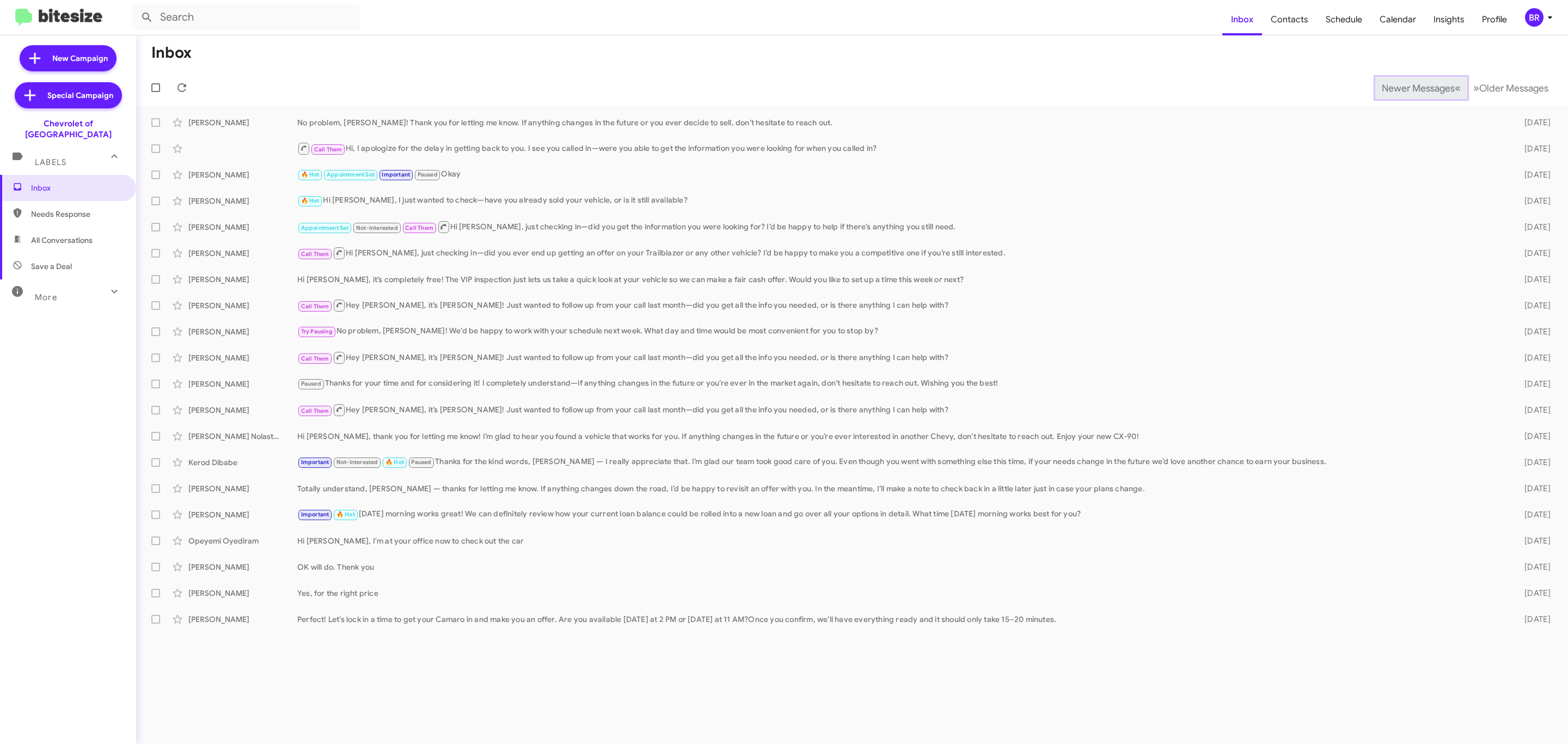
click at [1410, 87] on span "Newer Messages" at bounding box center [1418, 88] width 73 height 12
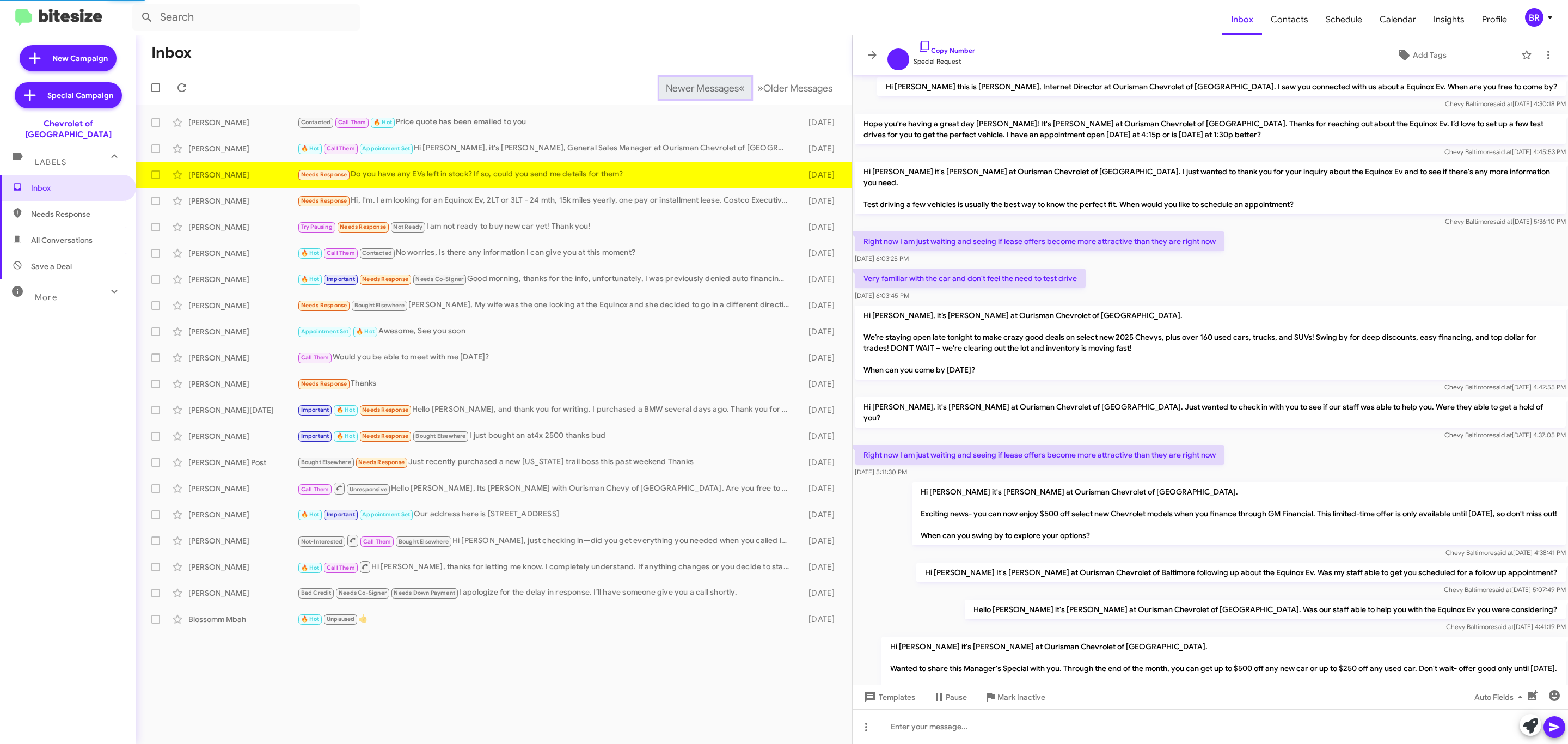
scroll to position [185, 0]
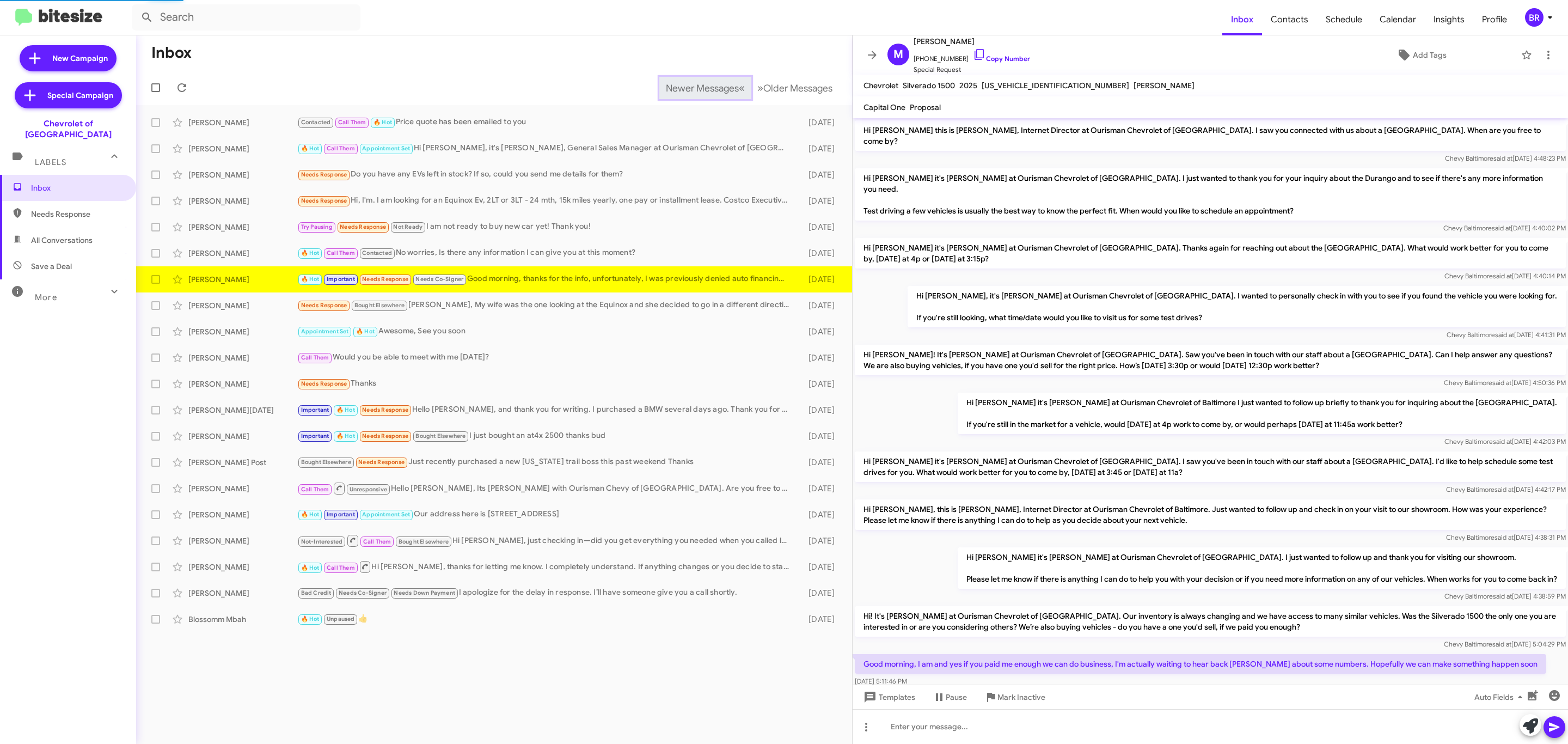
scroll to position [463, 0]
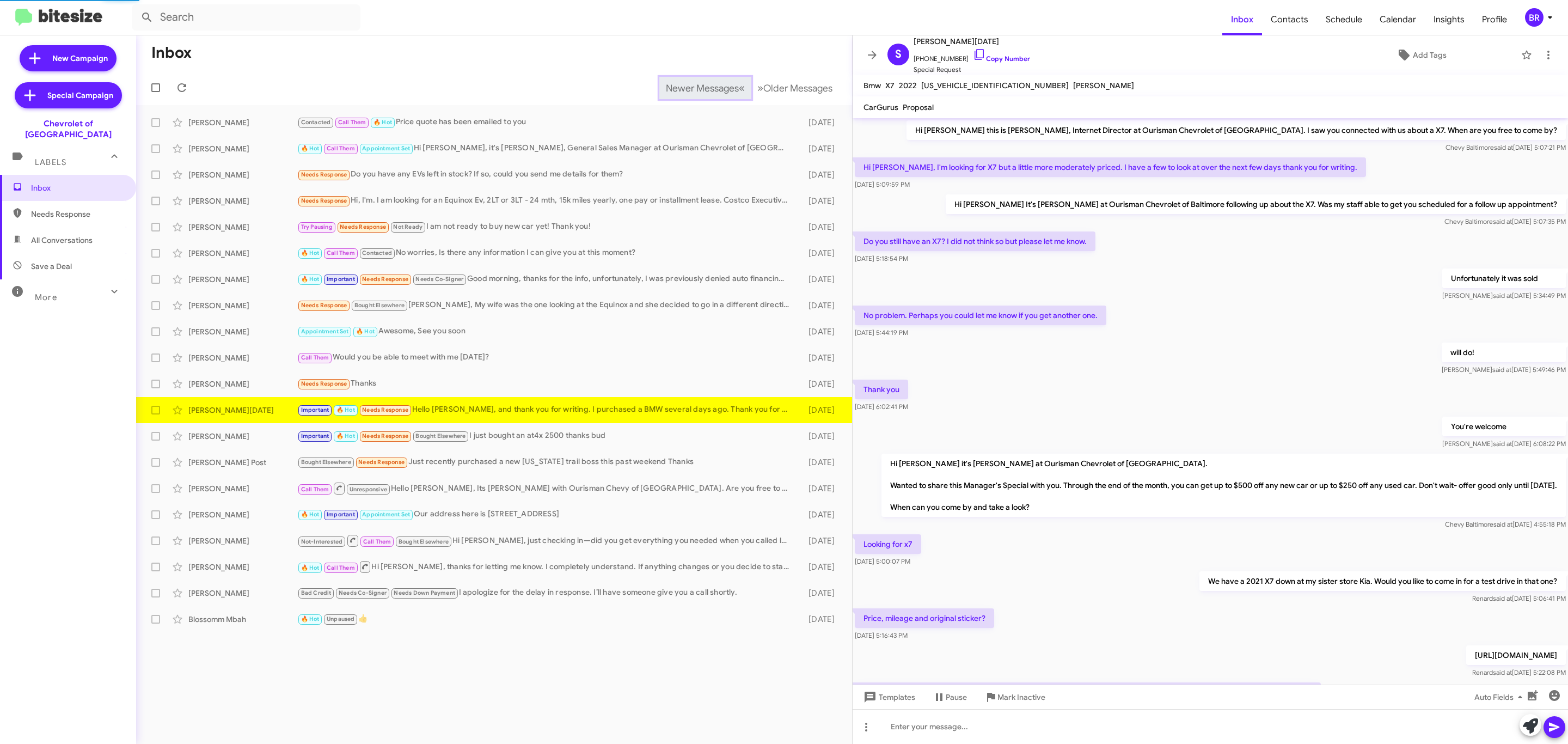
scroll to position [277, 0]
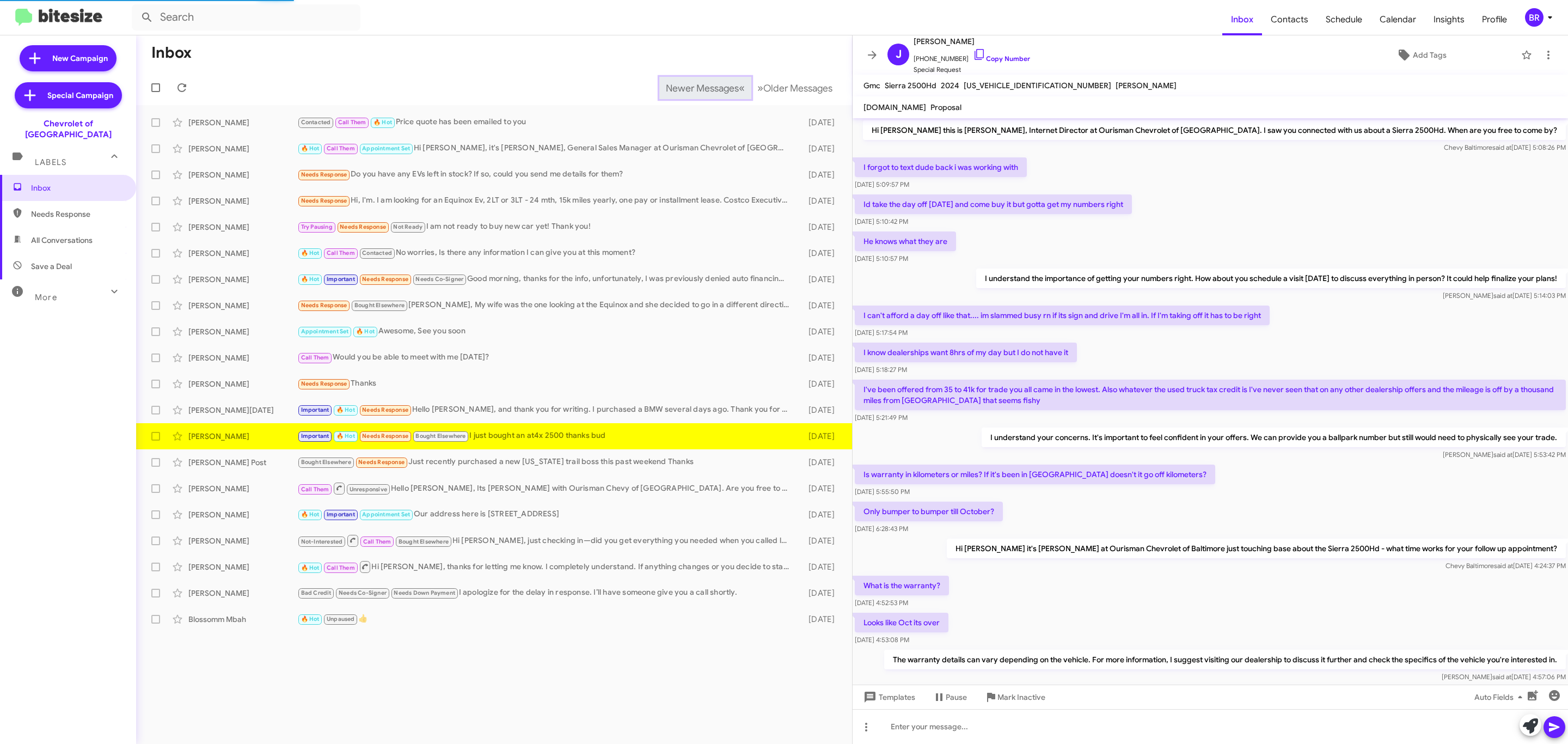
scroll to position [342, 0]
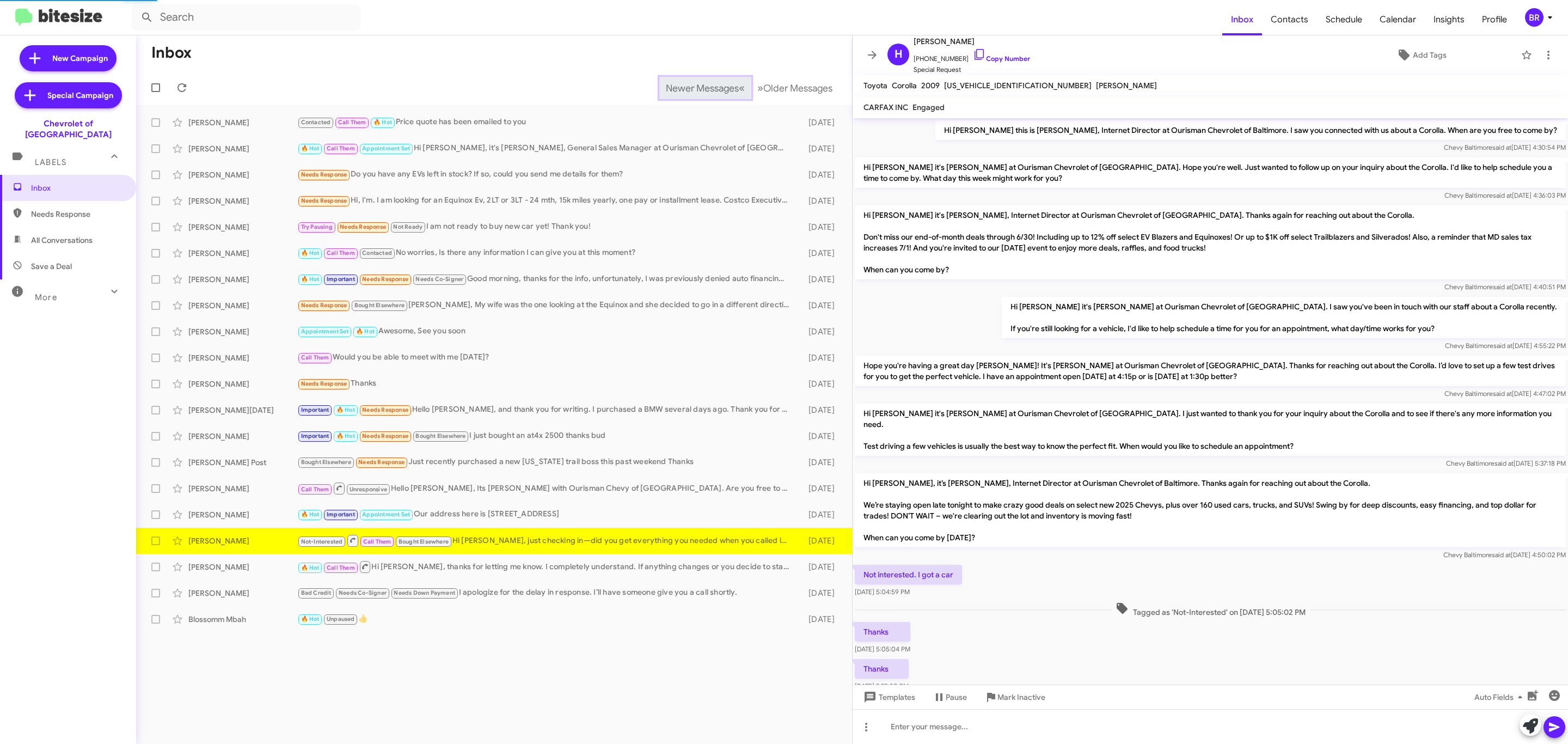
scroll to position [72, 0]
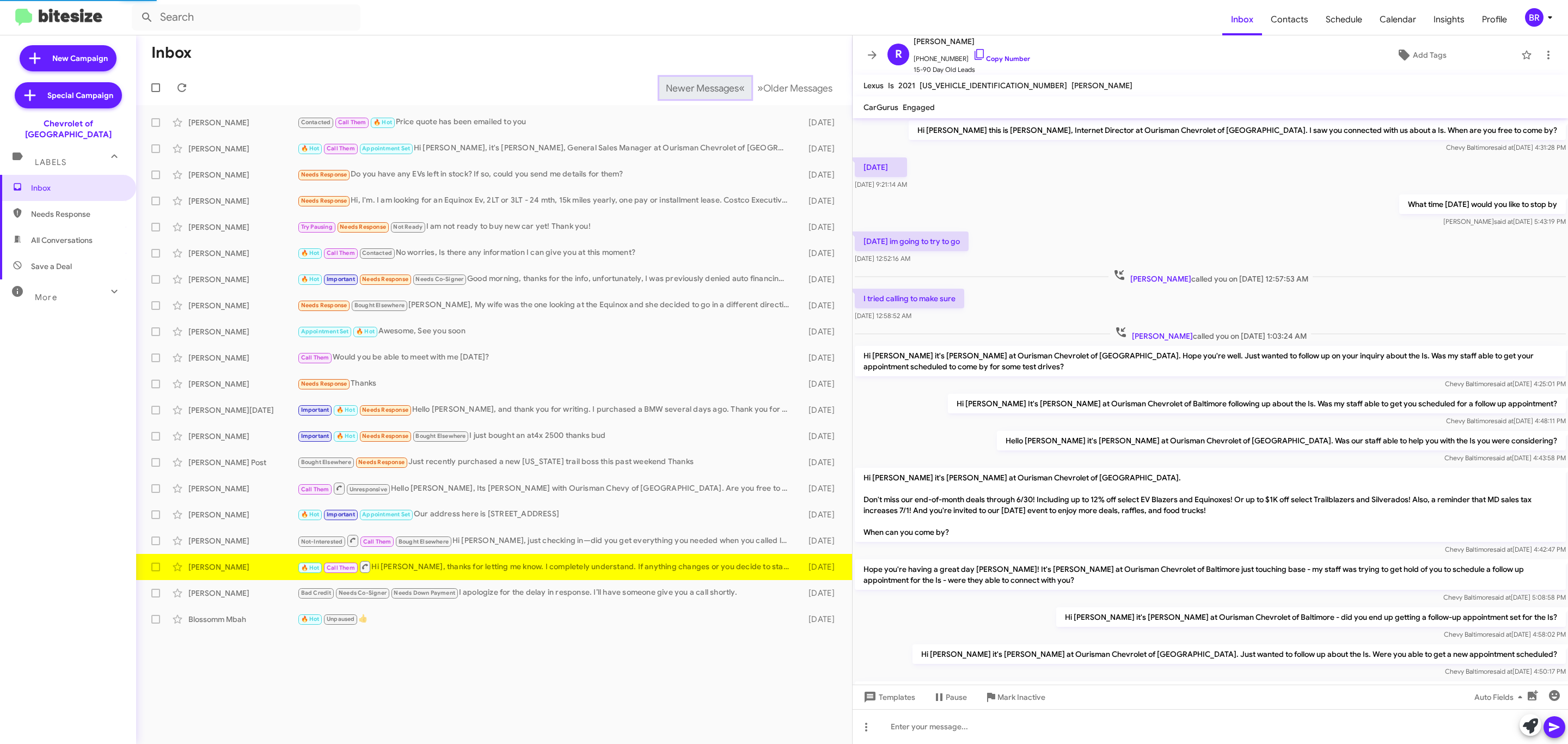
scroll to position [242, 0]
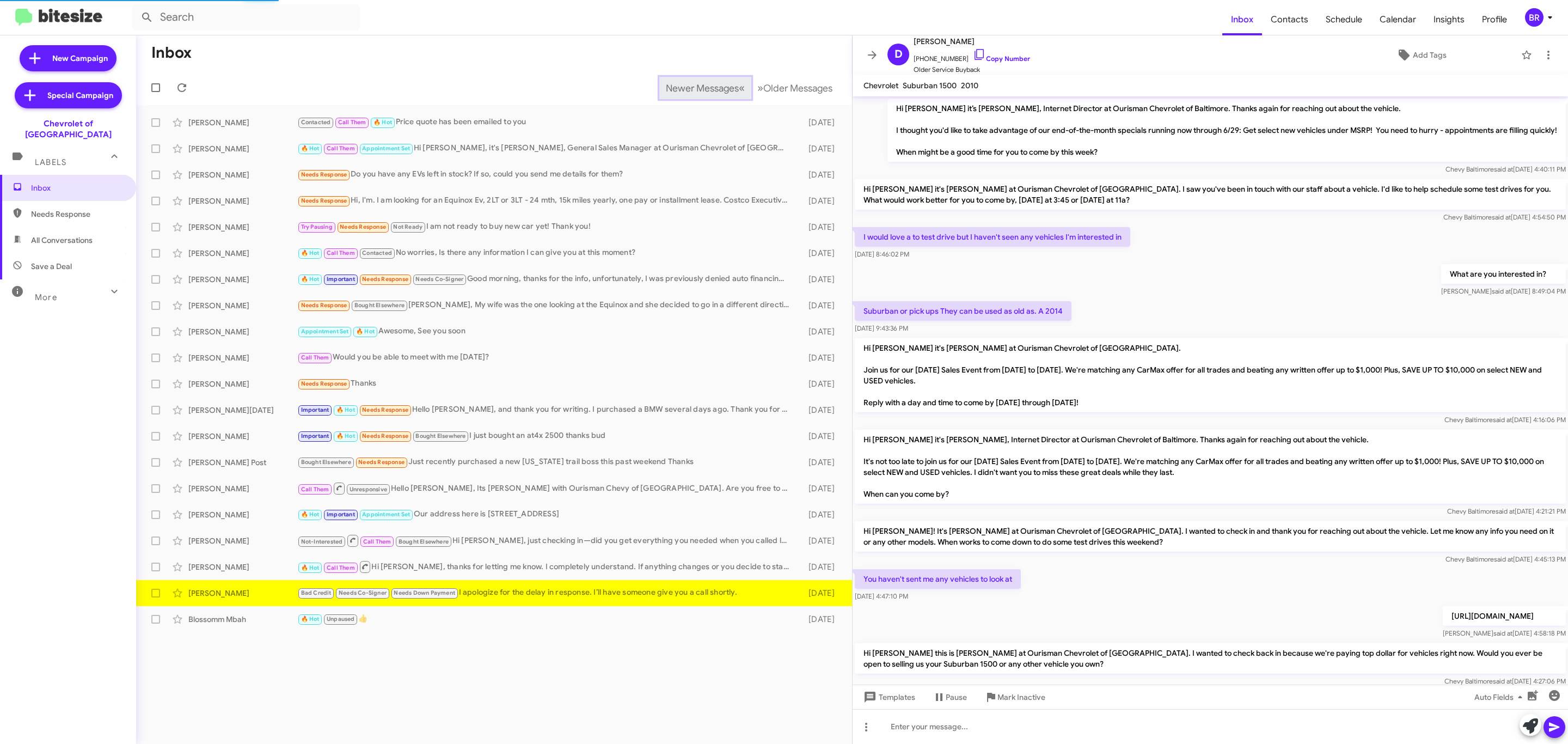
scroll to position [208, 0]
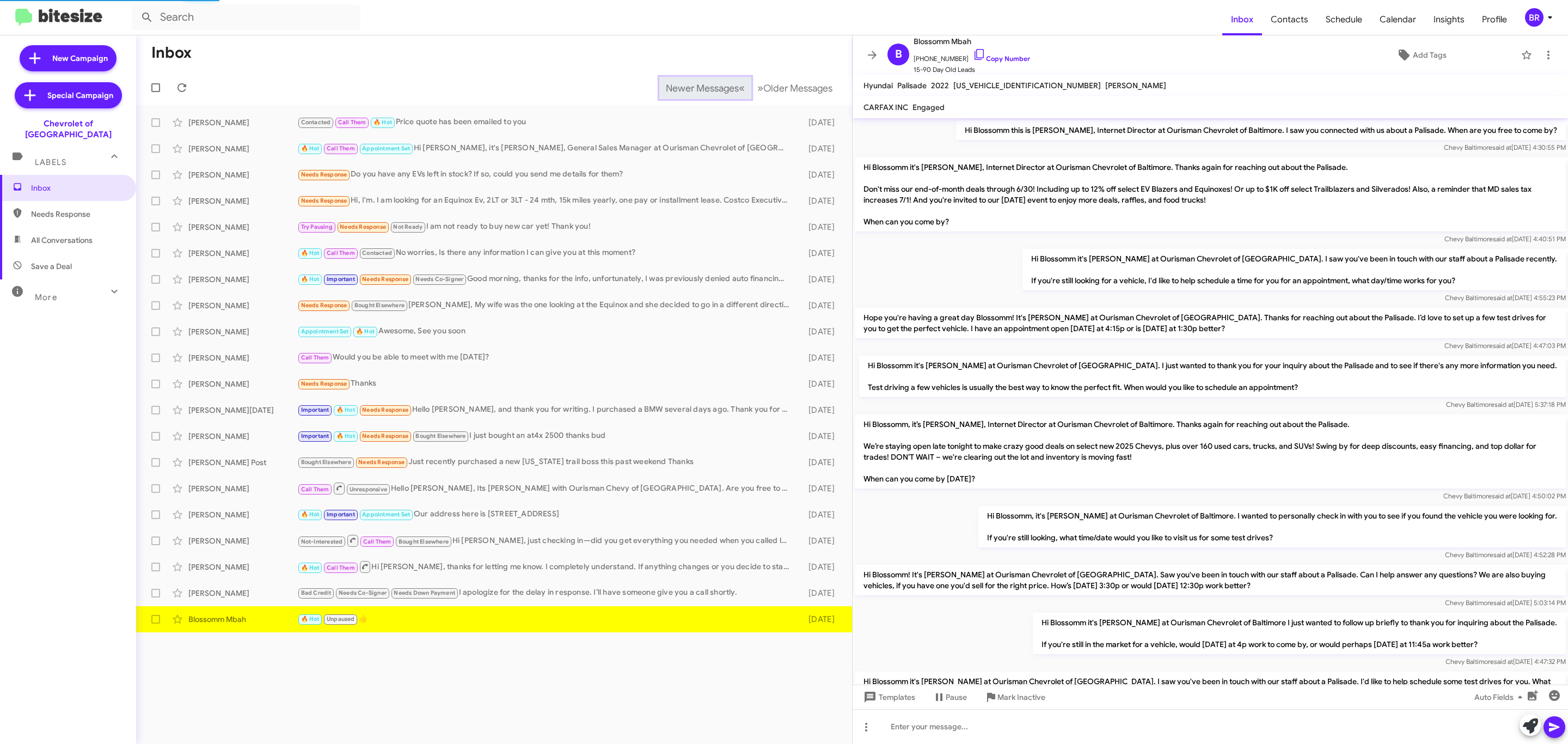
scroll to position [345, 0]
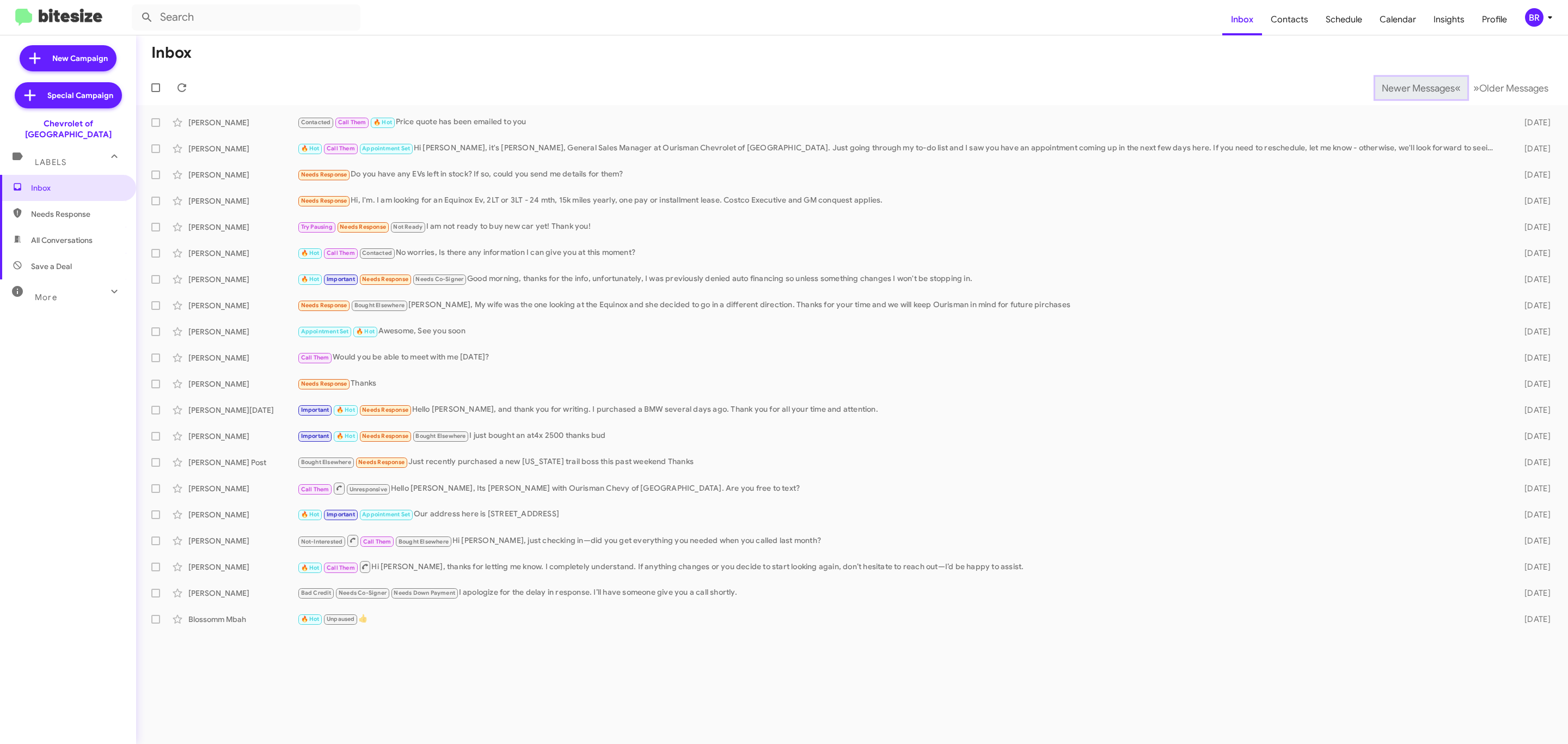
click at [1410, 87] on span "Newer Messages" at bounding box center [1418, 88] width 73 height 12
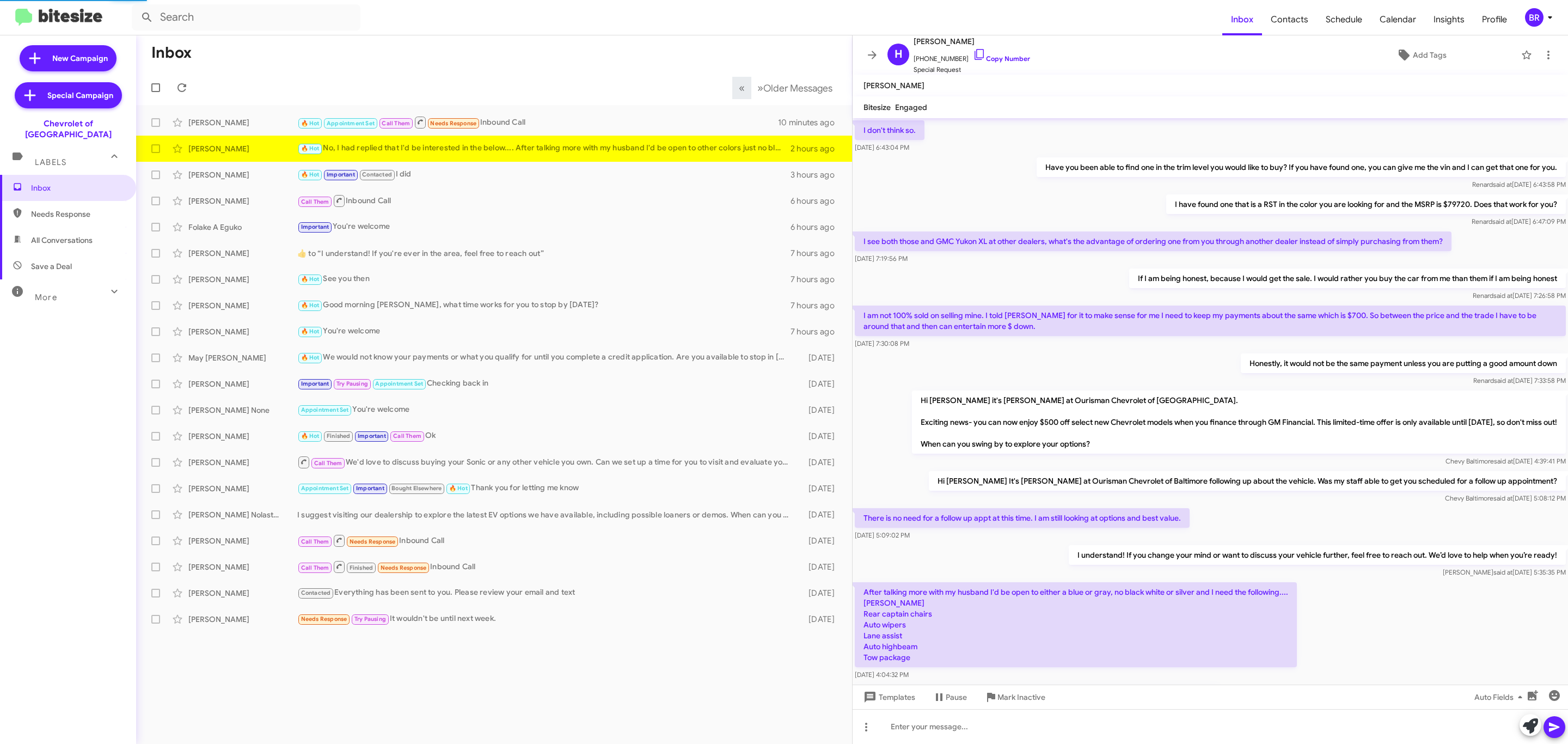
scroll to position [571, 0]
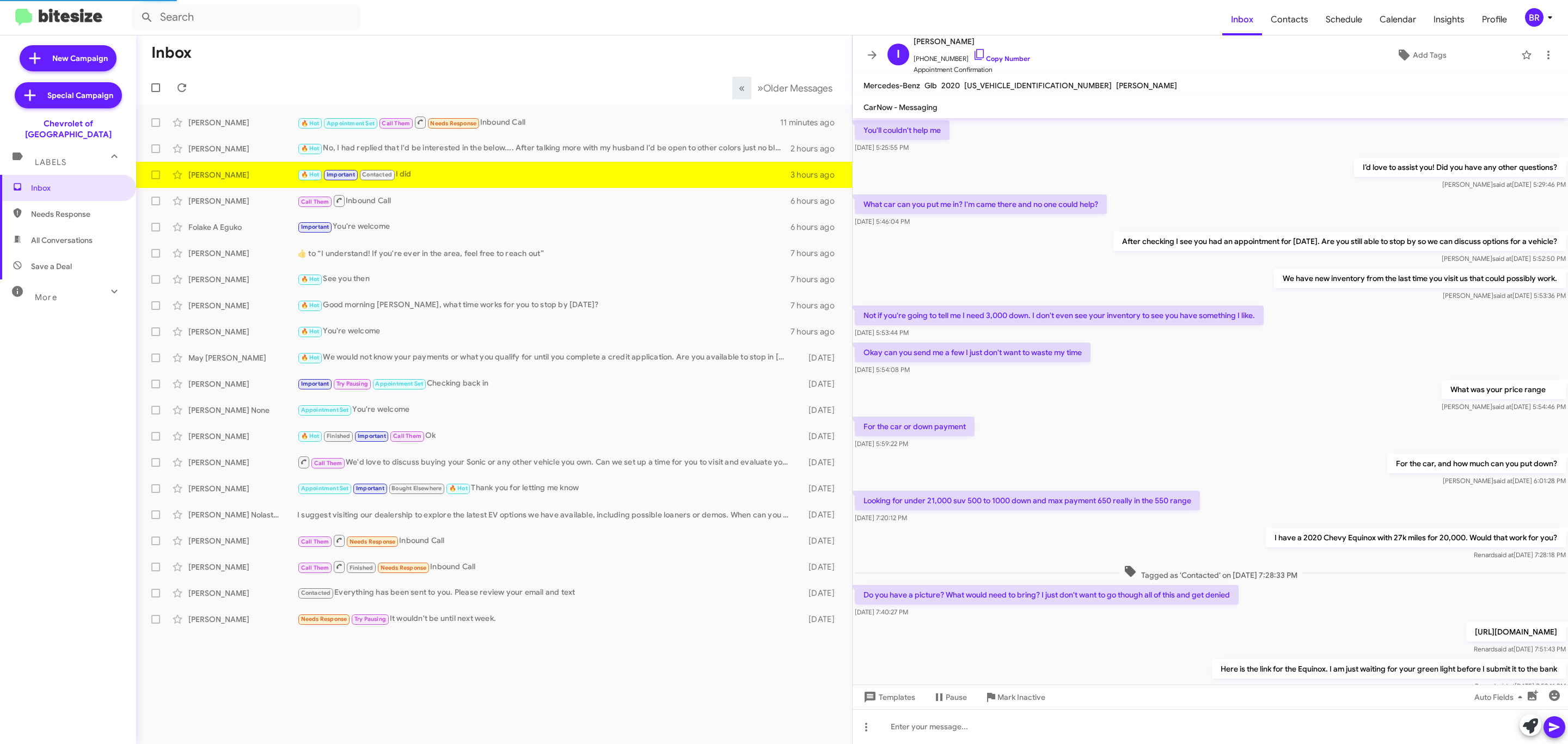
scroll to position [152, 0]
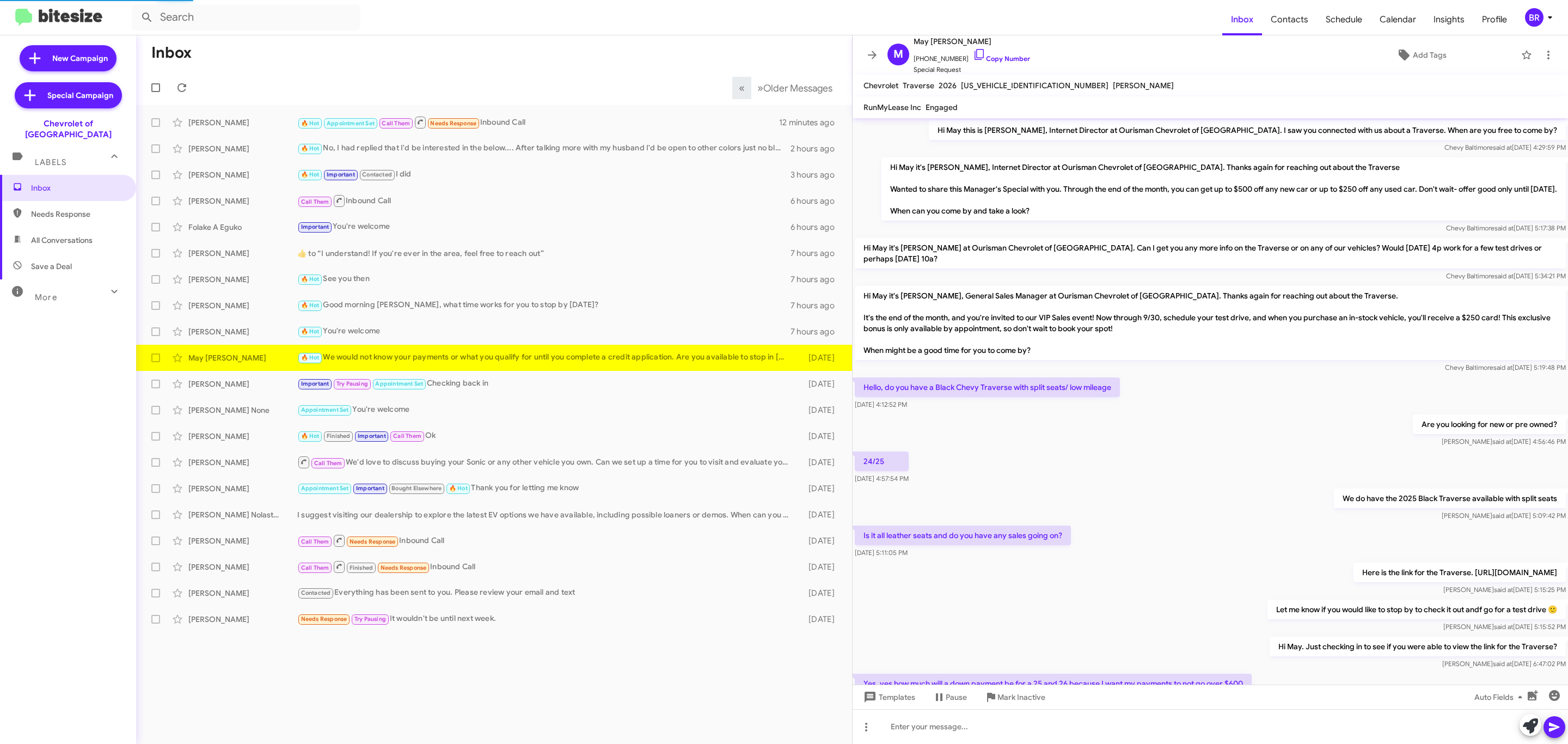
scroll to position [185, 0]
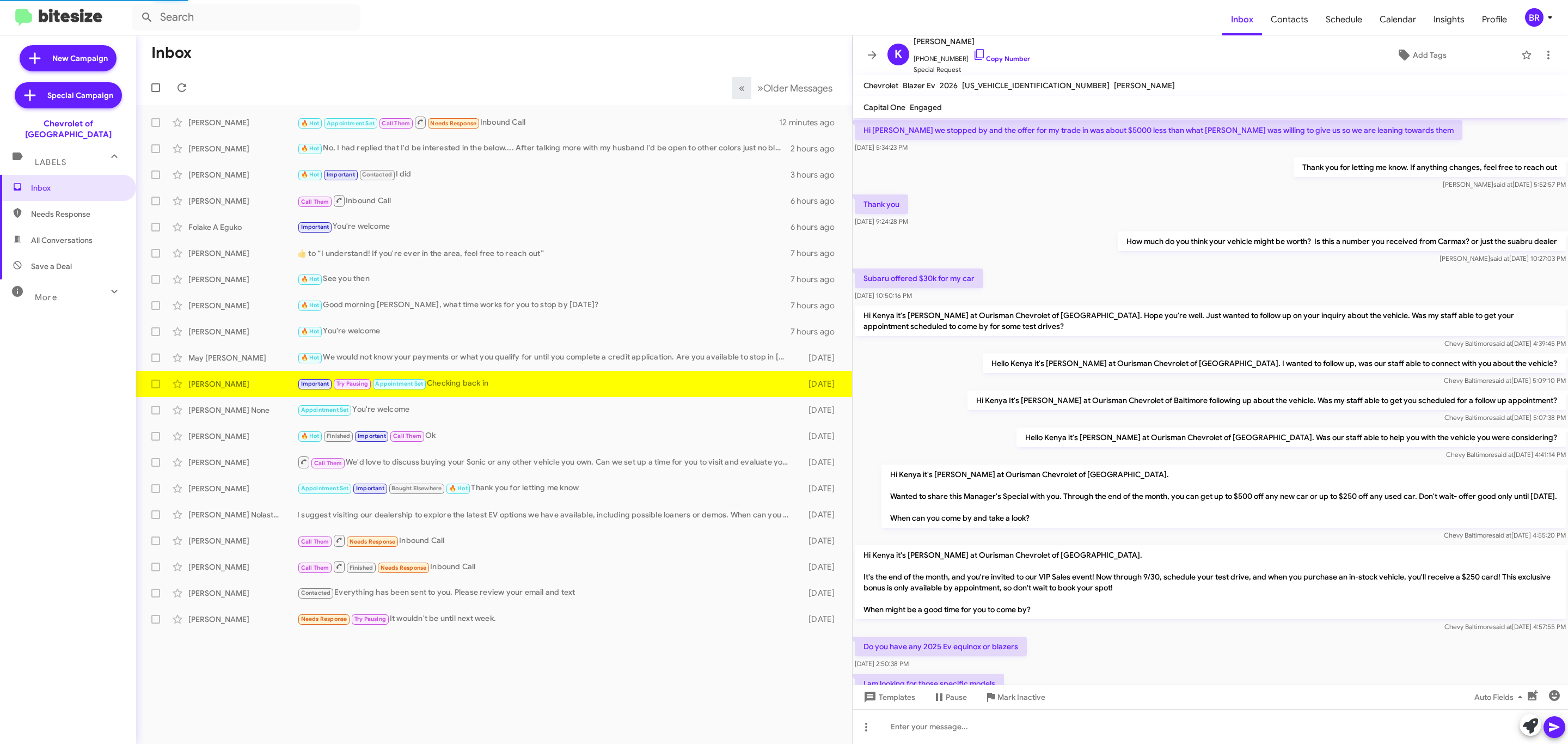
scroll to position [315, 0]
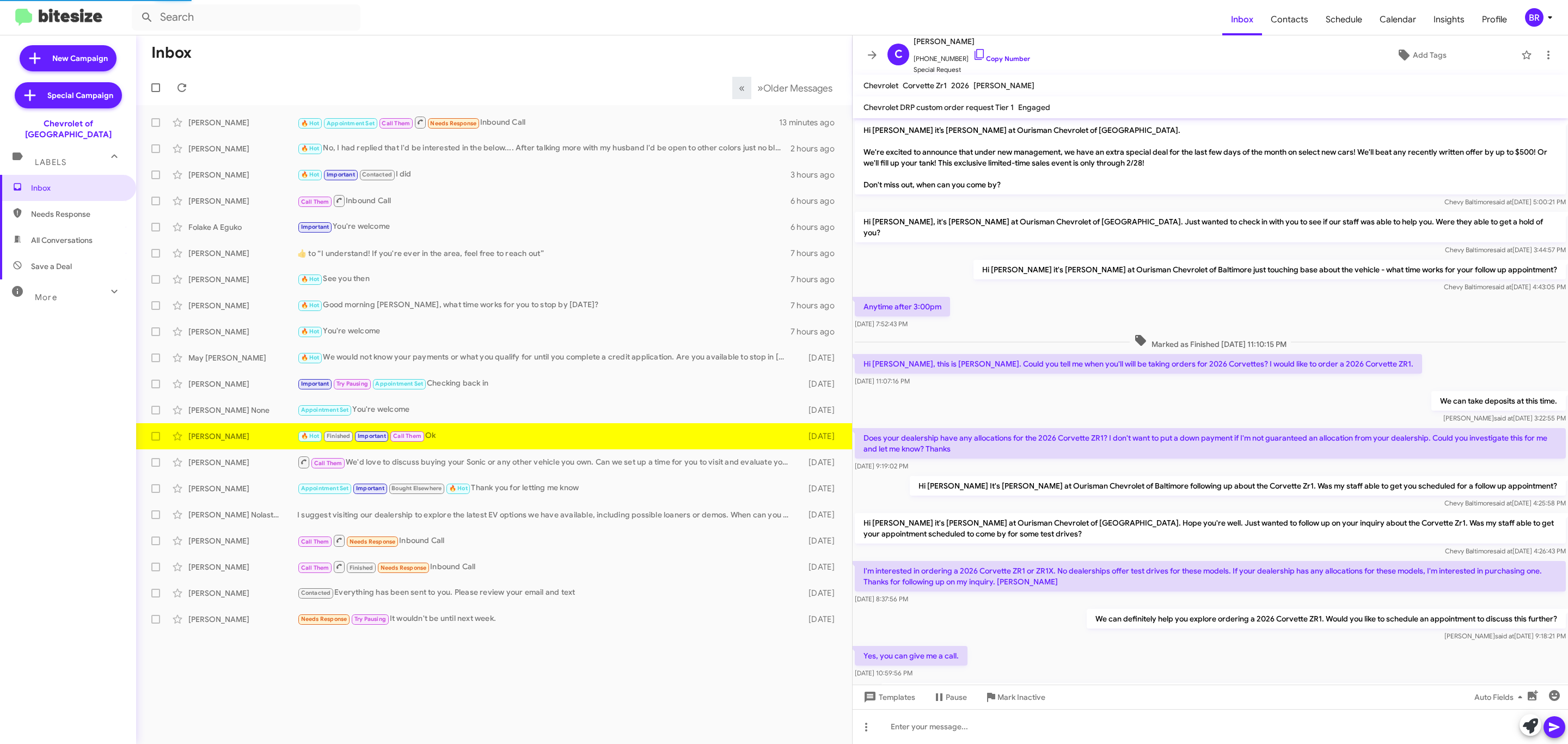
scroll to position [365, 0]
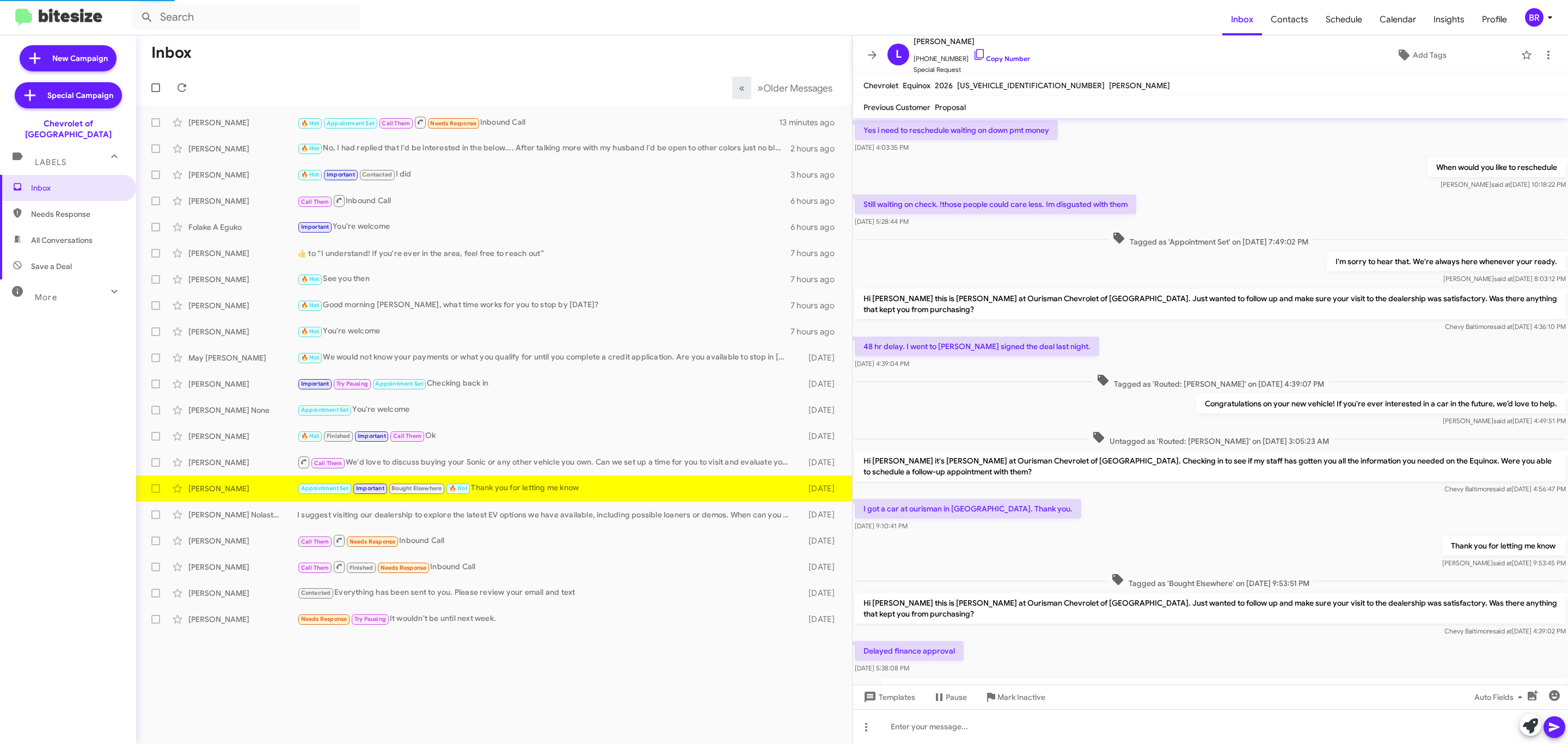
scroll to position [304, 0]
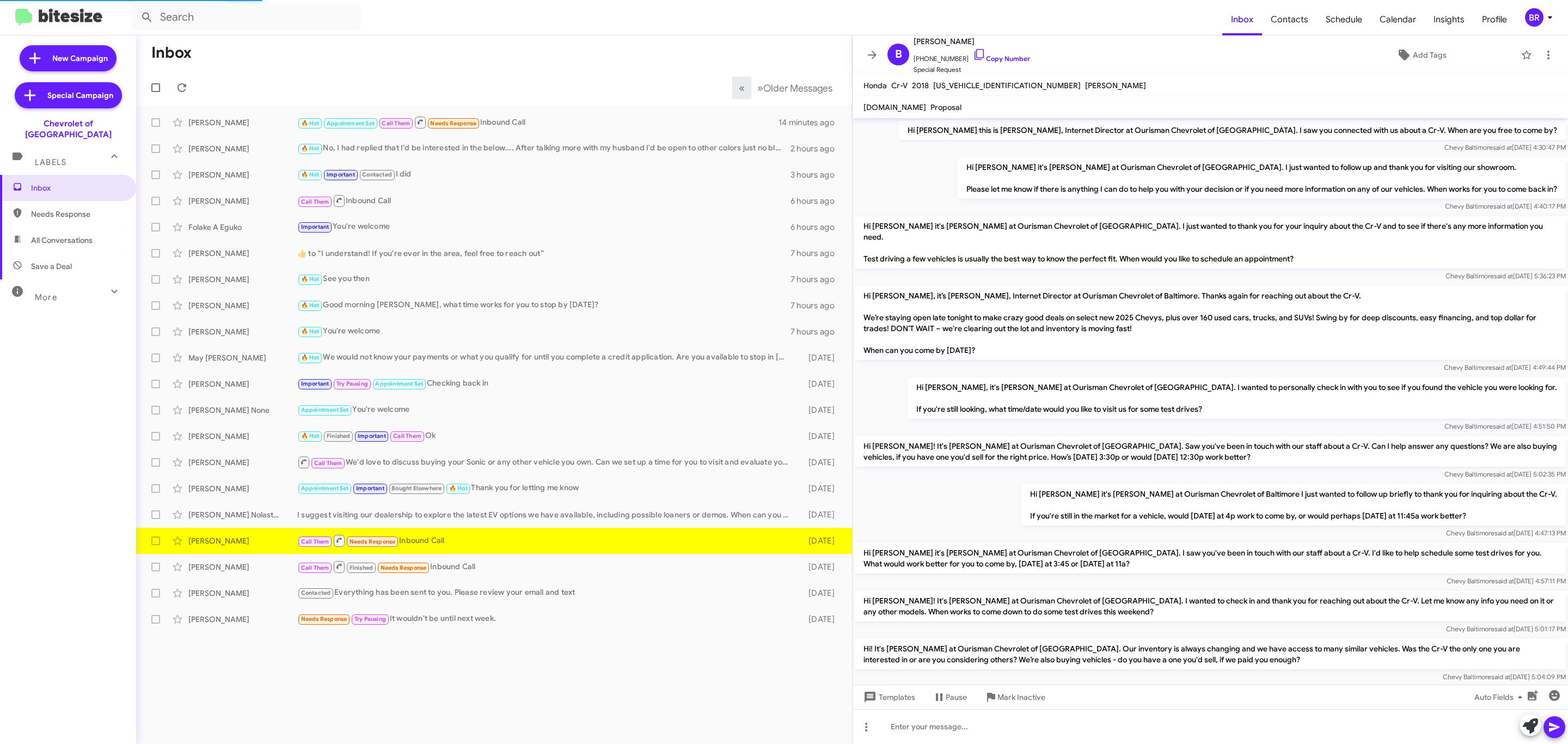
scroll to position [228, 0]
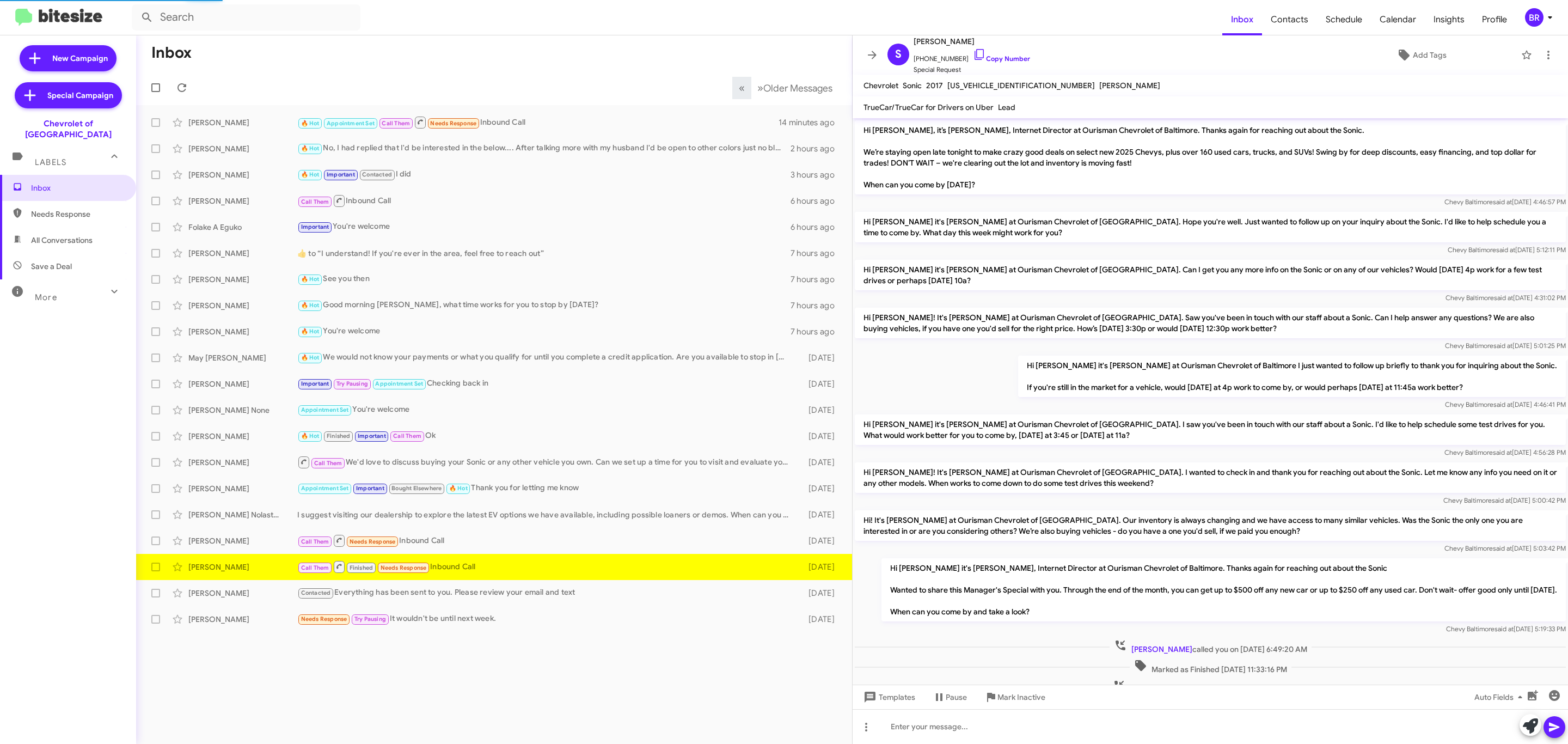
scroll to position [57, 0]
